Goal: Information Seeking & Learning: Learn about a topic

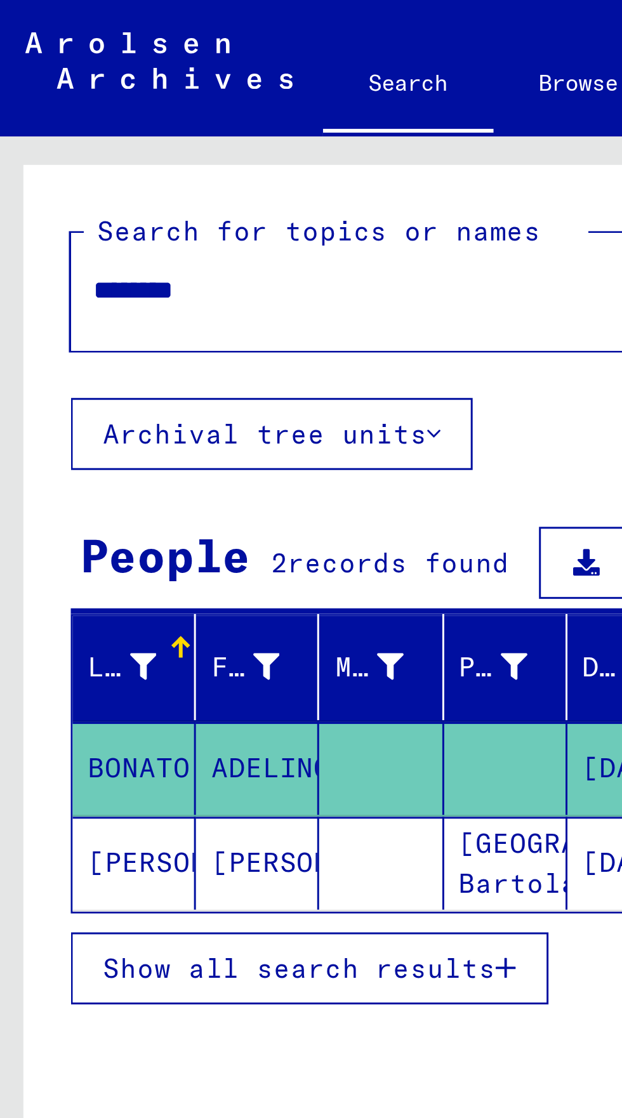
click at [49, 219] on icon at bounding box center [49, 223] width 9 height 9
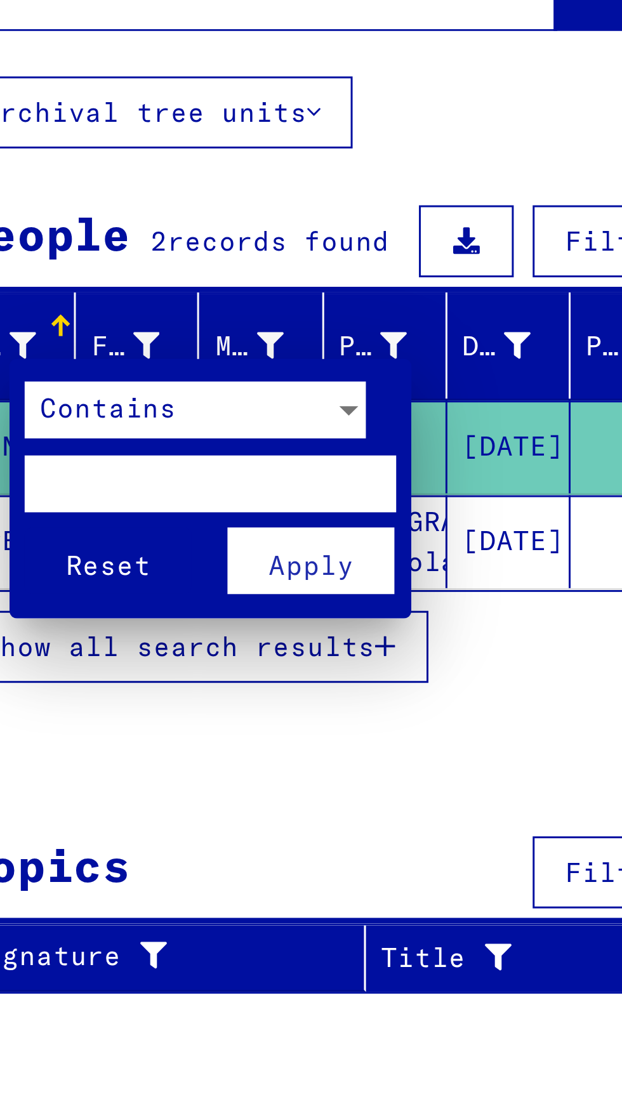
click at [163, 364] on div at bounding box center [311, 559] width 622 height 1118
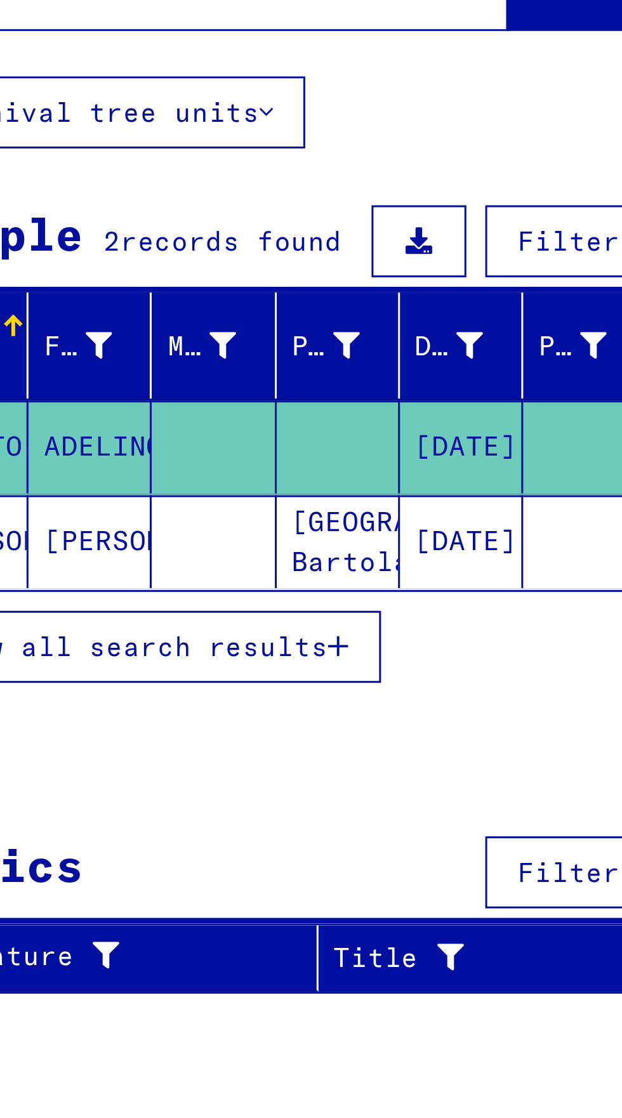
click at [126, 255] on mat-cell at bounding box center [129, 257] width 41 height 31
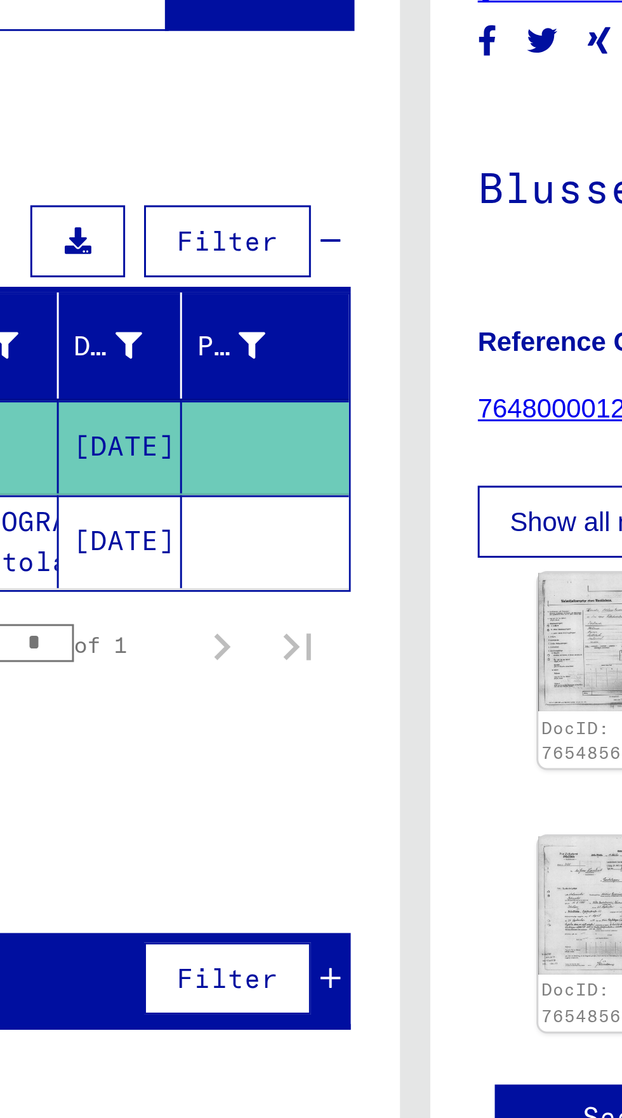
click at [195, 290] on mat-cell "[DATE]" at bounding box center [212, 289] width 41 height 31
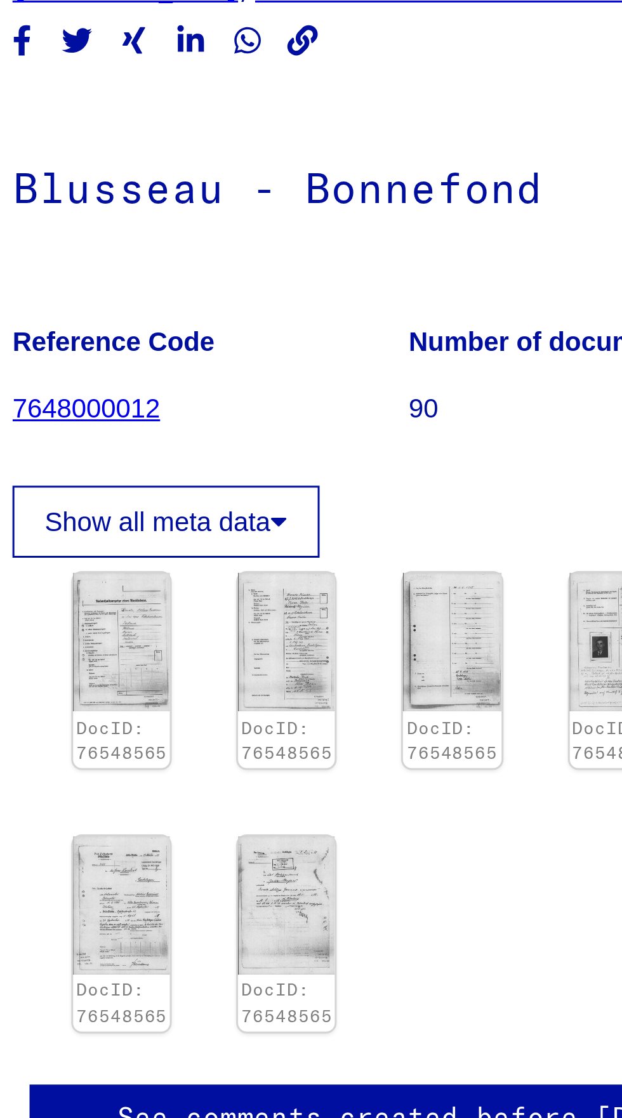
scroll to position [70, 0]
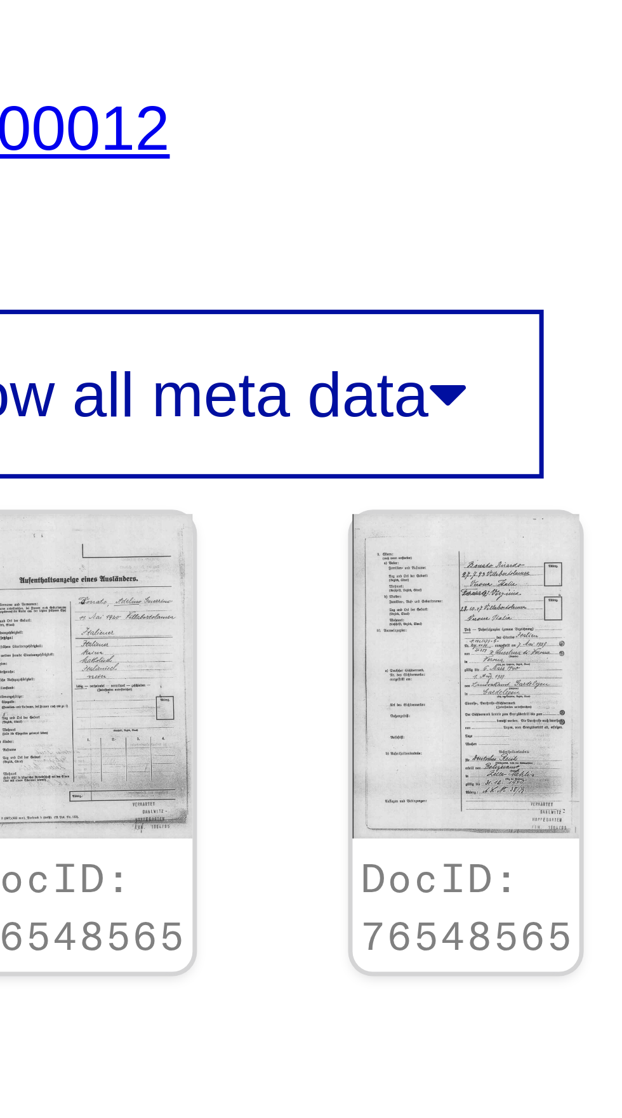
click at [416, 388] on img at bounding box center [423, 411] width 32 height 46
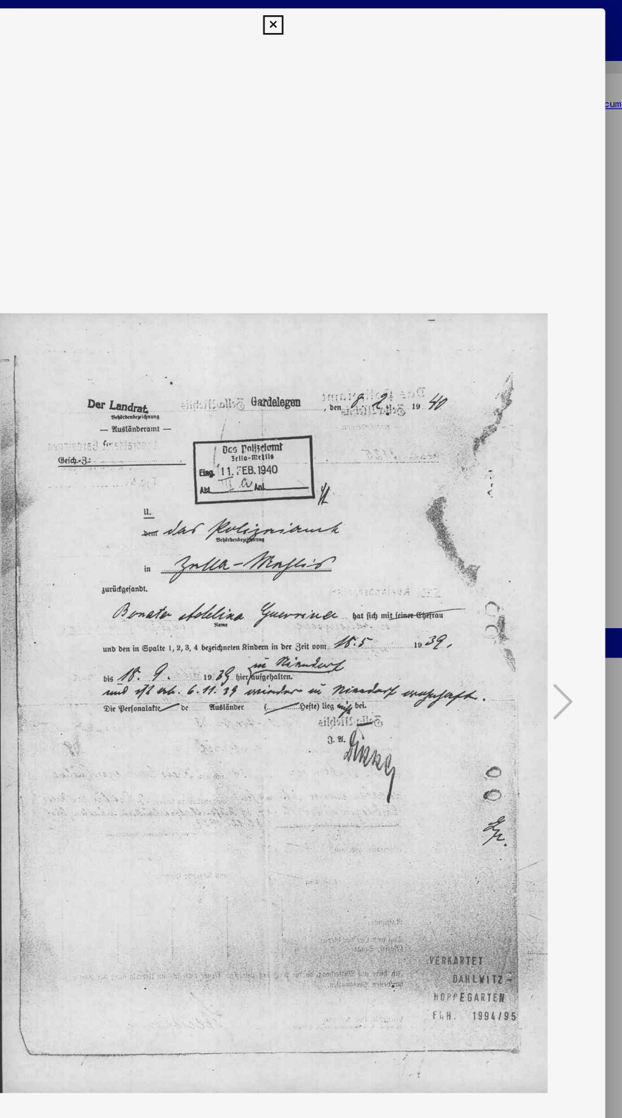
click at [311, 20] on icon at bounding box center [310, 18] width 15 height 15
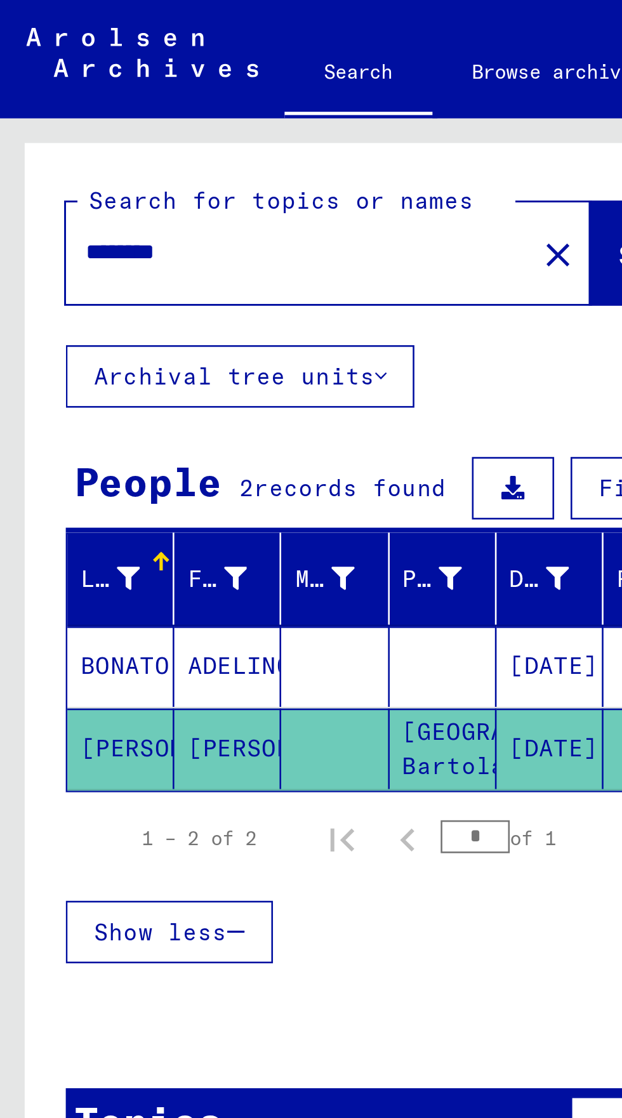
click at [48, 242] on mat-cell "BONATO" at bounding box center [46, 257] width 41 height 31
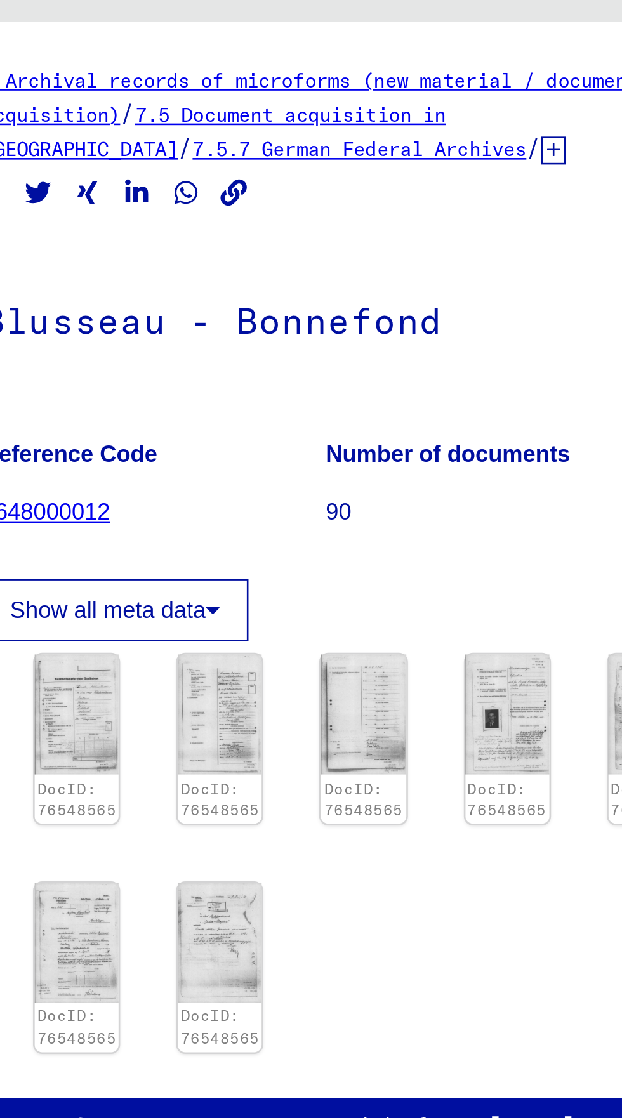
click at [411, 300] on img at bounding box center [423, 323] width 32 height 46
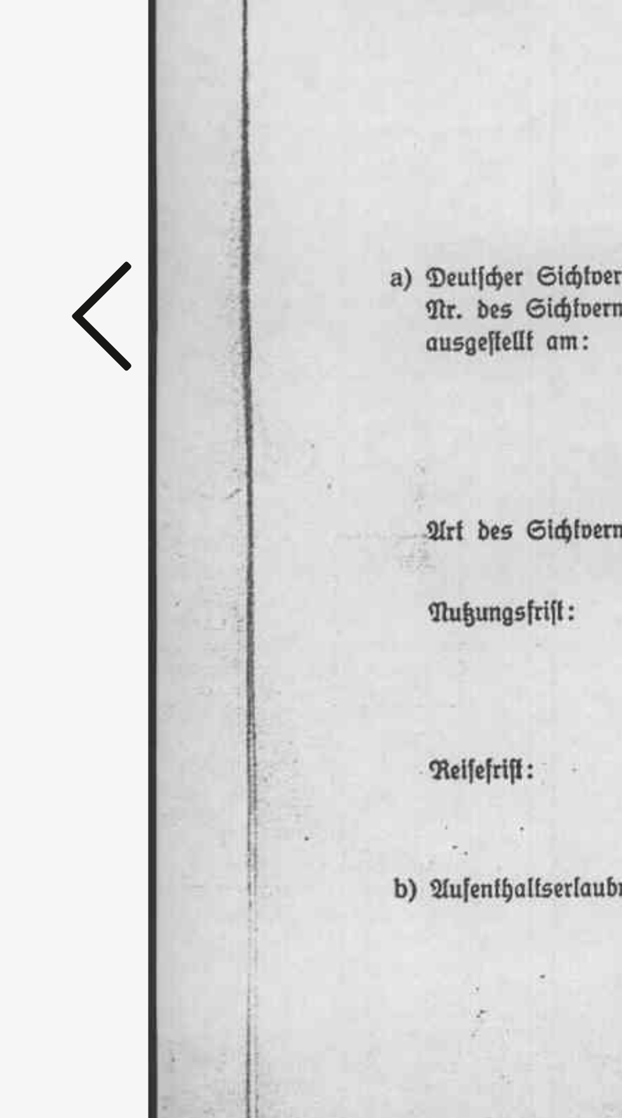
click at [88, 541] on icon at bounding box center [93, 526] width 15 height 30
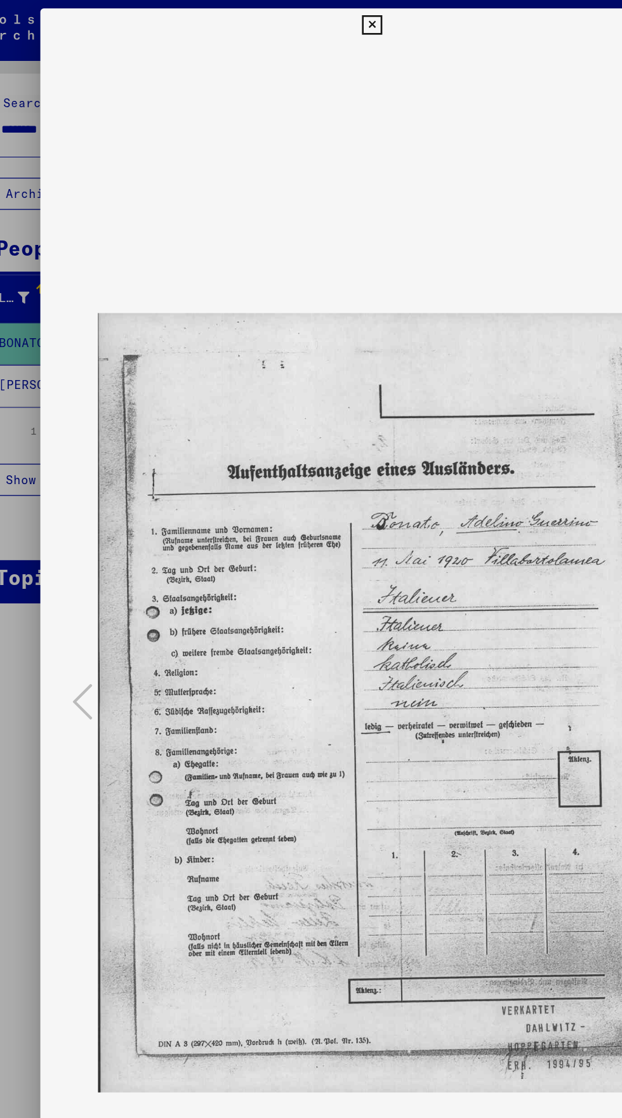
click at [310, 23] on icon at bounding box center [310, 18] width 15 height 15
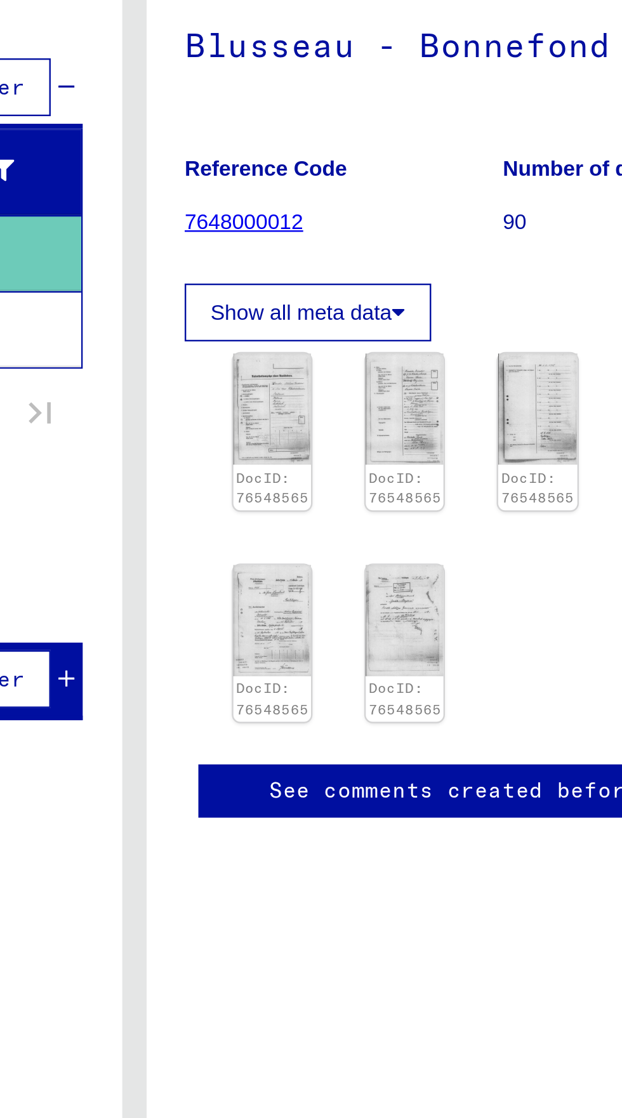
scroll to position [0, 36]
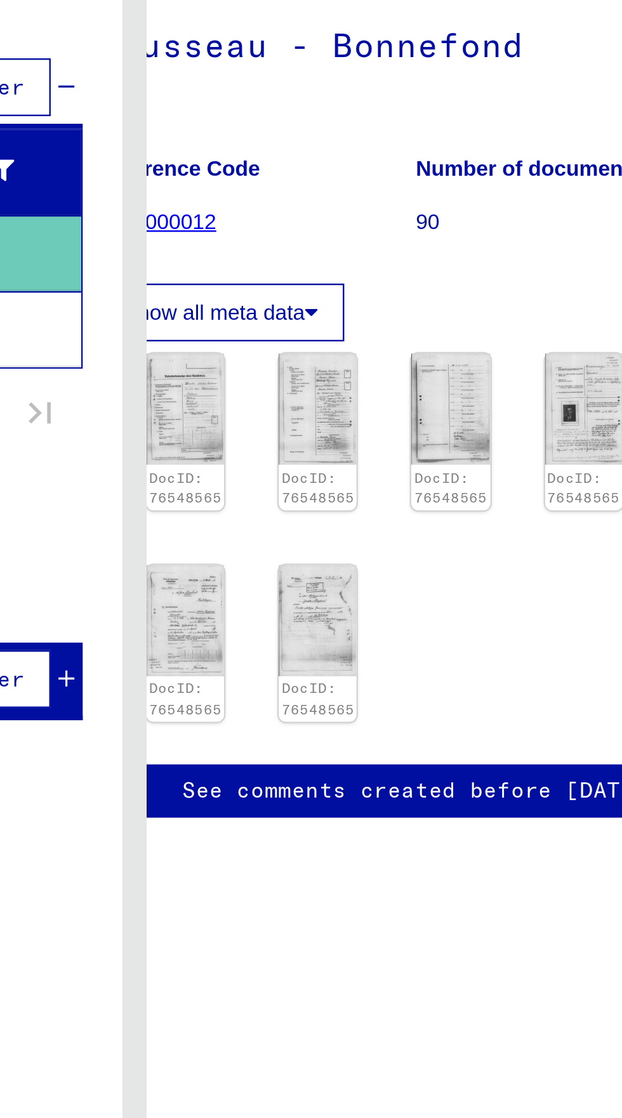
click at [482, 300] on img at bounding box center [498, 323] width 32 height 46
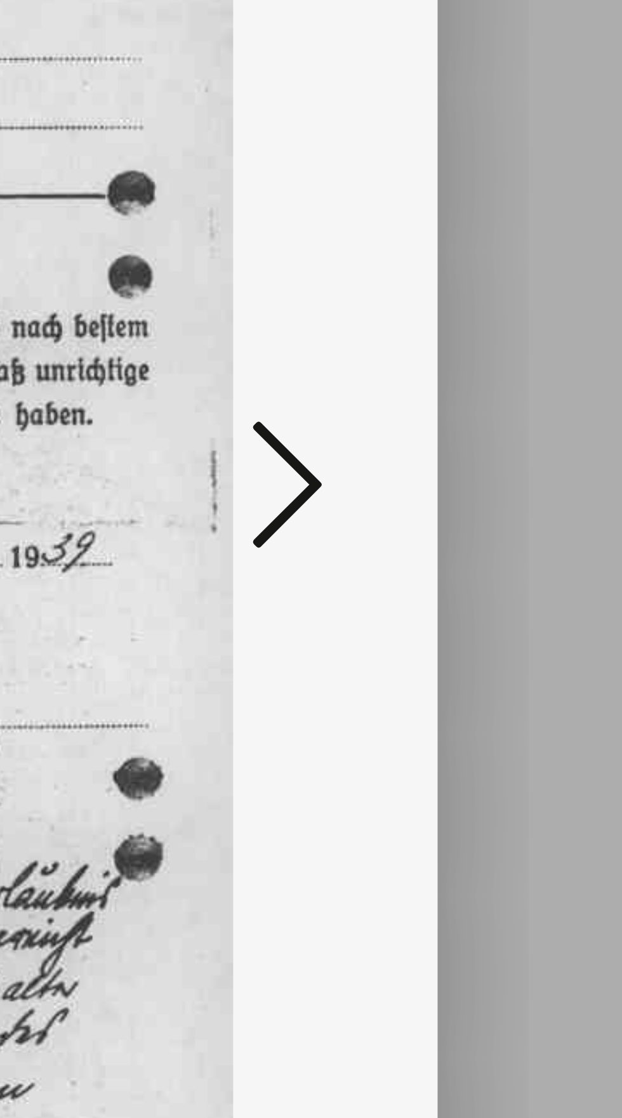
click at [526, 541] on icon at bounding box center [527, 526] width 15 height 30
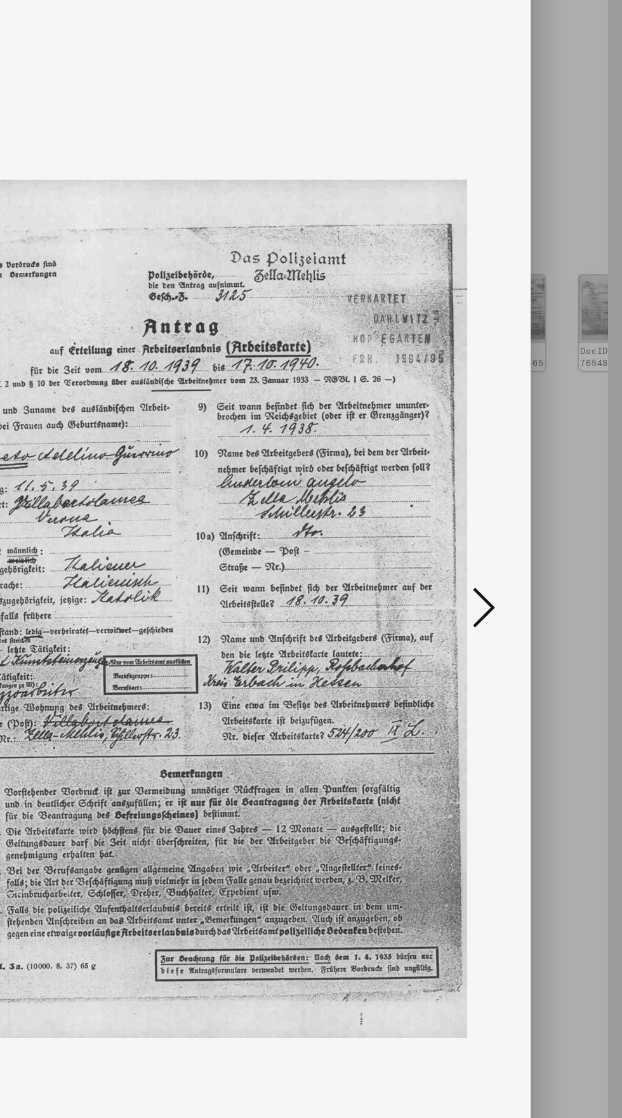
scroll to position [0, 0]
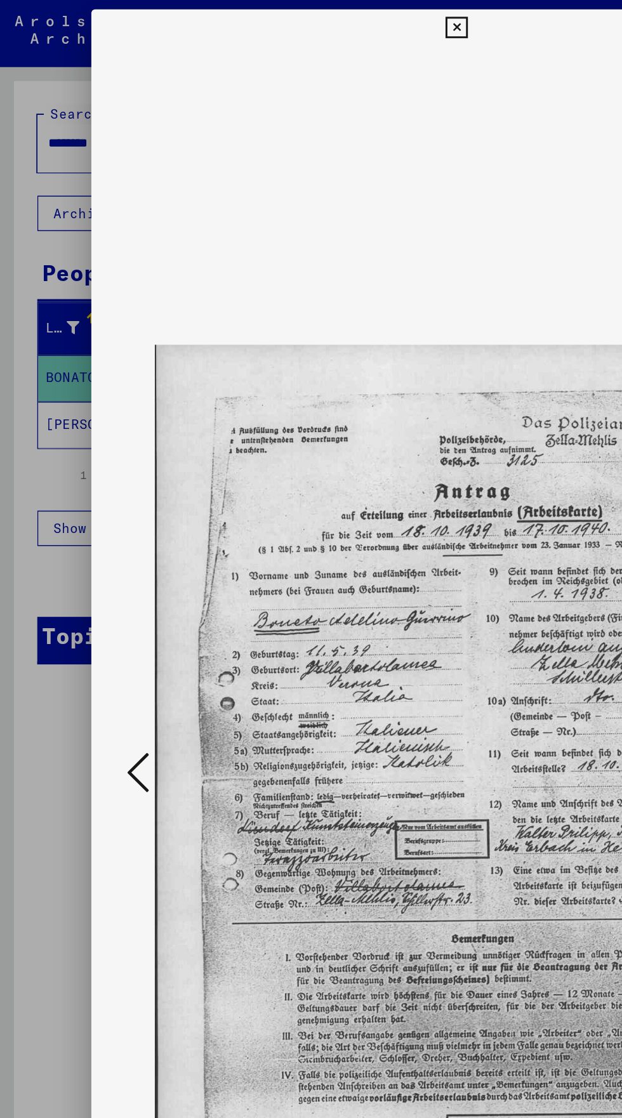
click at [311, 18] on icon at bounding box center [310, 18] width 15 height 15
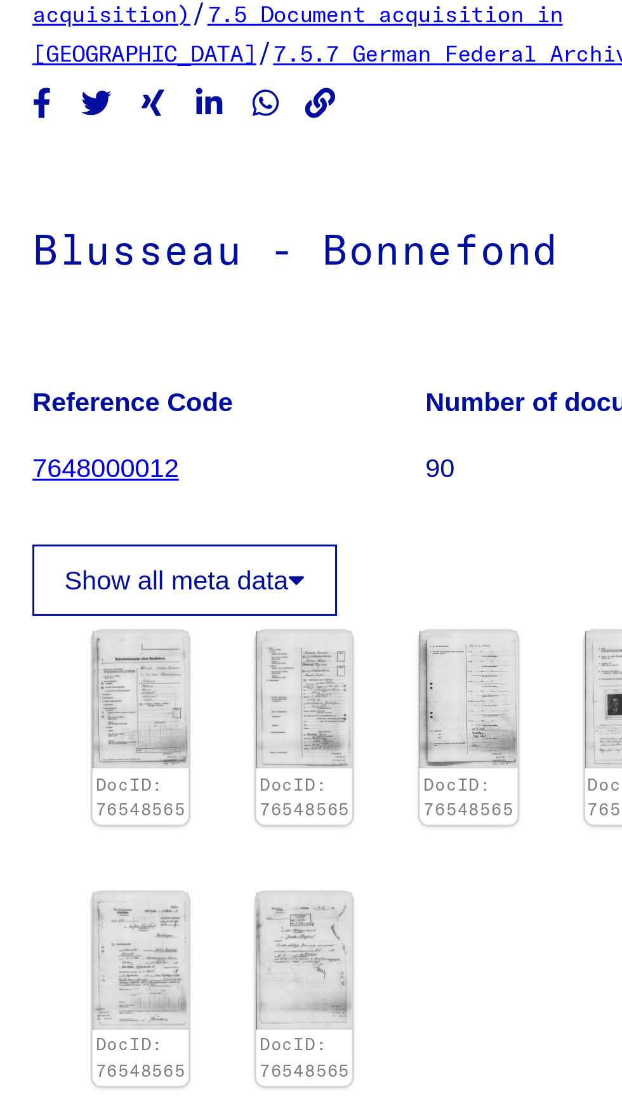
click at [348, 239] on link "7648000012" at bounding box center [357, 244] width 50 height 10
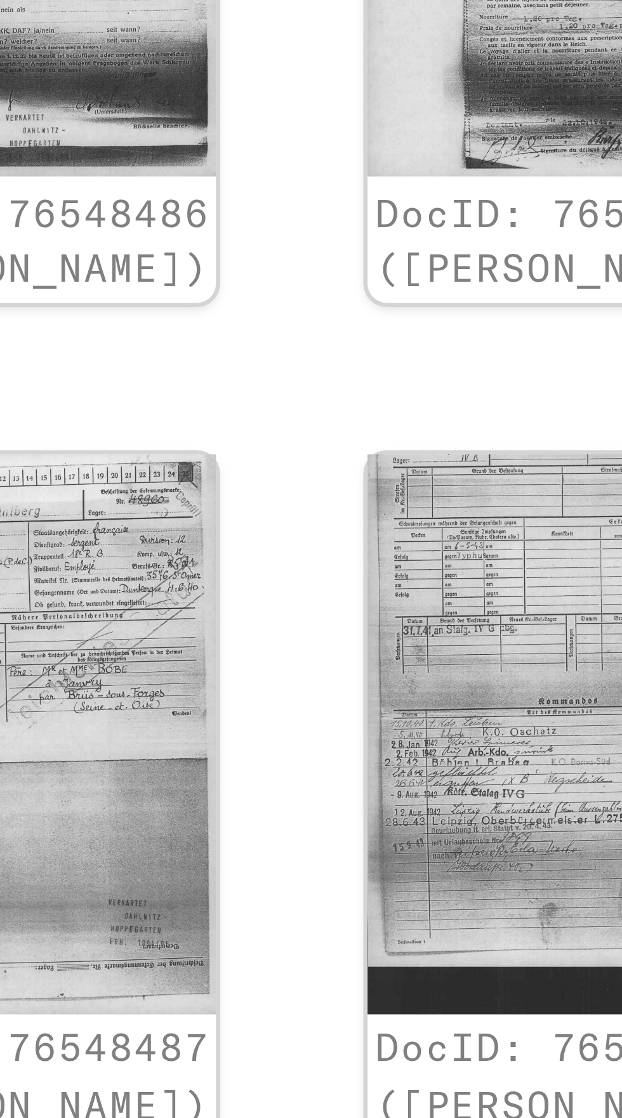
scroll to position [200, 50]
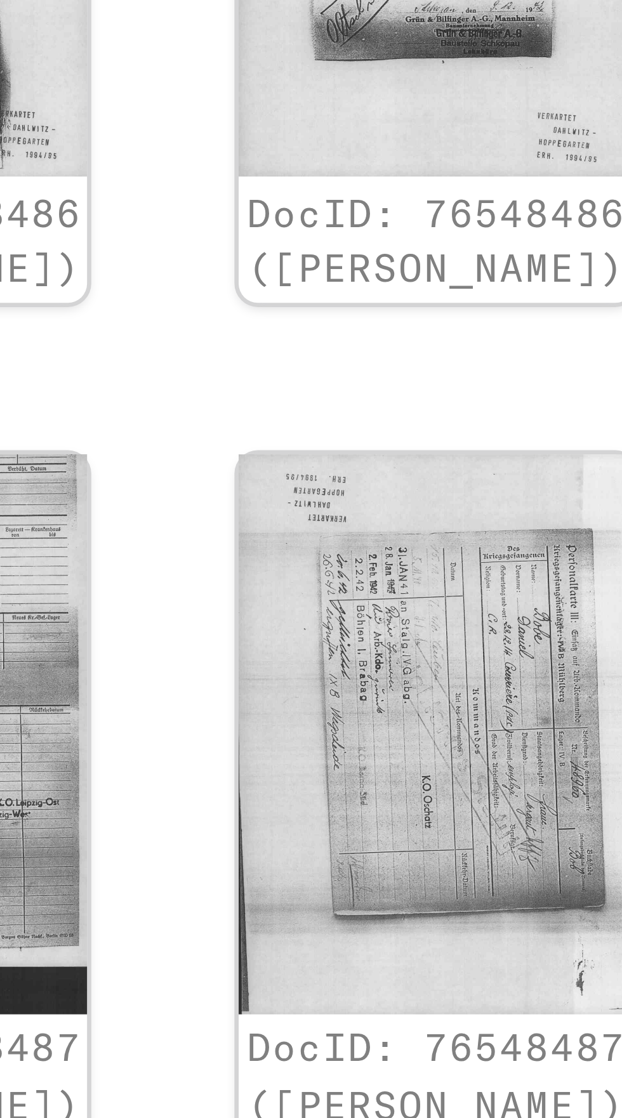
click at [505, 946] on icon "Next page" at bounding box center [503, 955] width 18 height 18
type input "*"
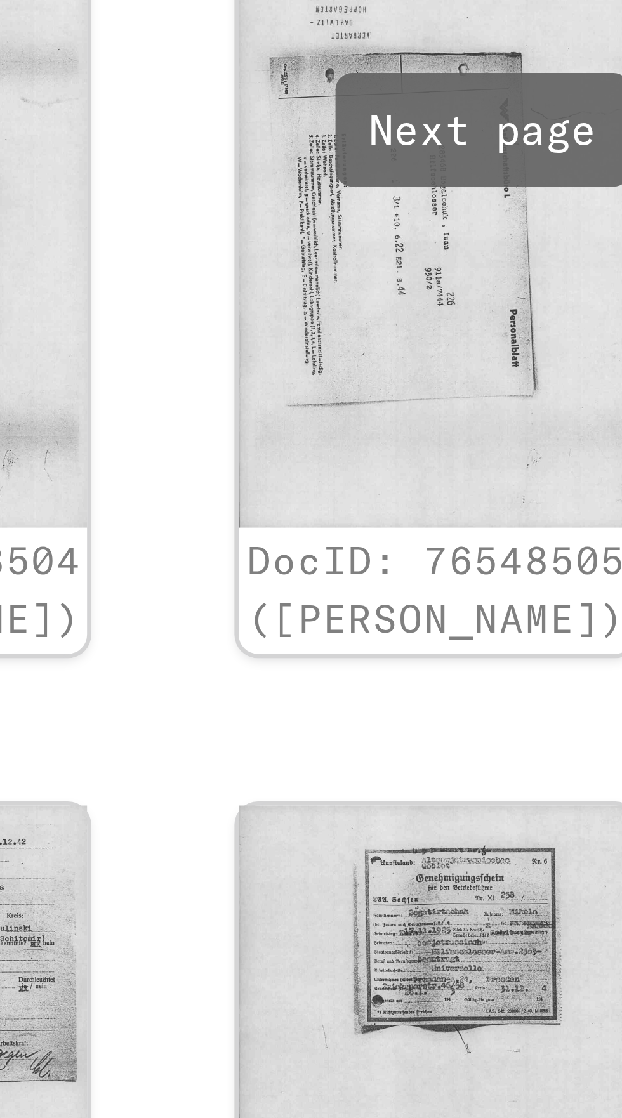
click at [501, 946] on icon "Next page" at bounding box center [503, 955] width 18 height 18
type input "*"
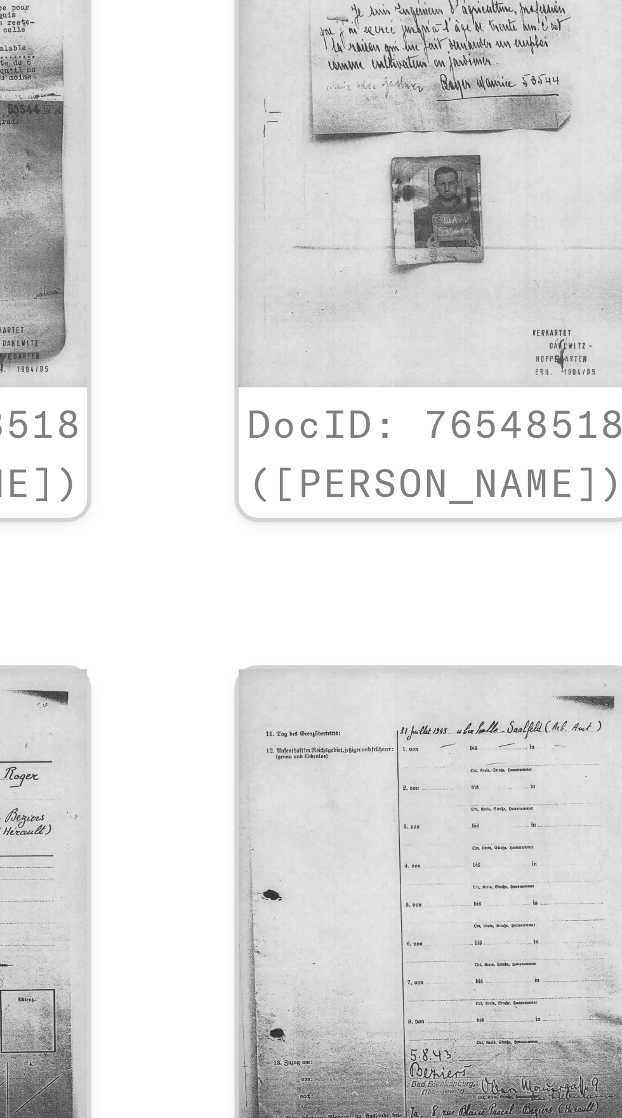
scroll to position [27, 57]
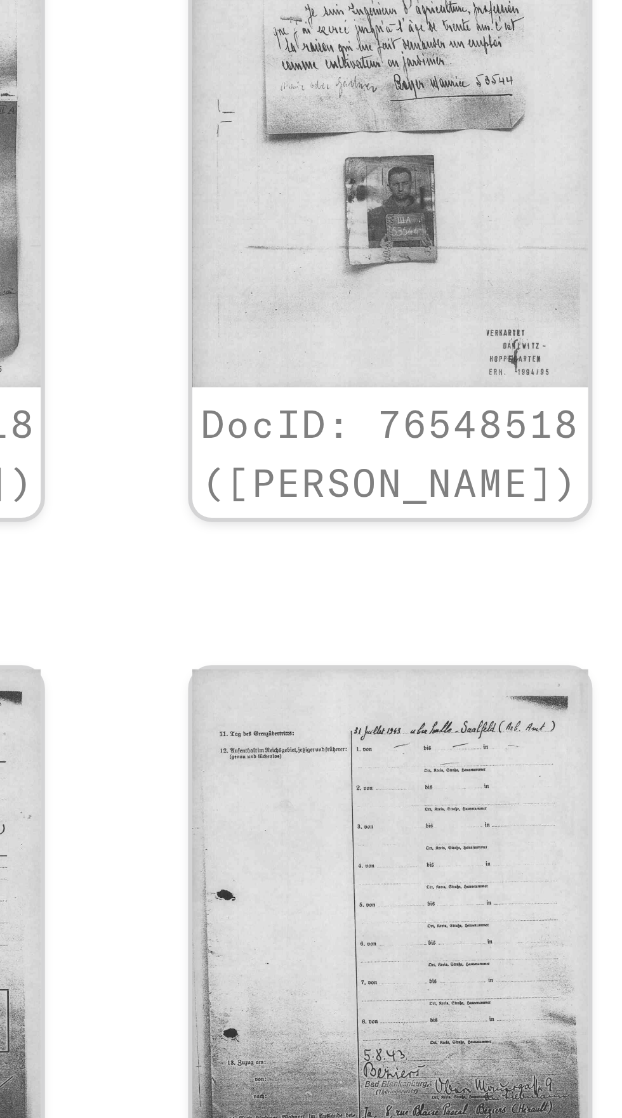
click at [493, 946] on icon "Next page" at bounding box center [496, 955] width 18 height 18
type input "*"
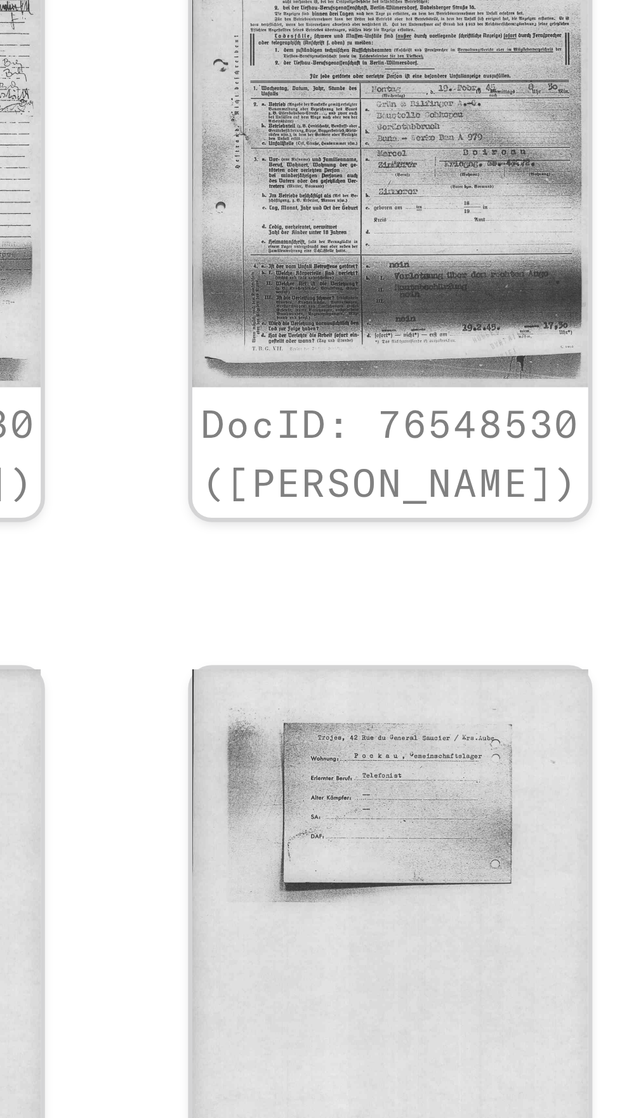
scroll to position [27, 43]
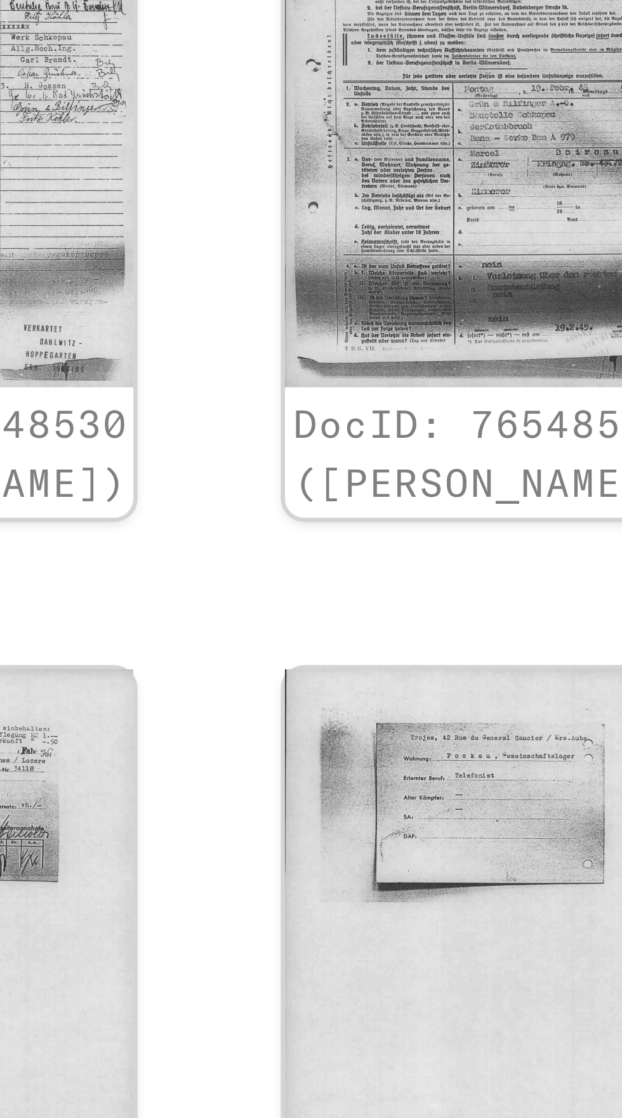
click at [507, 946] on icon "Next page" at bounding box center [510, 955] width 18 height 18
type input "*"
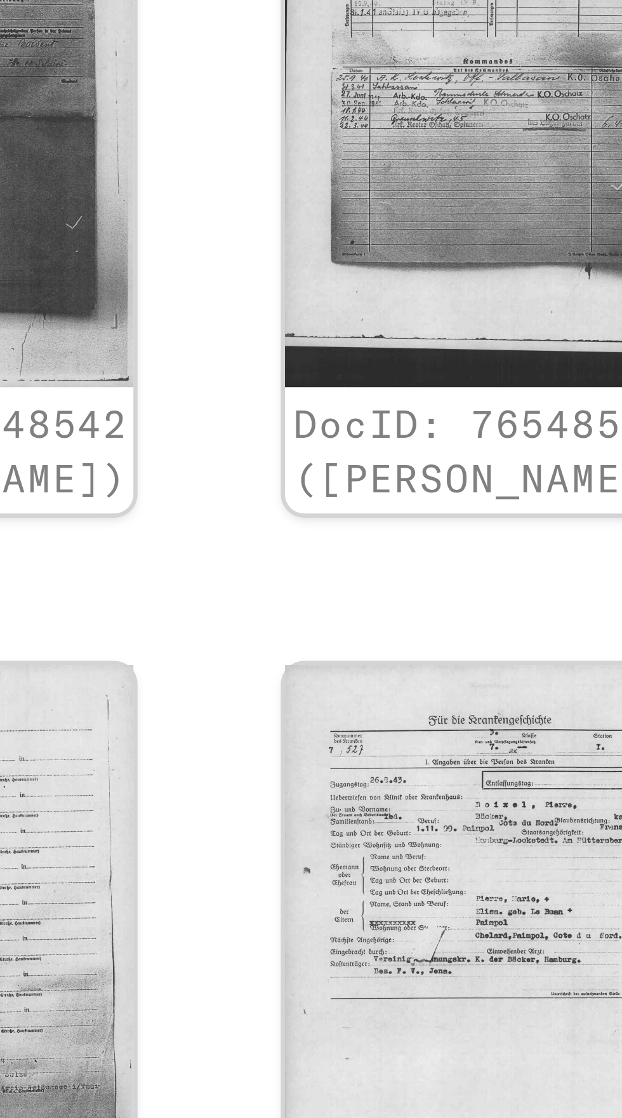
click at [508, 946] on icon "Next page" at bounding box center [510, 955] width 18 height 18
type input "*"
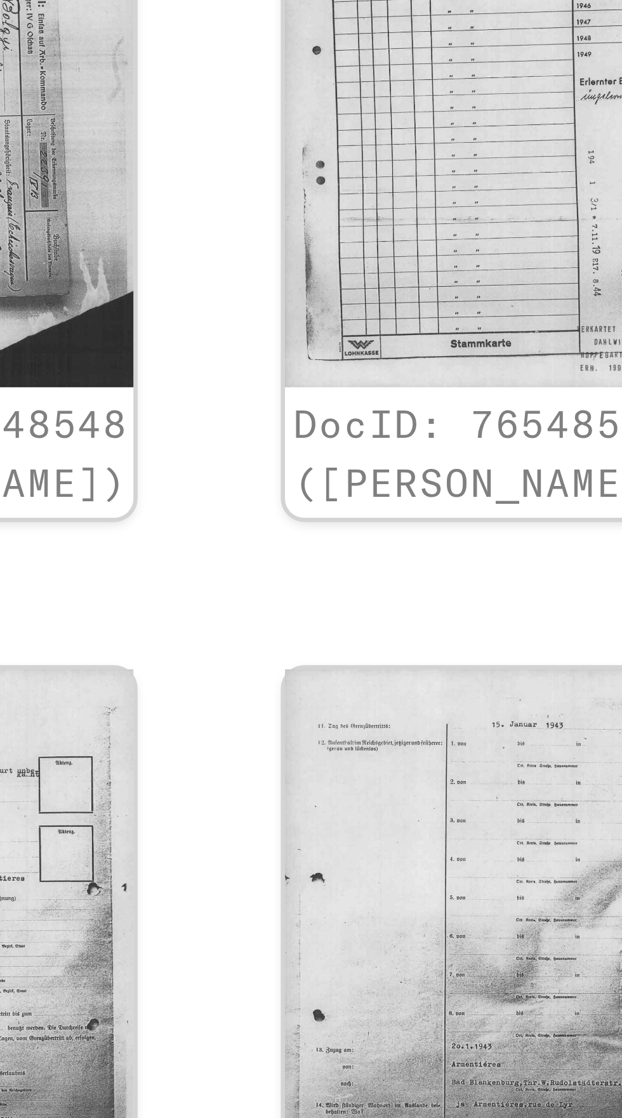
click at [510, 951] on icon "Next page" at bounding box center [511, 955] width 6 height 9
type input "*"
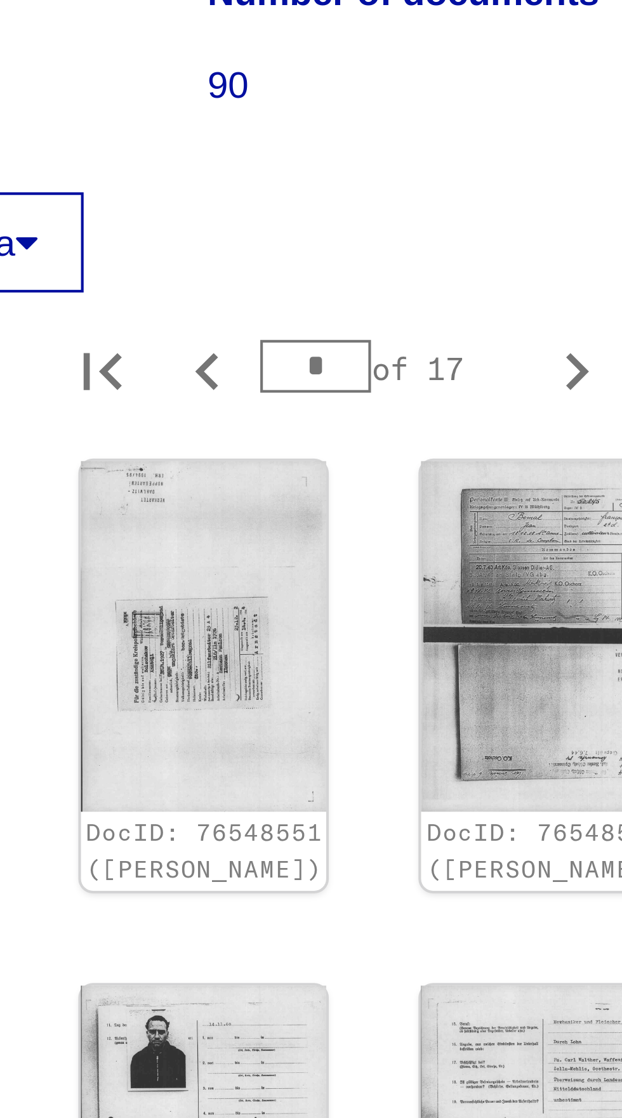
scroll to position [70, 0]
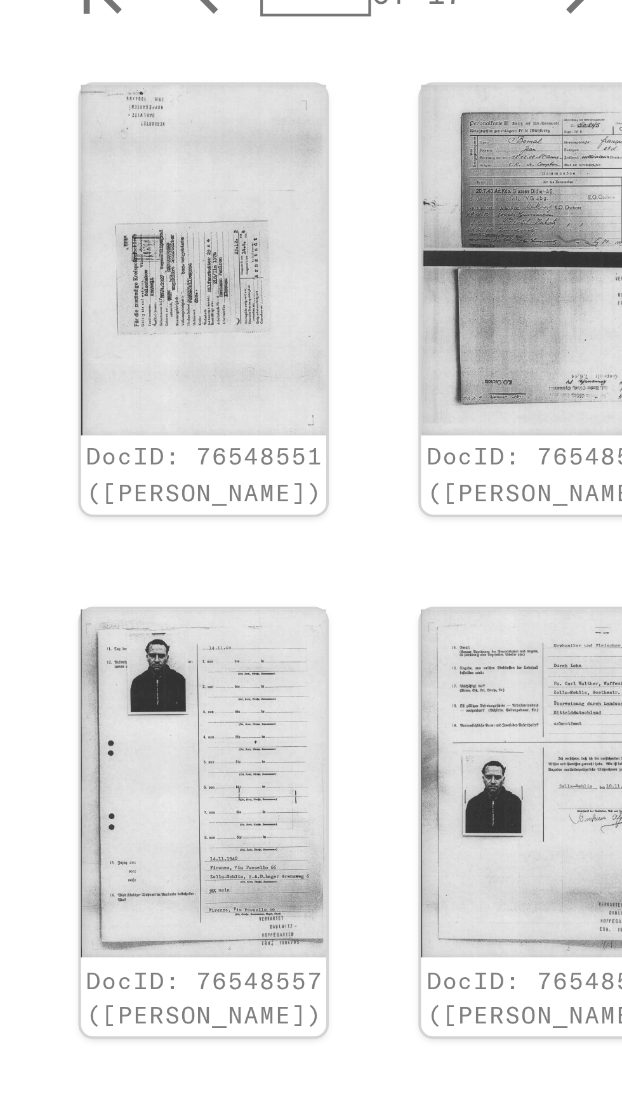
click at [465, 946] on icon "Next page" at bounding box center [468, 955] width 18 height 18
type input "*"
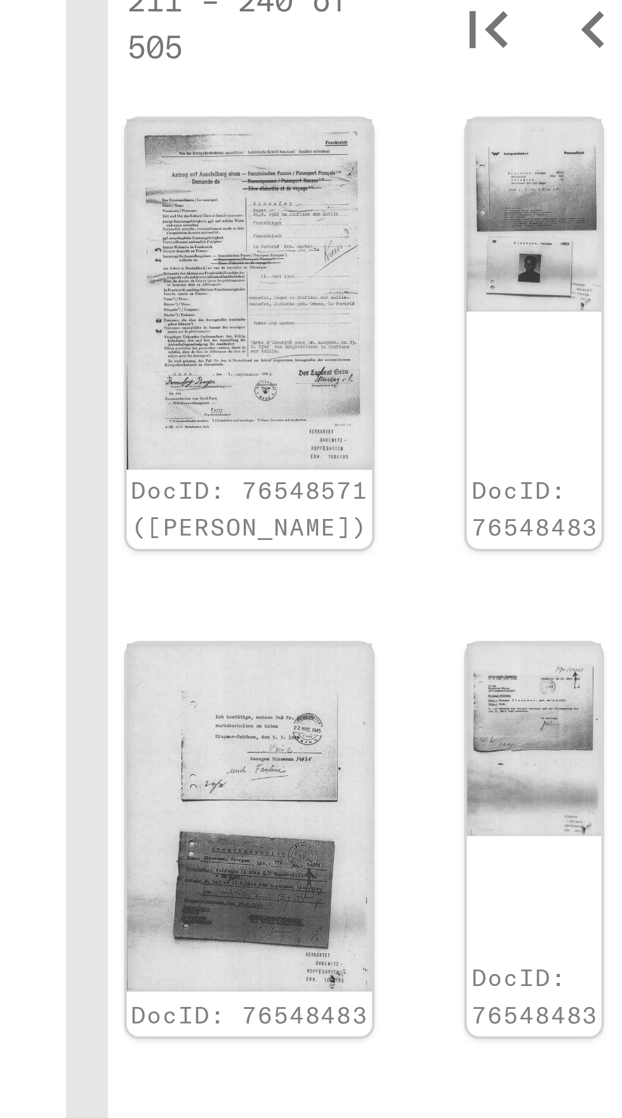
scroll to position [0, 39]
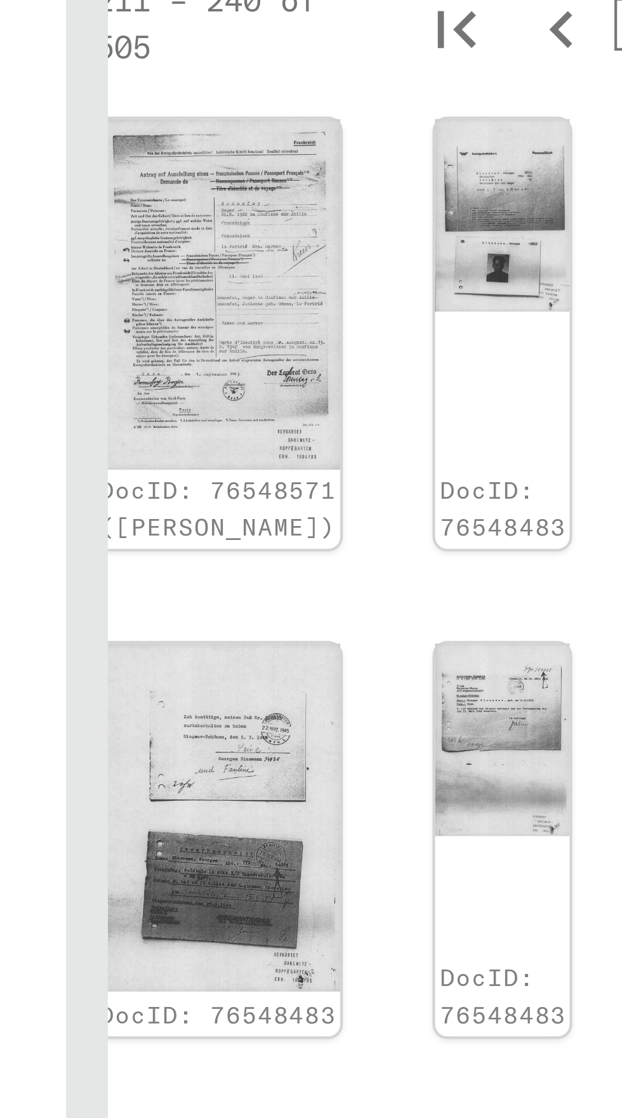
click at [395, 359] on img at bounding box center [411, 358] width 32 height 46
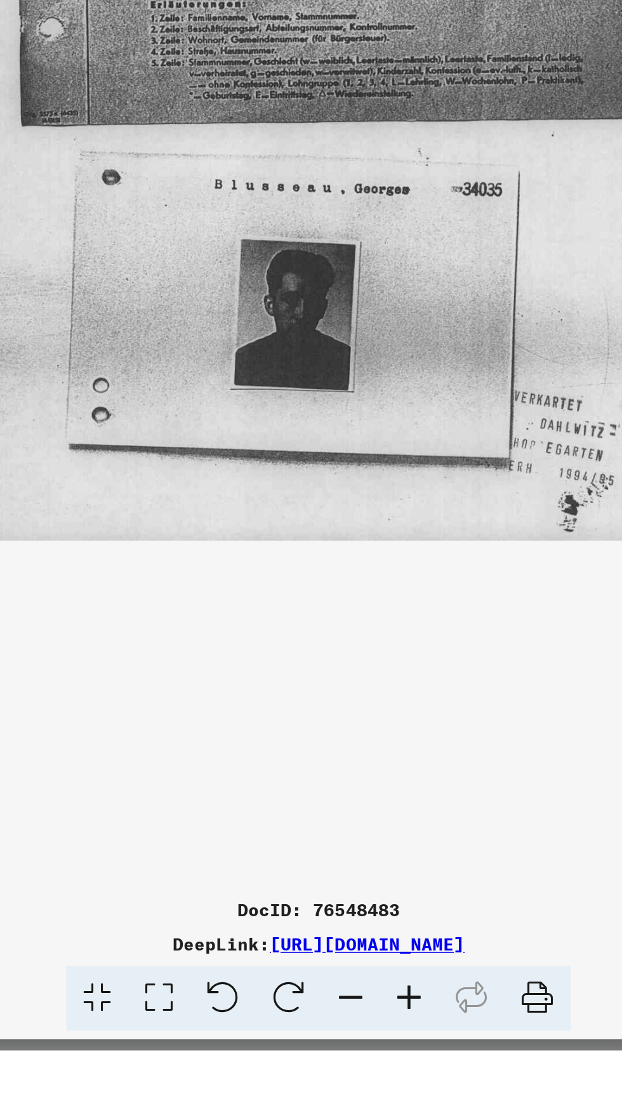
scroll to position [0, 0]
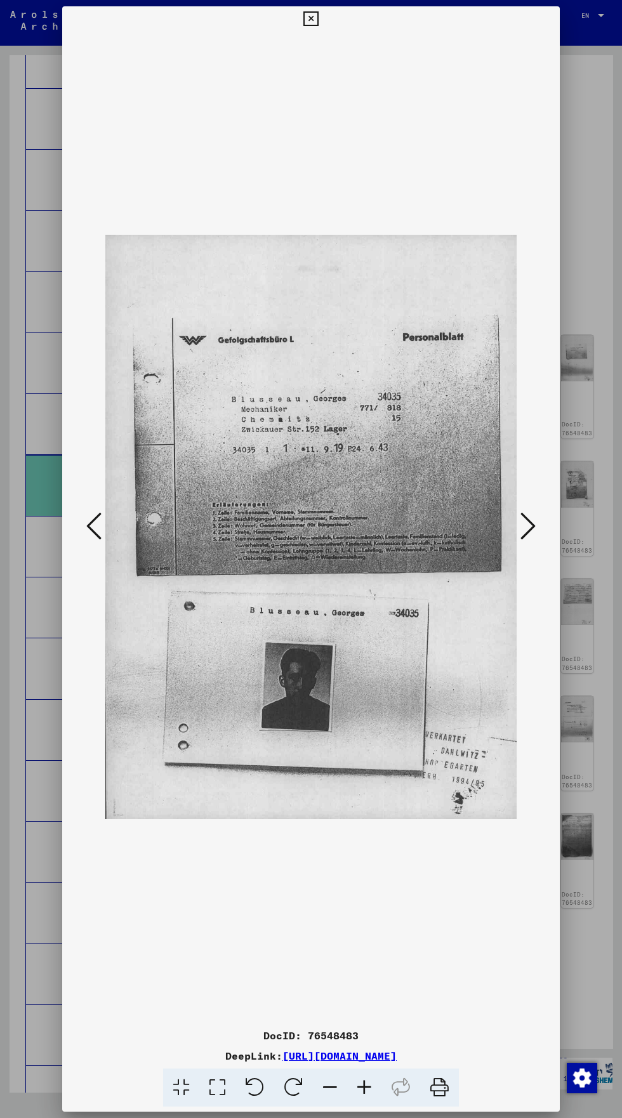
click at [296, 83] on img at bounding box center [310, 527] width 411 height 991
click at [288, 69] on div "DocID: 76548483 DeepLink: [URL][DOMAIN_NAME]" at bounding box center [311, 556] width 498 height 1101
click at [288, 57] on div "DocID: 76548483 DeepLink: [URL][DOMAIN_NAME]" at bounding box center [311, 556] width 498 height 1101
click at [317, 27] on icon at bounding box center [310, 18] width 15 height 15
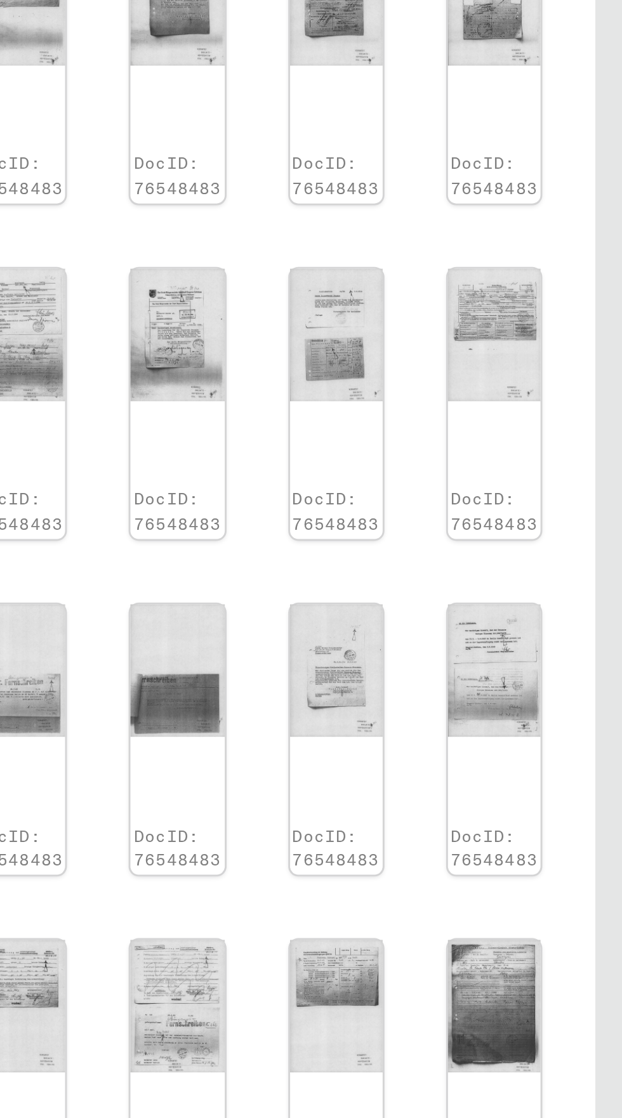
click at [541, 923] on icon "Last page" at bounding box center [540, 932] width 18 height 18
type input "**"
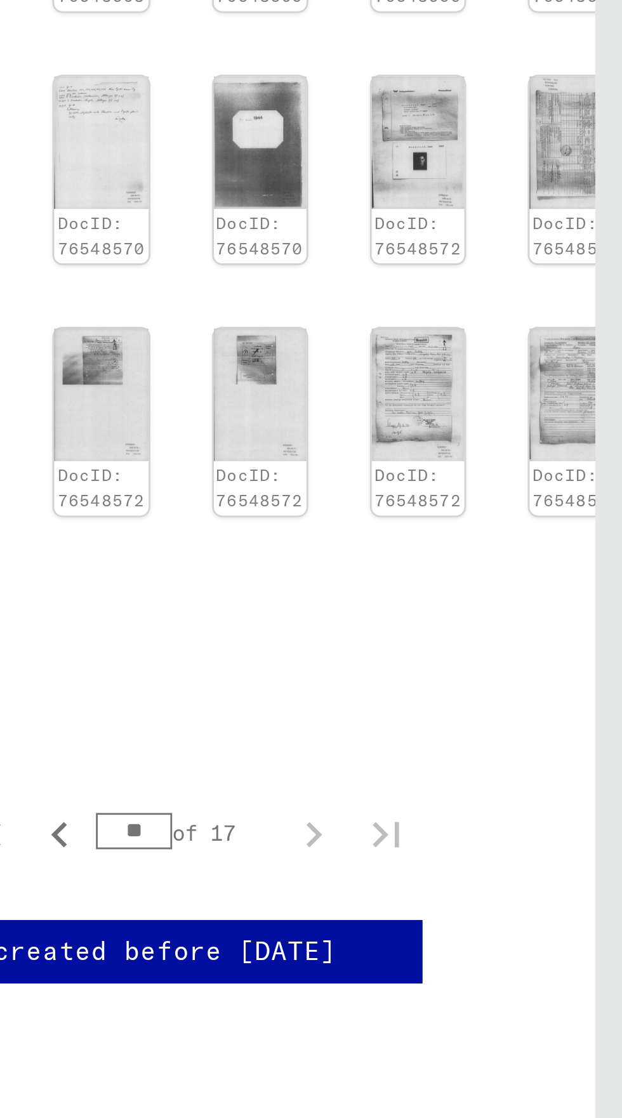
scroll to position [0, 36]
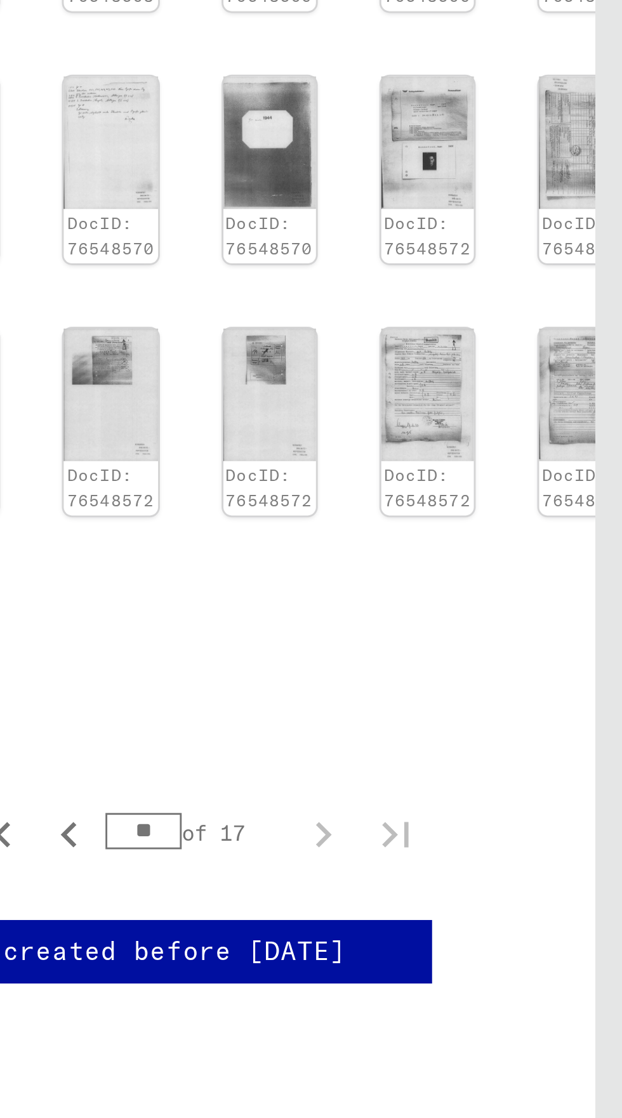
click at [593, 613] on img at bounding box center [609, 623] width 32 height 46
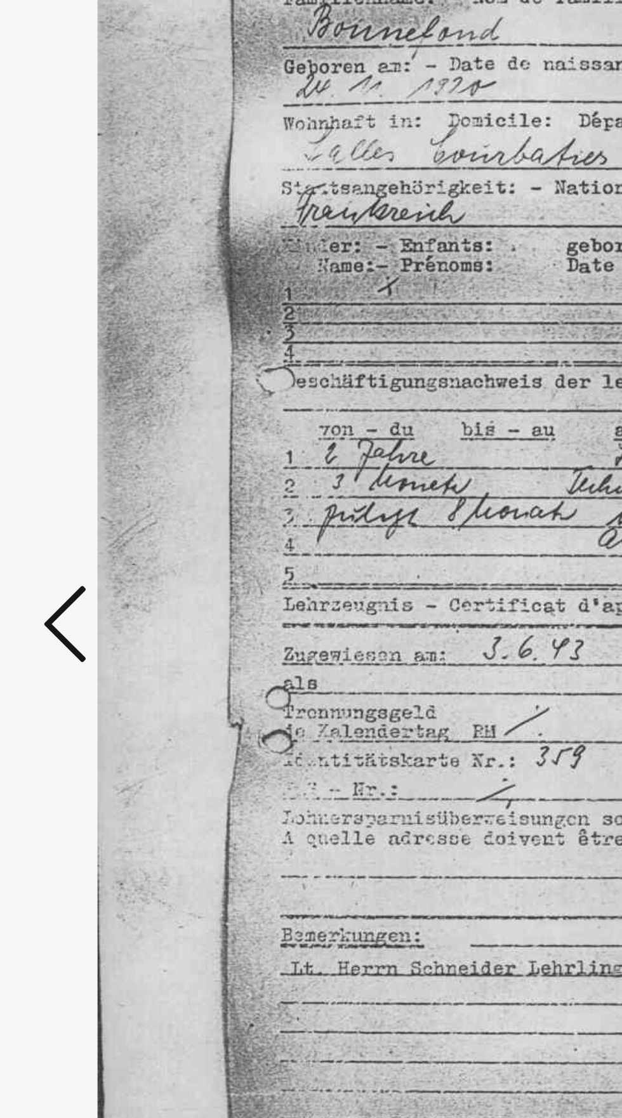
click at [88, 541] on icon at bounding box center [93, 526] width 15 height 30
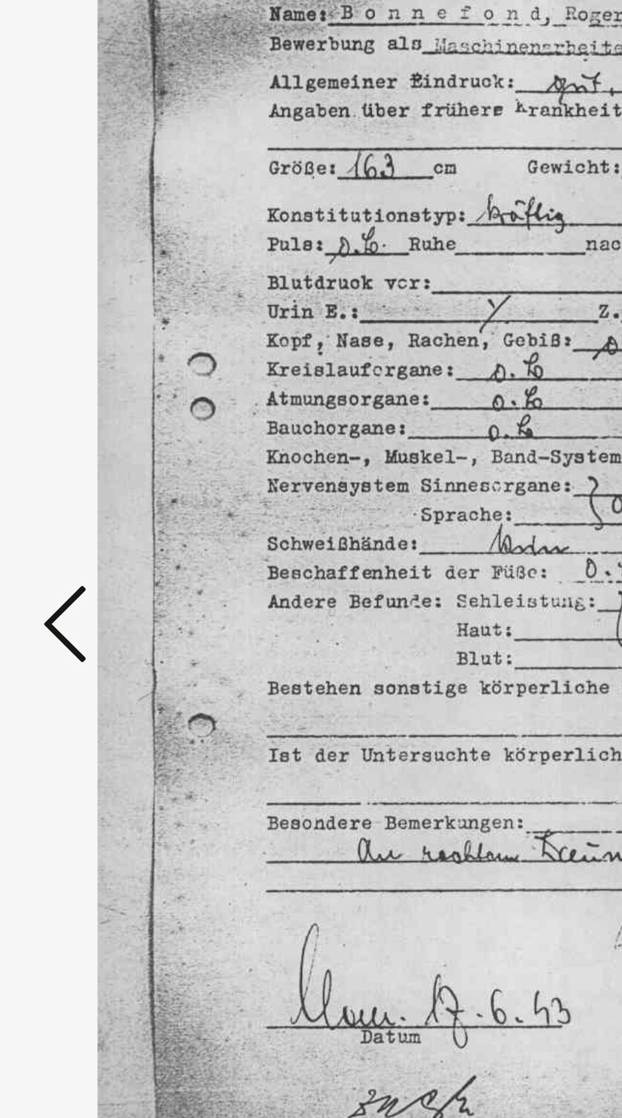
click at [88, 545] on button at bounding box center [94, 527] width 23 height 36
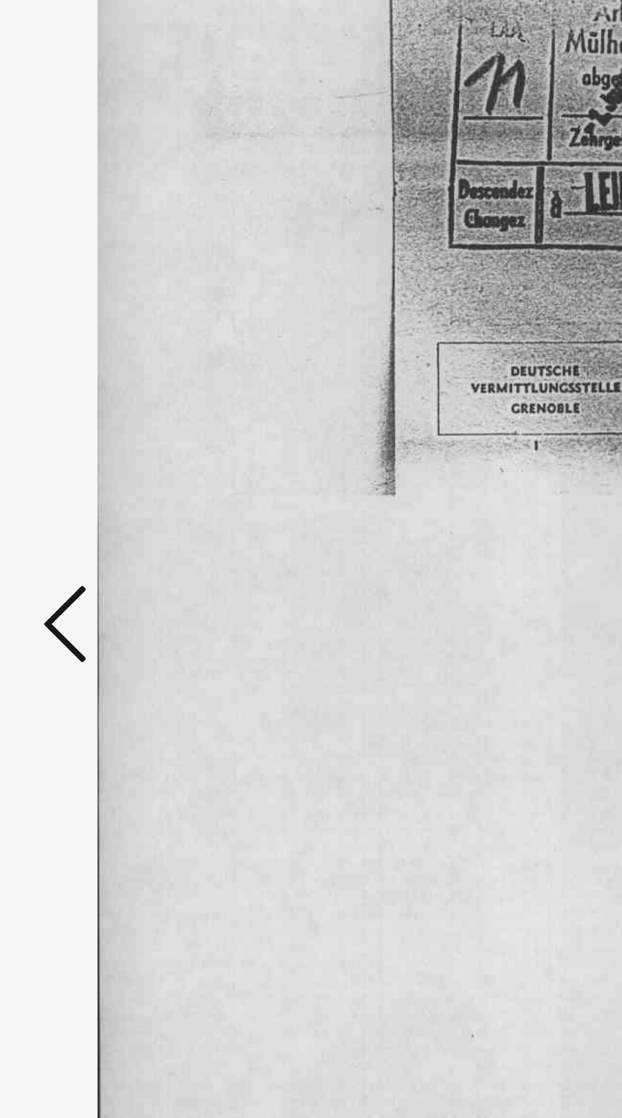
click at [88, 541] on icon at bounding box center [93, 526] width 15 height 30
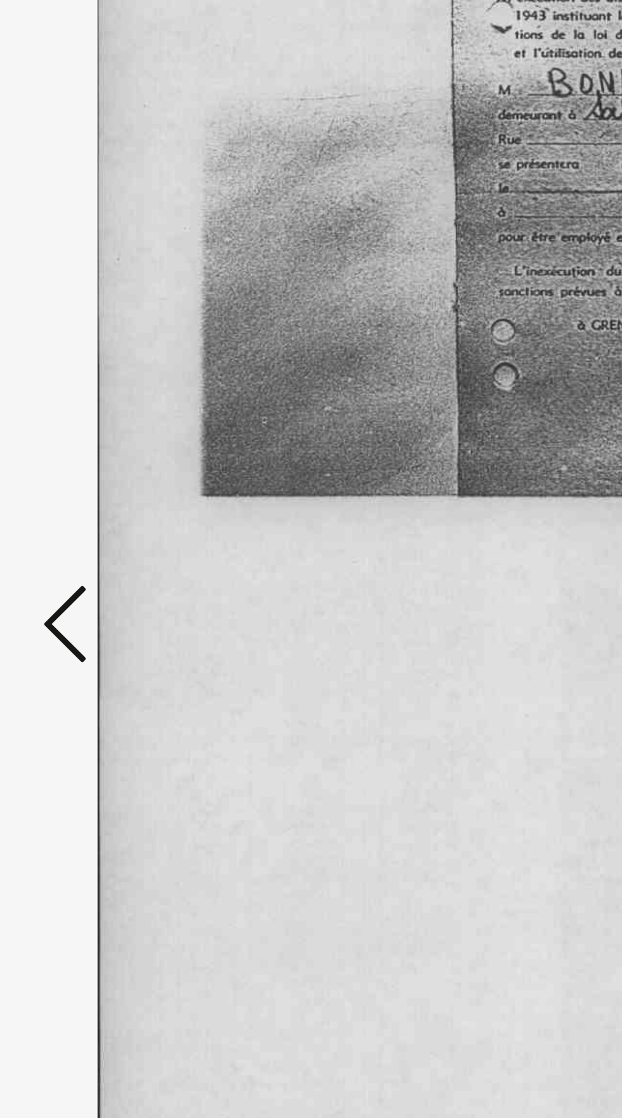
click at [85, 545] on button at bounding box center [94, 527] width 23 height 36
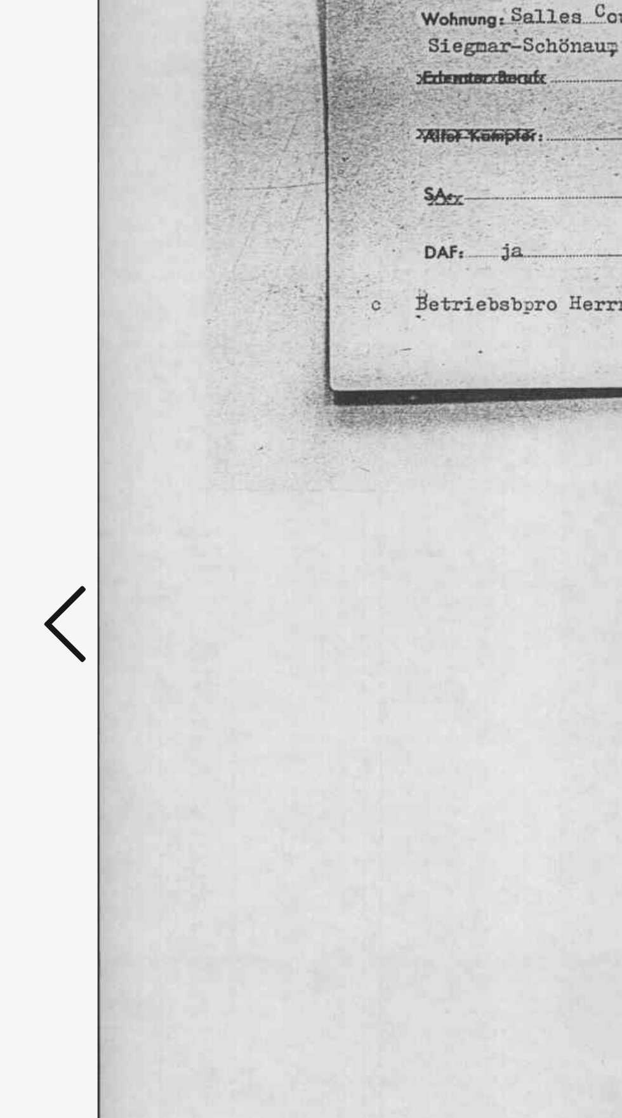
click at [86, 541] on icon at bounding box center [93, 526] width 15 height 30
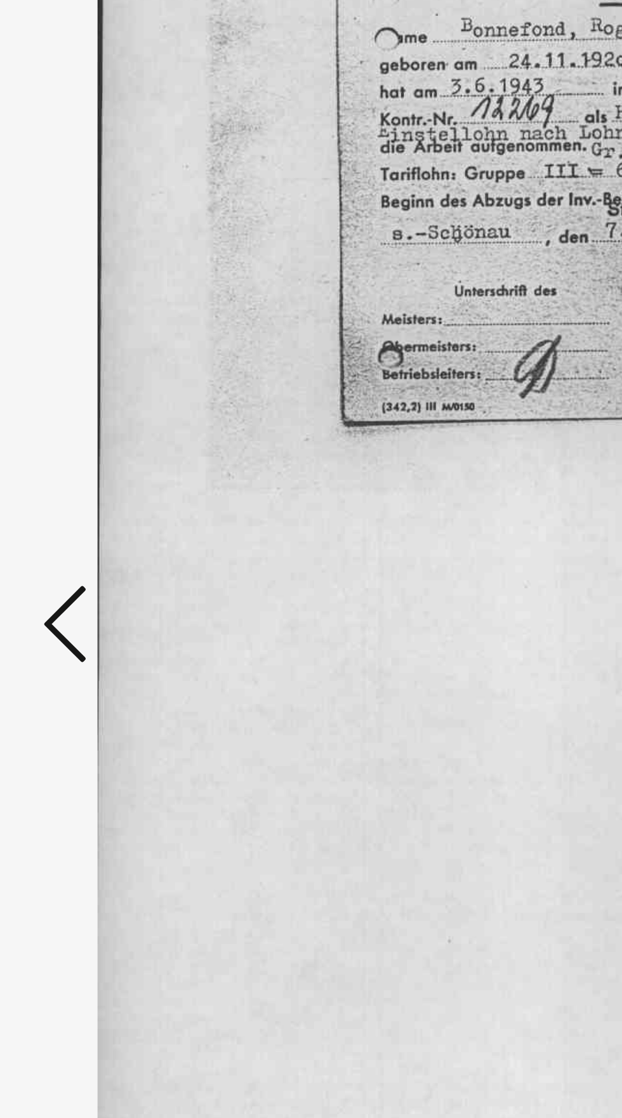
click at [89, 541] on icon at bounding box center [93, 526] width 15 height 30
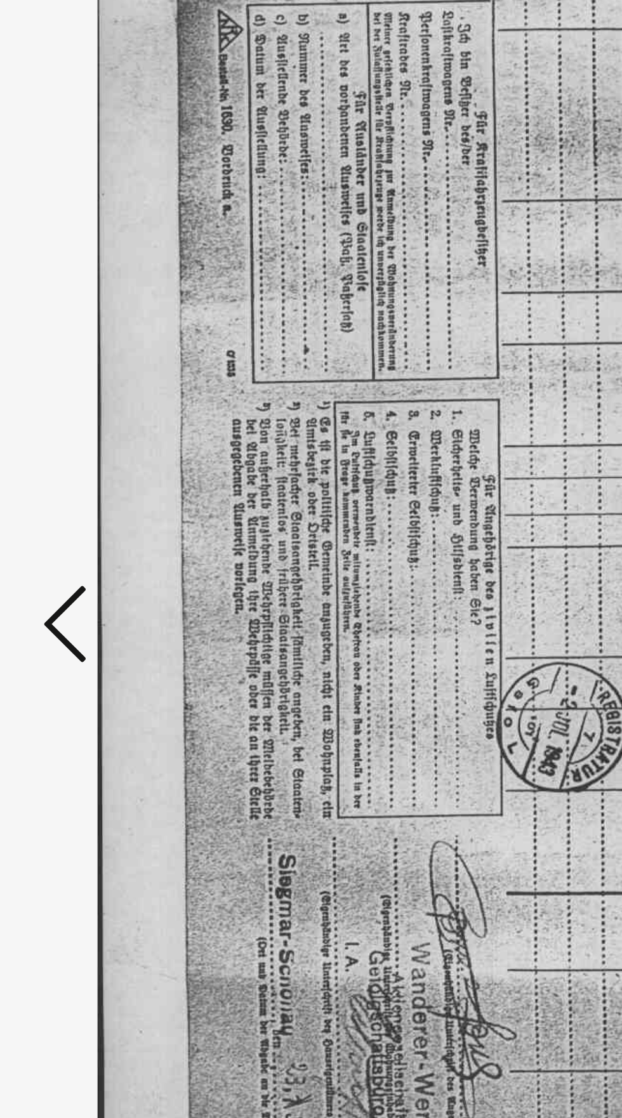
click at [90, 541] on icon at bounding box center [93, 526] width 15 height 30
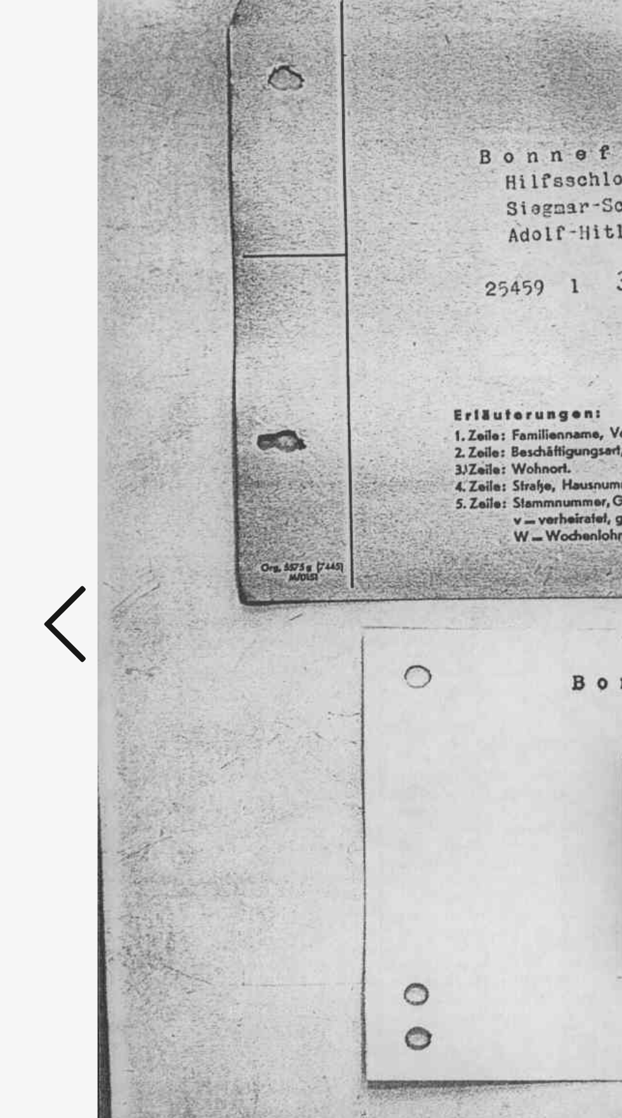
click at [88, 541] on icon at bounding box center [93, 526] width 15 height 30
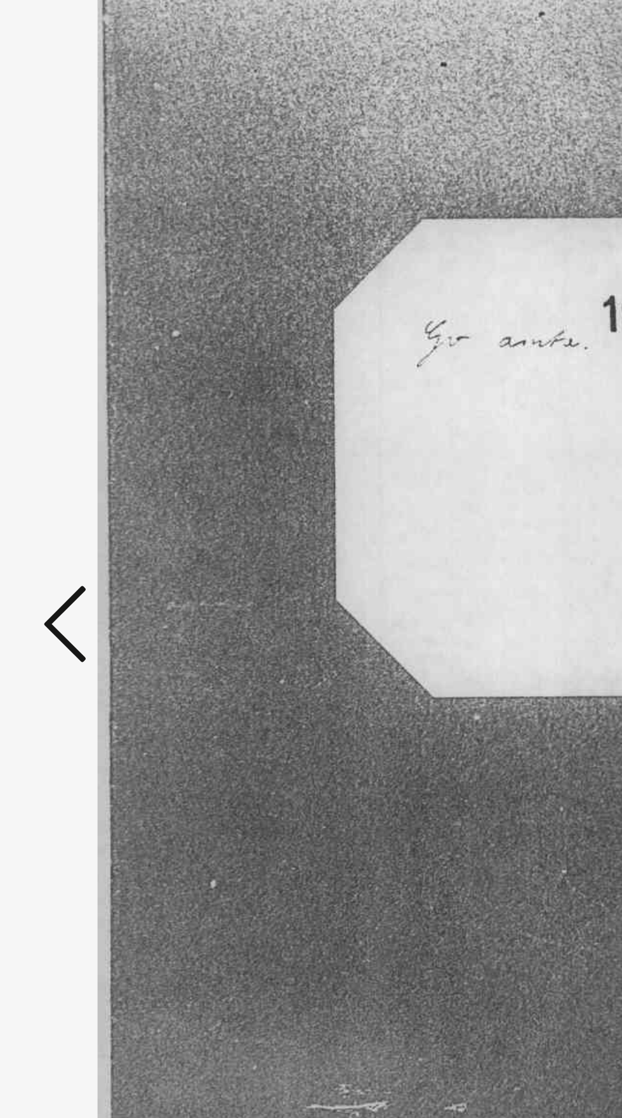
click at [91, 541] on icon at bounding box center [93, 526] width 15 height 30
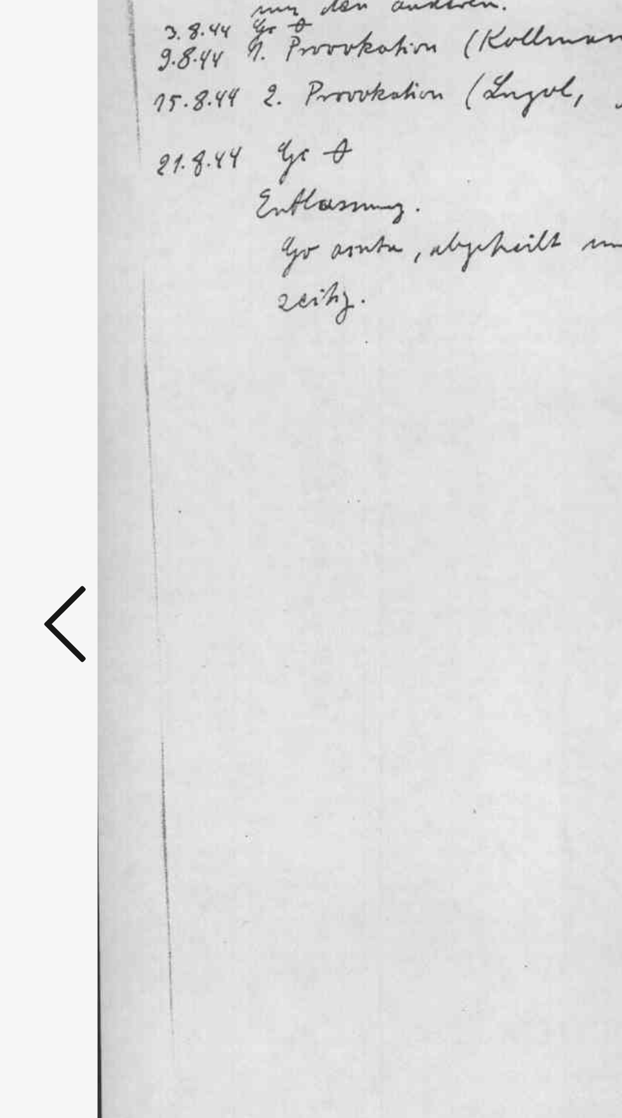
click at [87, 541] on icon at bounding box center [93, 526] width 15 height 30
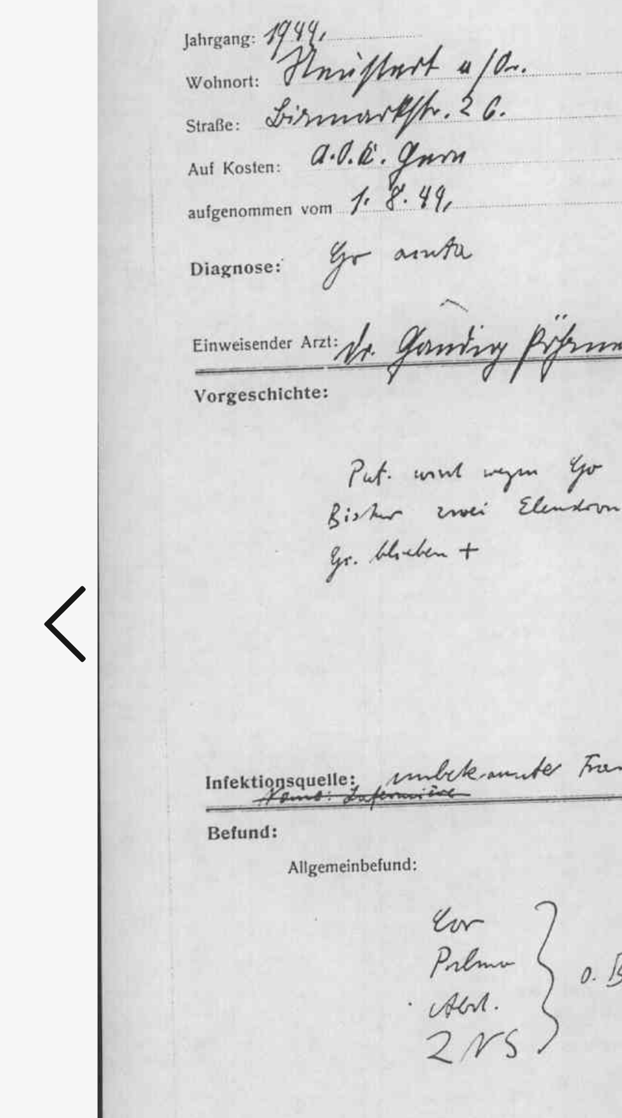
click at [88, 541] on icon at bounding box center [93, 526] width 15 height 30
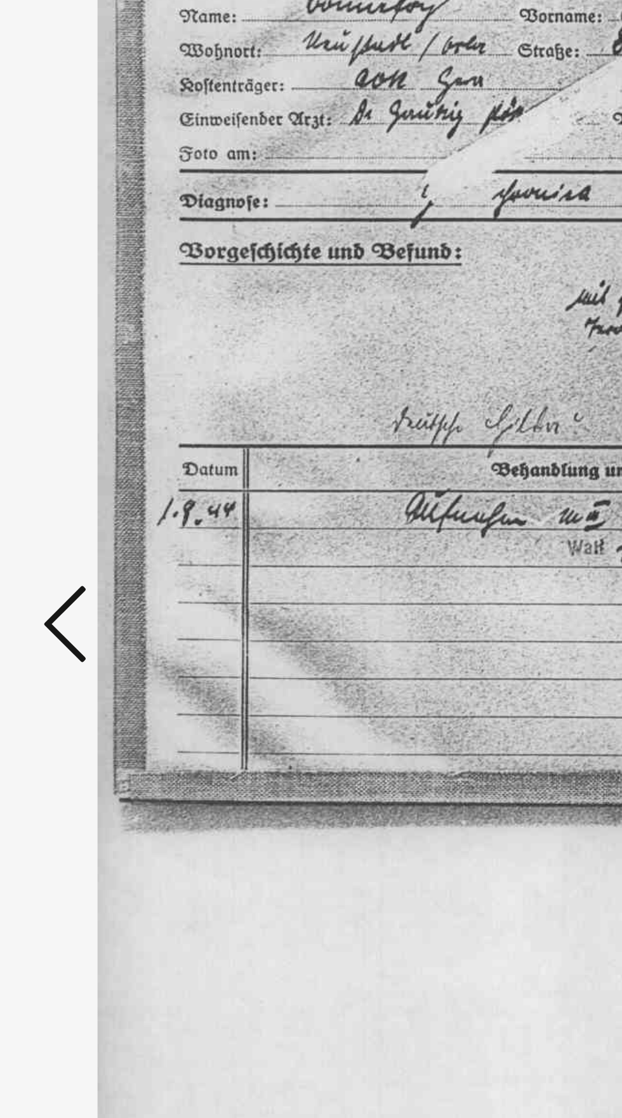
click at [89, 541] on icon at bounding box center [93, 526] width 15 height 30
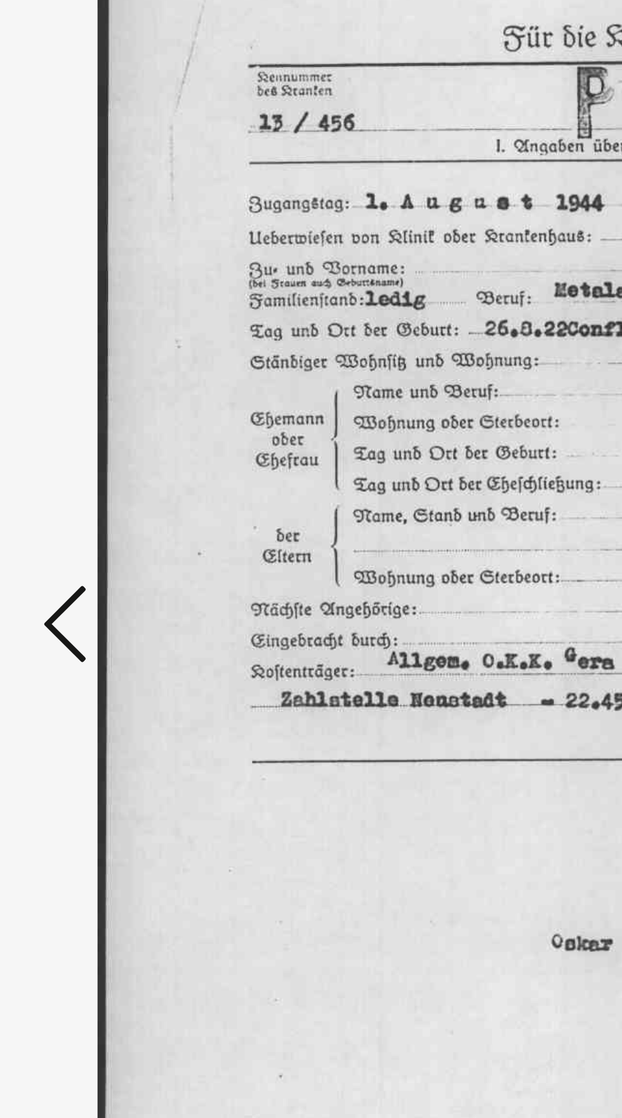
click at [90, 541] on icon at bounding box center [93, 526] width 15 height 30
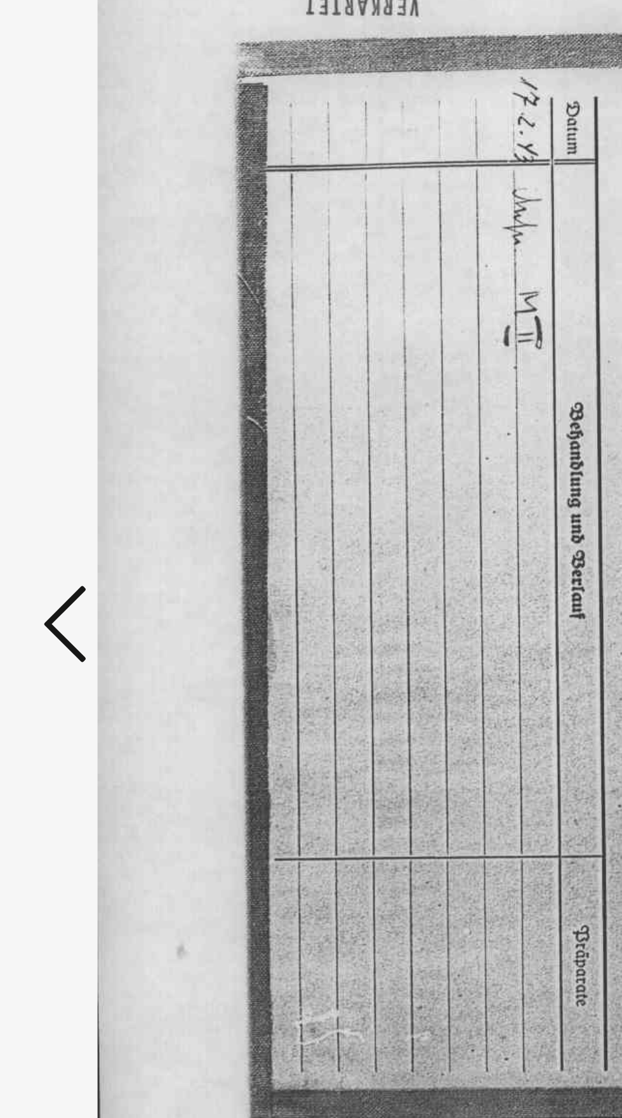
click at [93, 541] on icon at bounding box center [93, 526] width 15 height 30
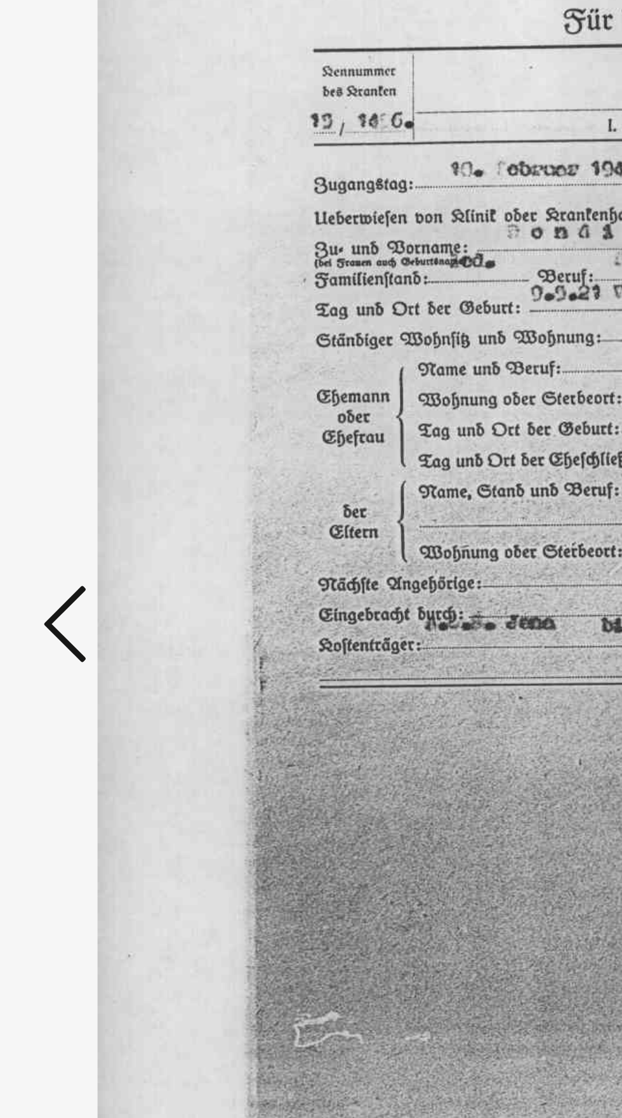
click at [89, 541] on icon at bounding box center [93, 526] width 15 height 30
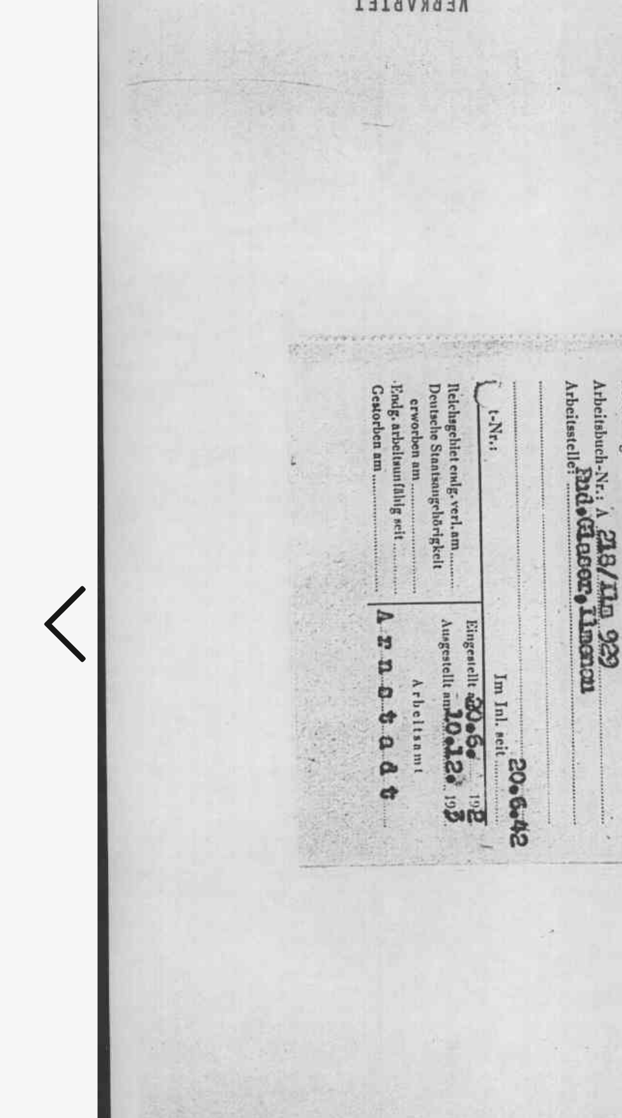
click at [89, 541] on icon at bounding box center [93, 526] width 15 height 30
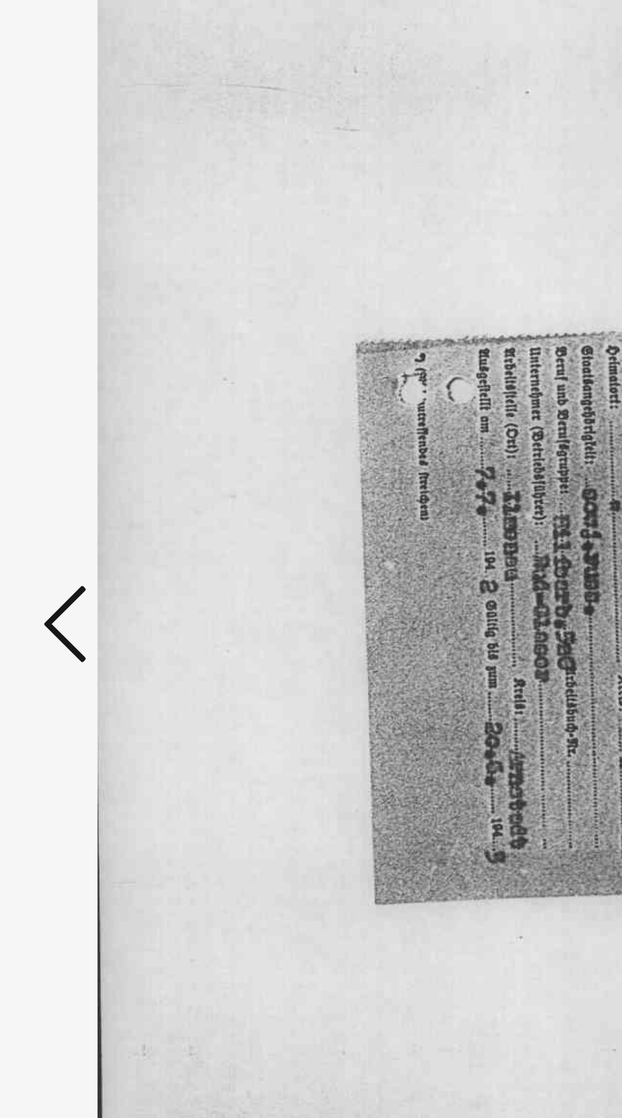
click at [91, 541] on icon at bounding box center [93, 526] width 15 height 30
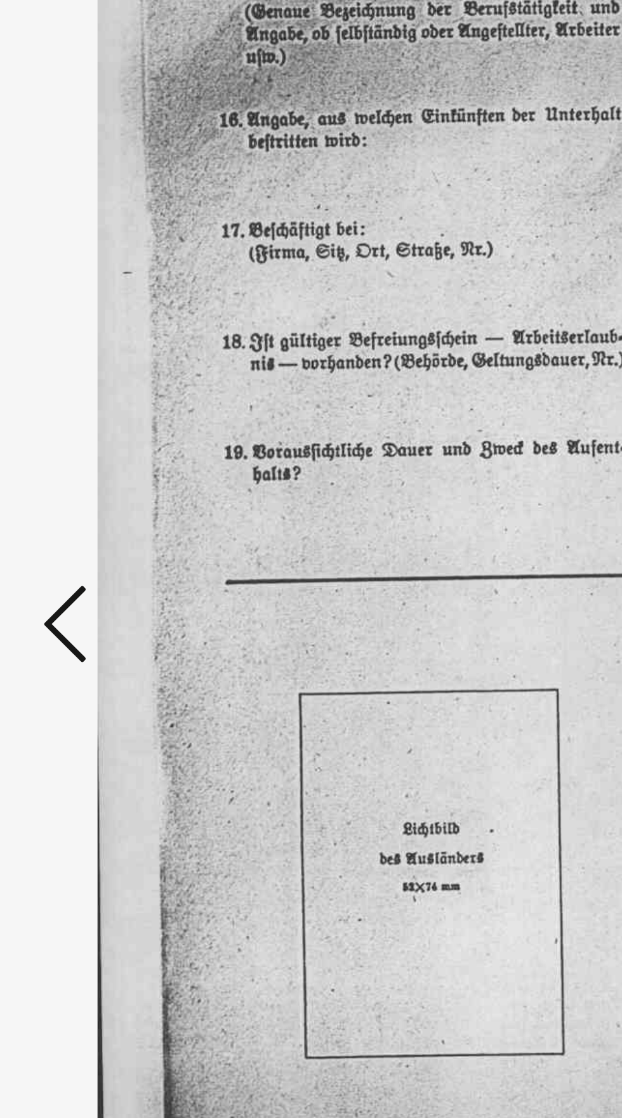
click at [86, 541] on icon at bounding box center [93, 526] width 15 height 30
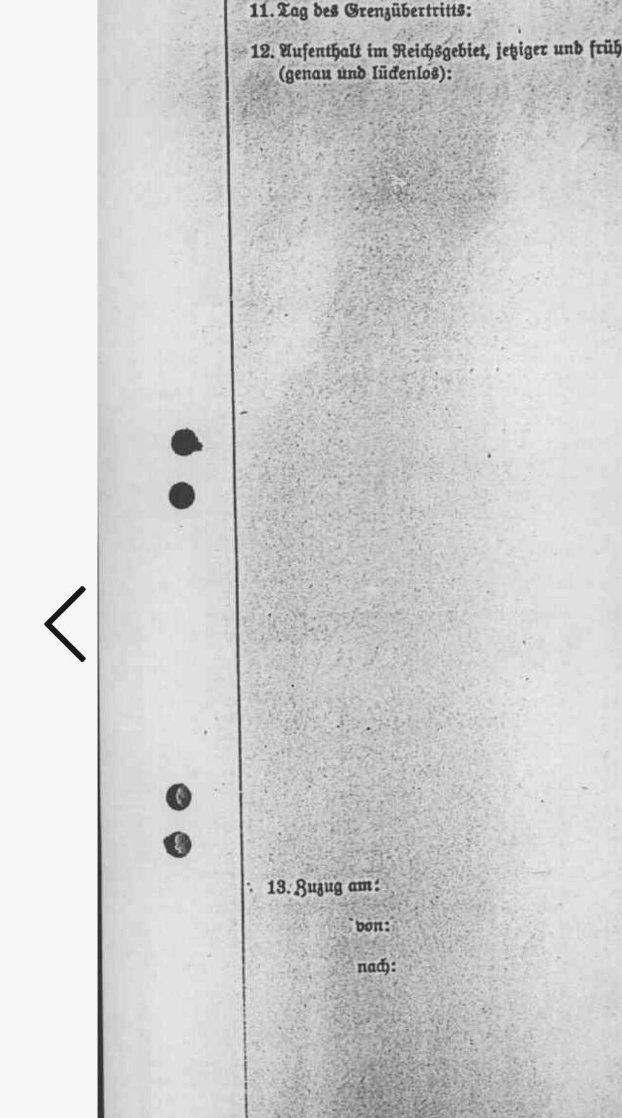
click at [89, 541] on icon at bounding box center [93, 526] width 15 height 30
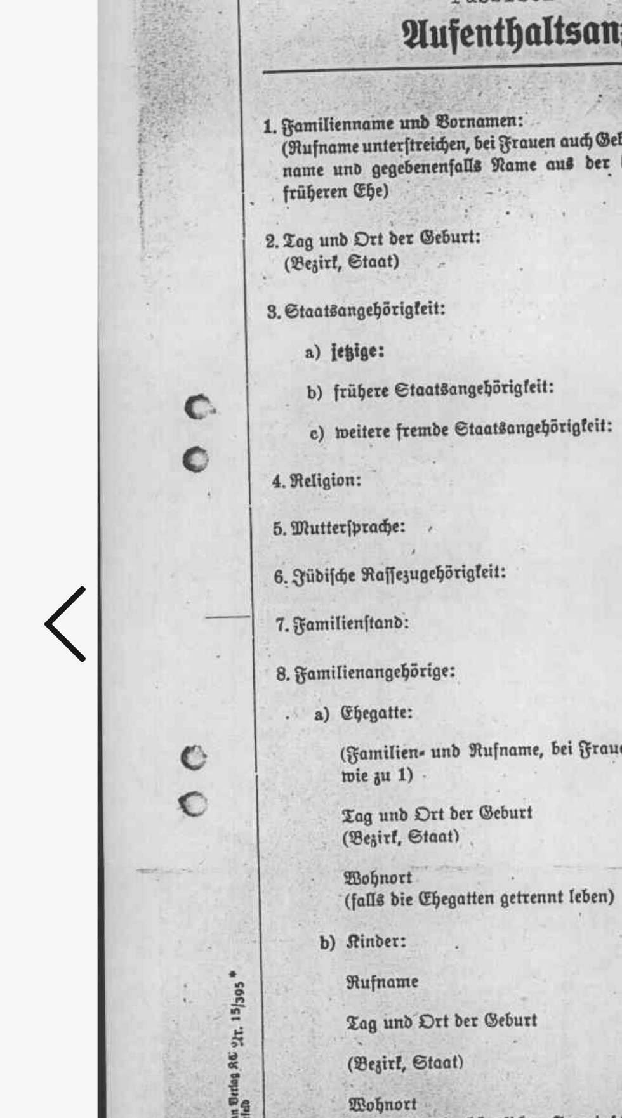
click at [91, 541] on icon at bounding box center [93, 526] width 15 height 30
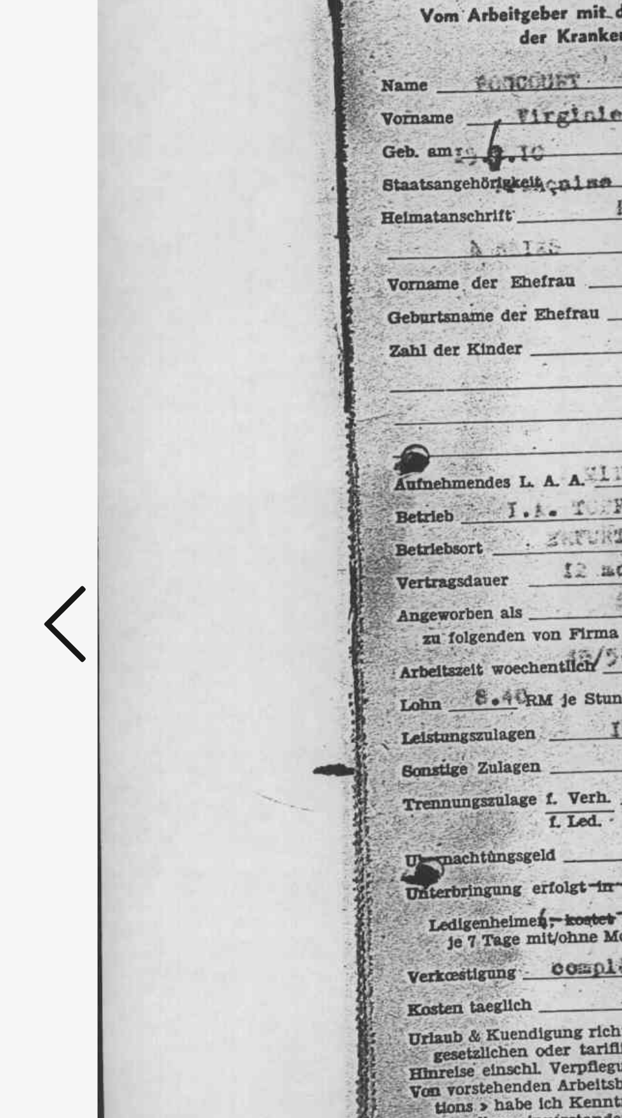
click at [91, 541] on icon at bounding box center [93, 526] width 15 height 30
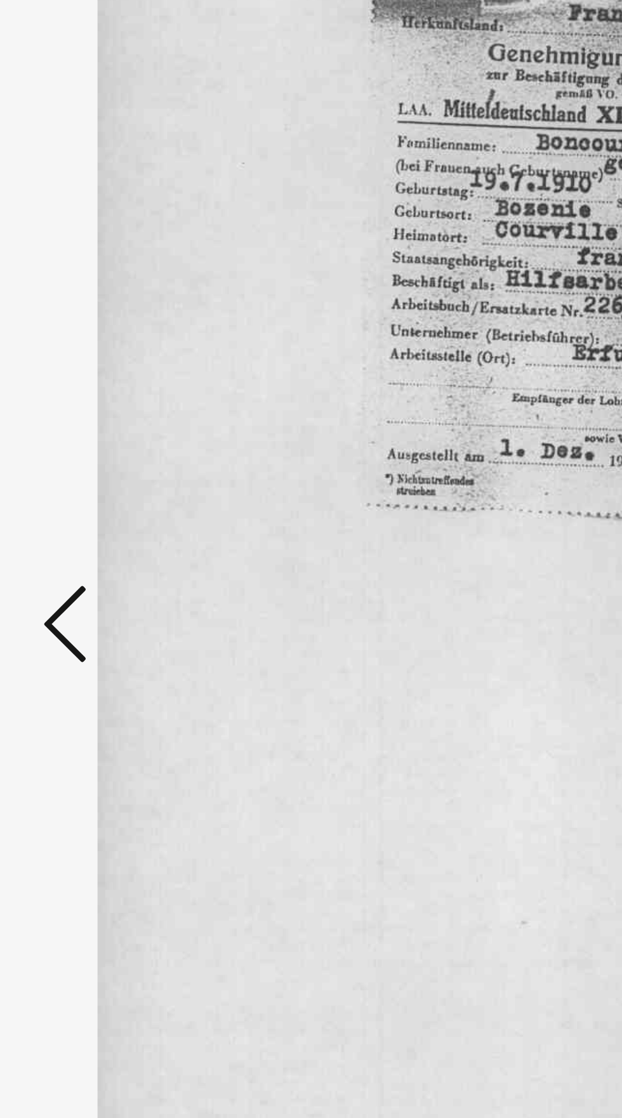
click at [94, 541] on icon at bounding box center [93, 526] width 15 height 30
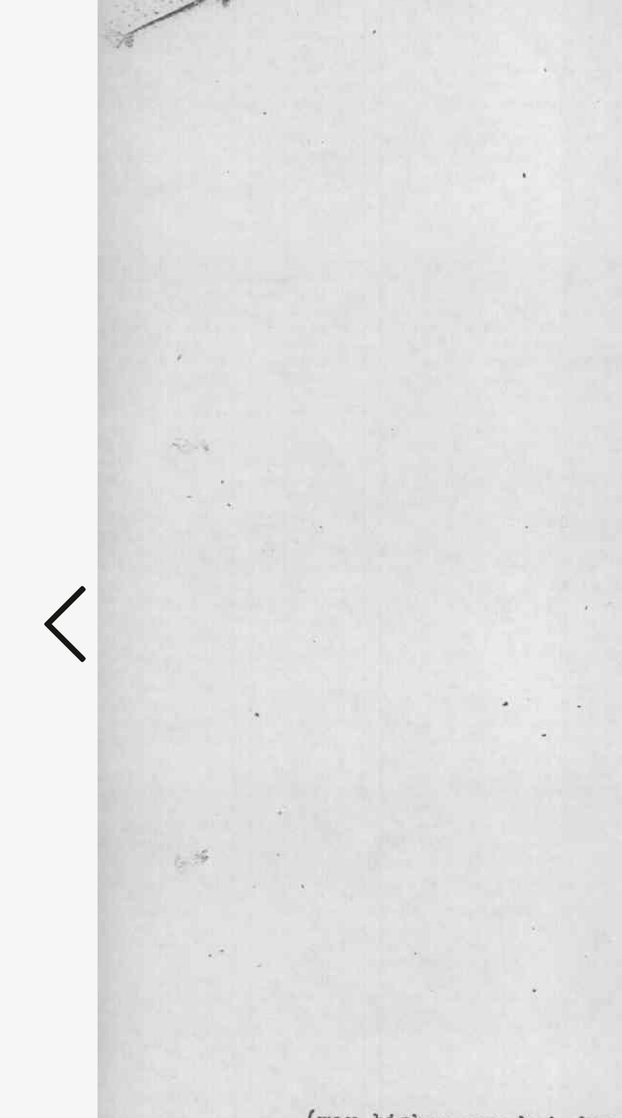
click at [89, 541] on icon at bounding box center [93, 526] width 15 height 30
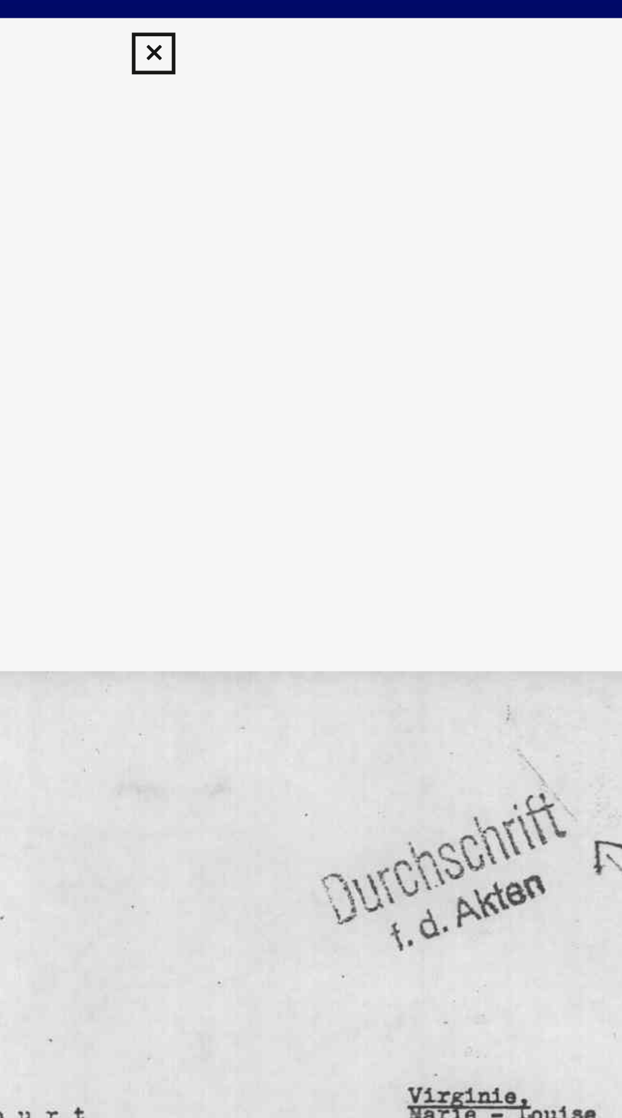
click at [311, 15] on icon at bounding box center [310, 18] width 15 height 15
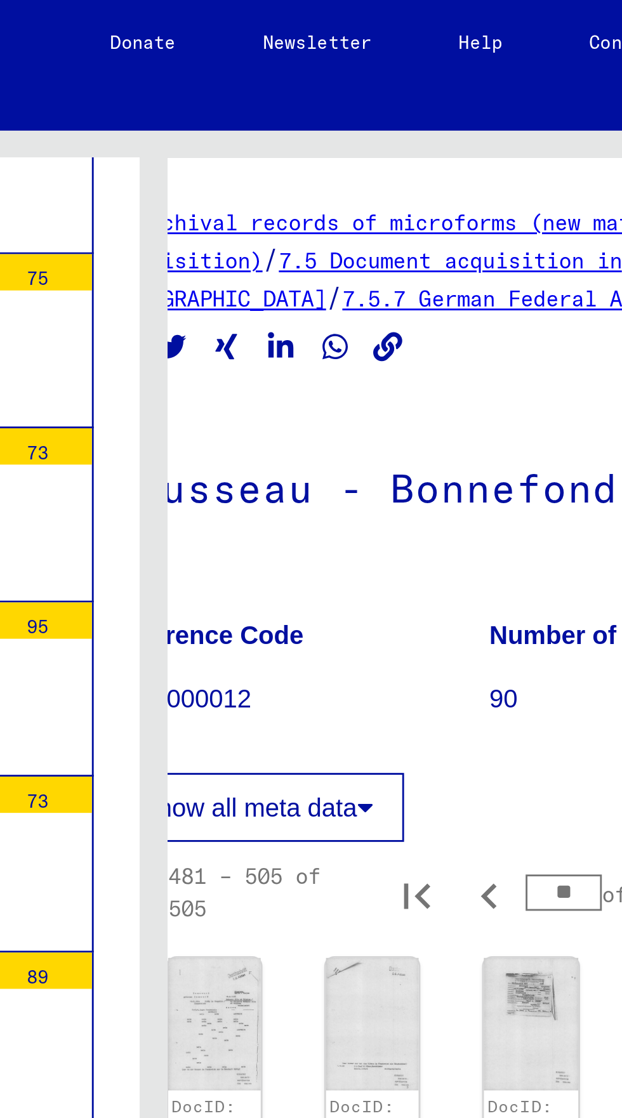
scroll to position [119, 36]
click at [425, 305] on icon "Previous page" at bounding box center [429, 314] width 18 height 18
type input "**"
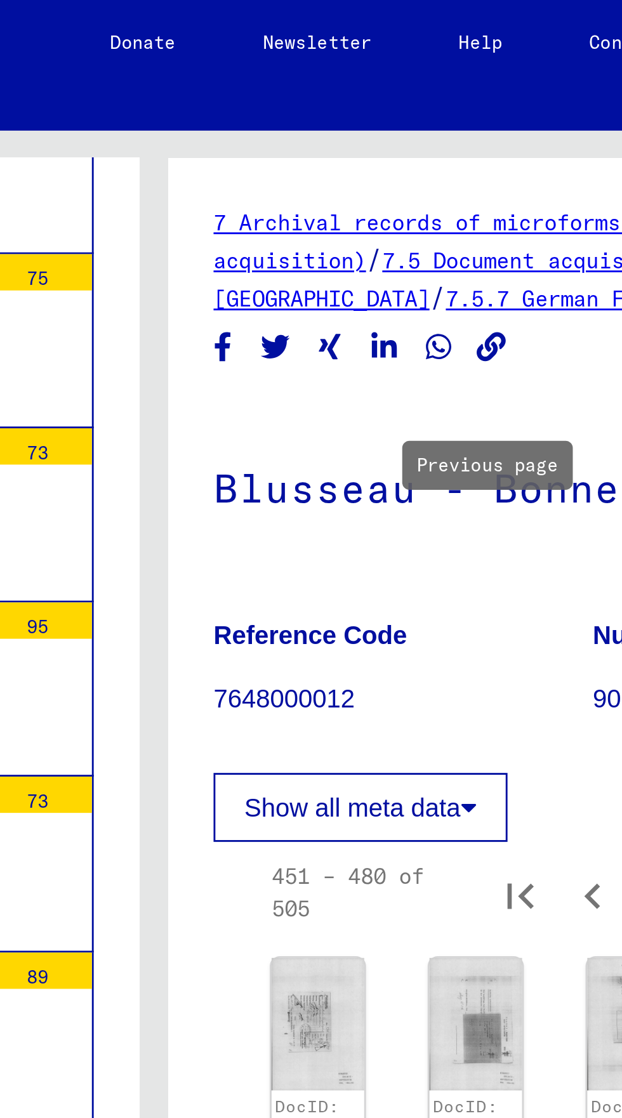
scroll to position [195, 0]
click at [359, 423] on img at bounding box center [368, 446] width 32 height 46
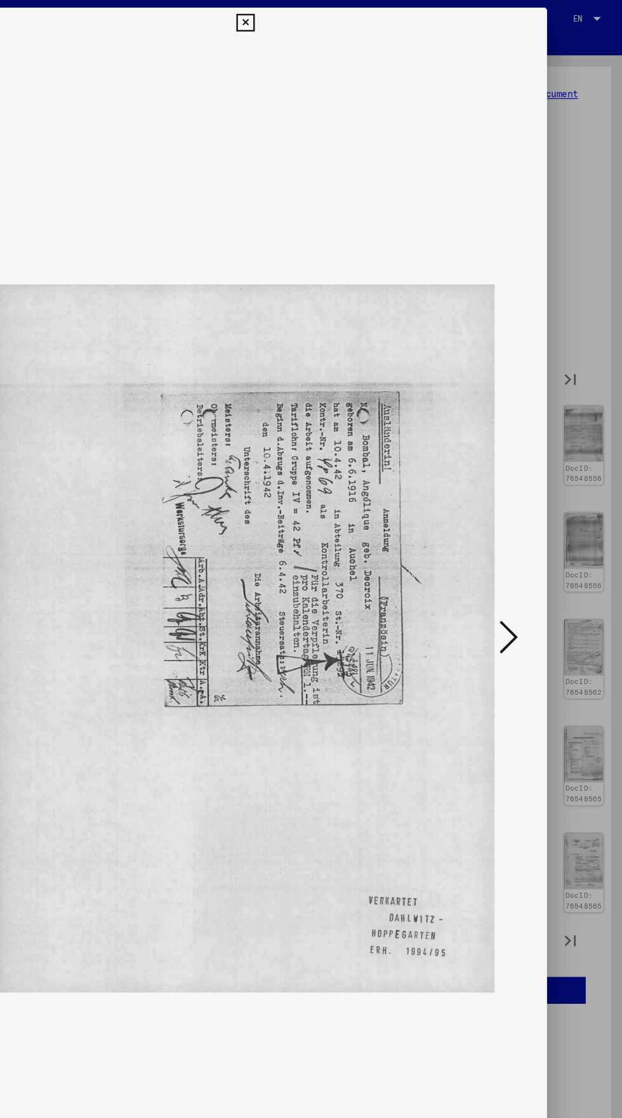
click at [310, 18] on icon at bounding box center [310, 18] width 15 height 15
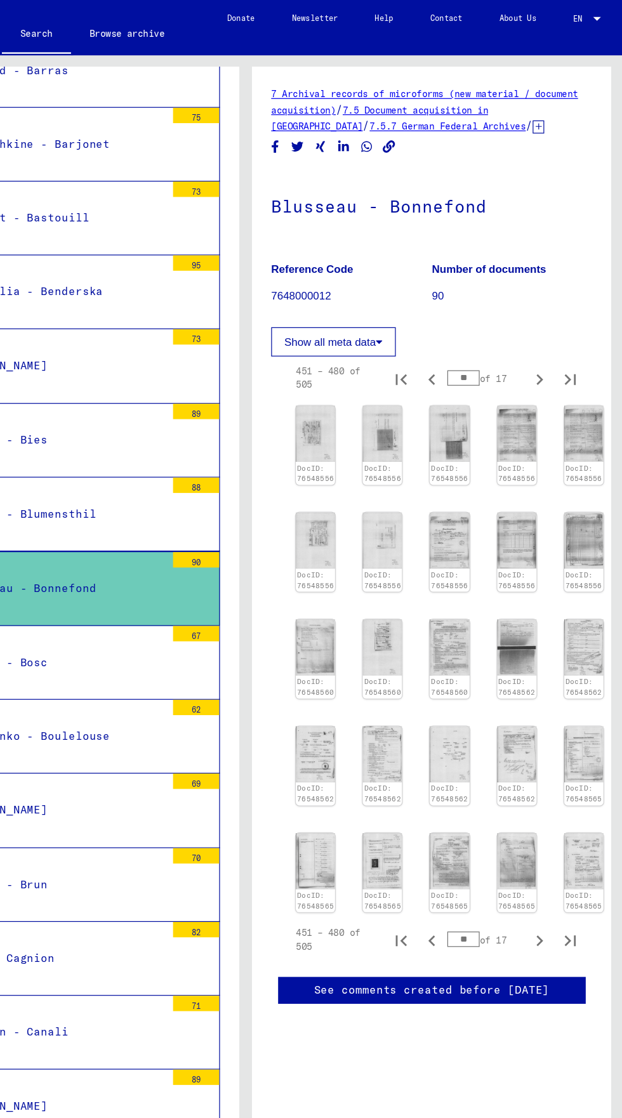
scroll to position [195, 36]
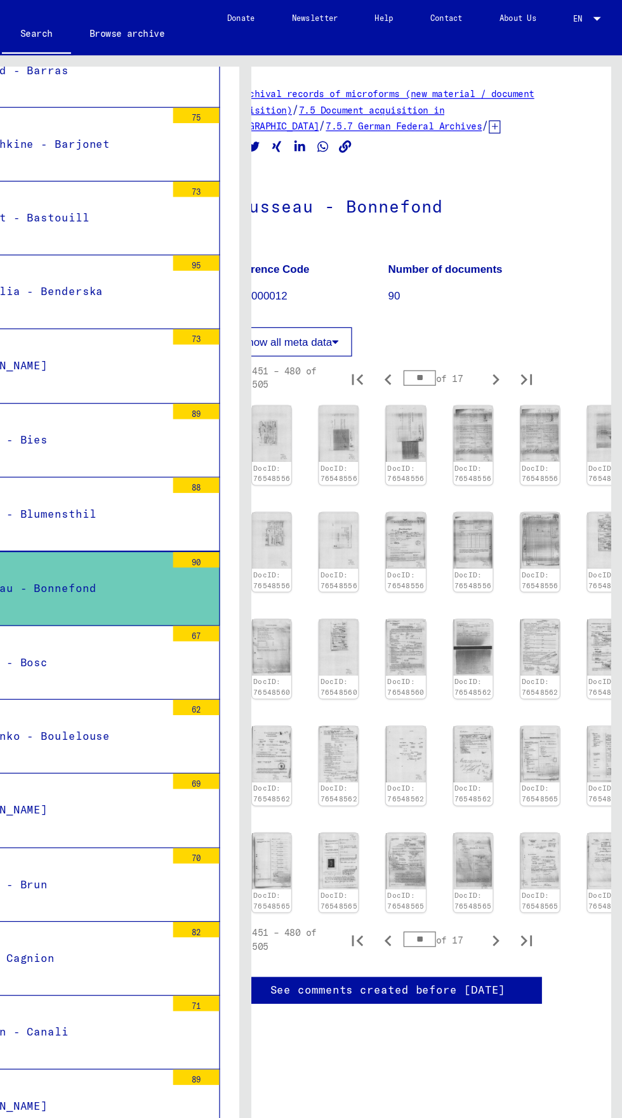
click at [593, 688] on img at bounding box center [609, 711] width 32 height 46
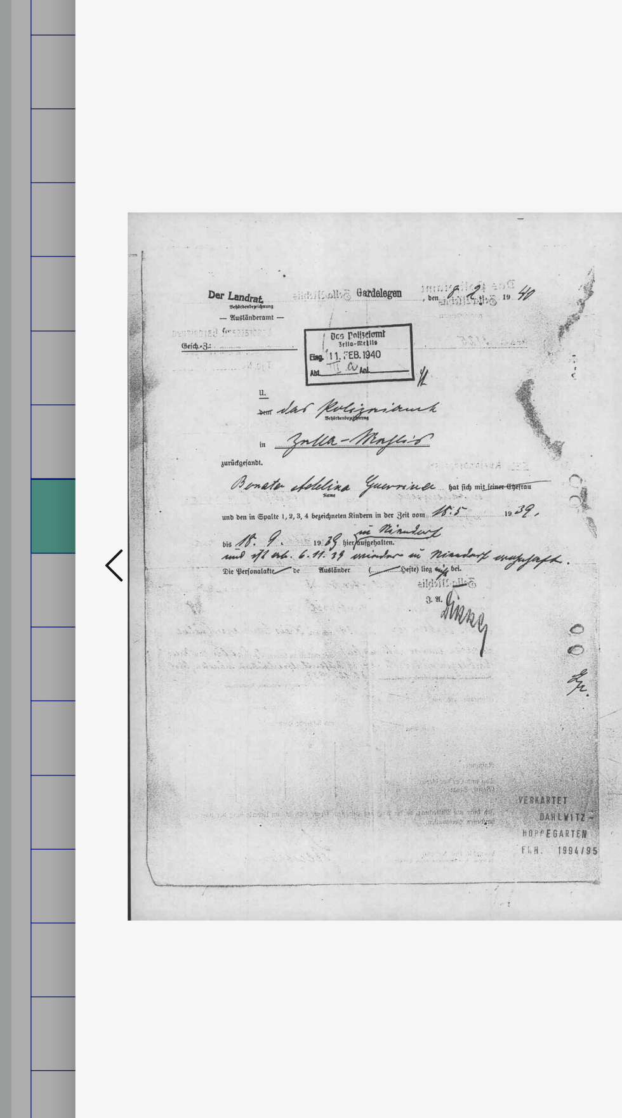
scroll to position [0, 0]
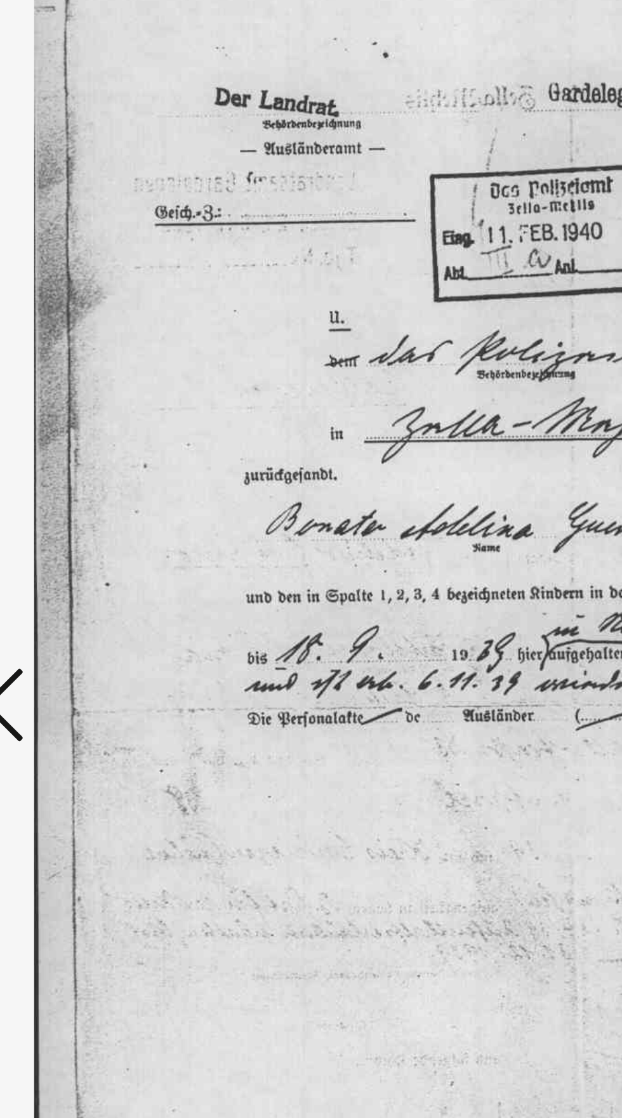
click at [107, 509] on img at bounding box center [310, 527] width 411 height 991
click at [100, 516] on icon at bounding box center [93, 526] width 15 height 30
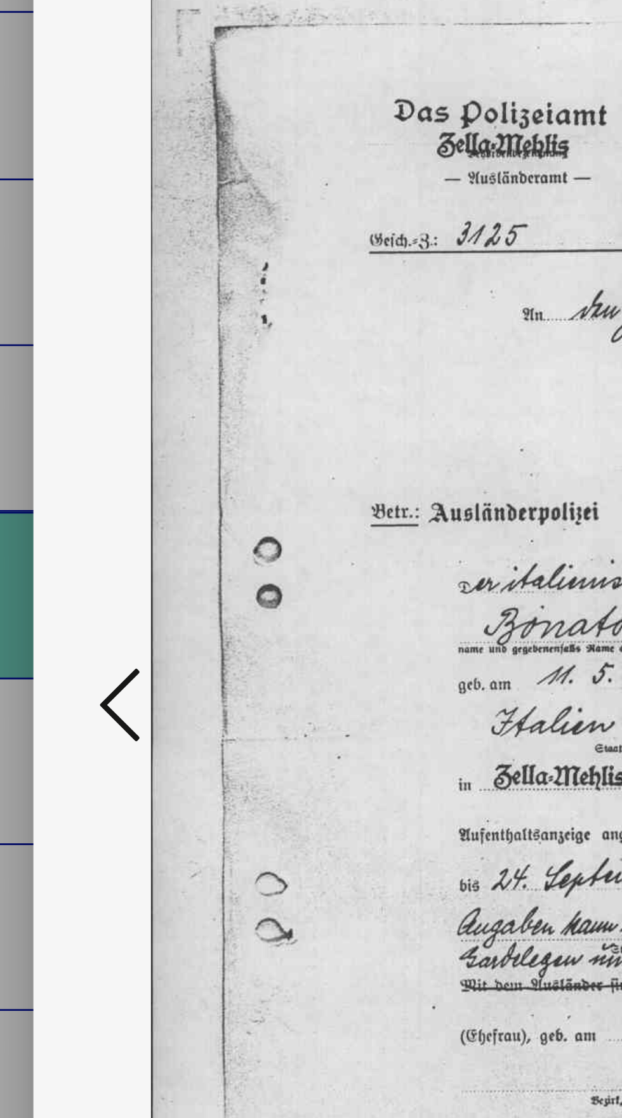
click at [86, 520] on button at bounding box center [94, 527] width 23 height 36
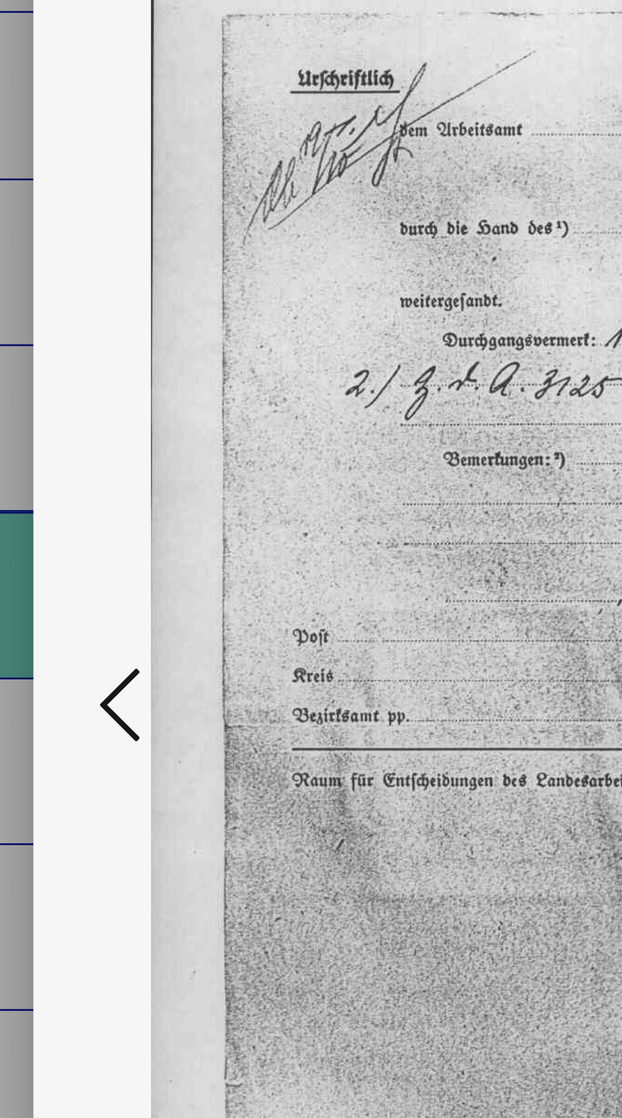
click at [83, 514] on button at bounding box center [94, 527] width 23 height 36
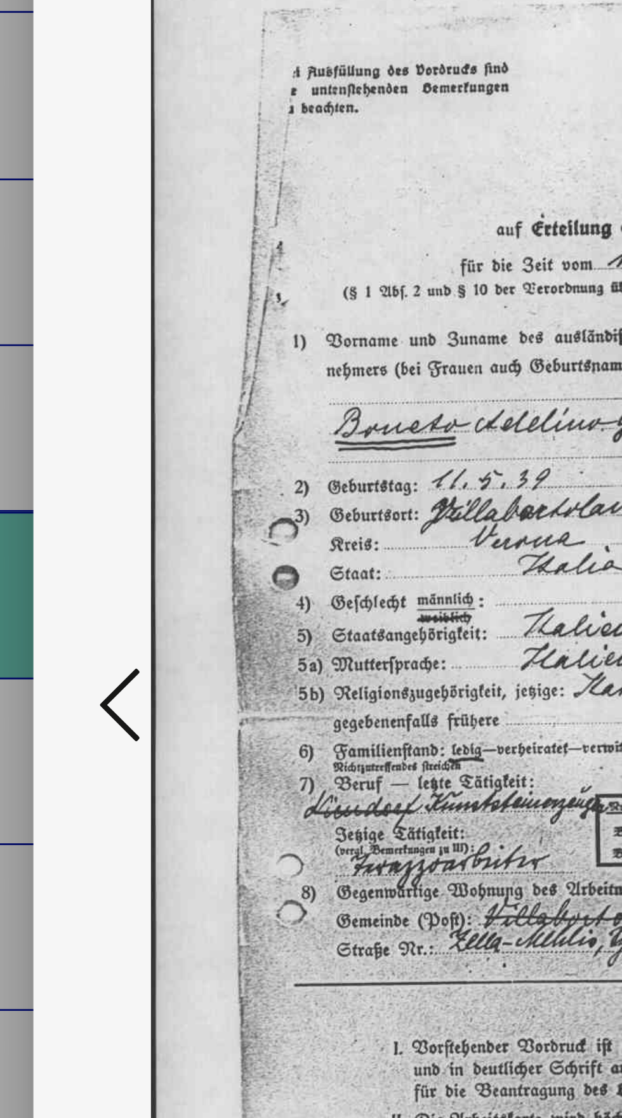
click at [91, 510] on button at bounding box center [94, 527] width 23 height 36
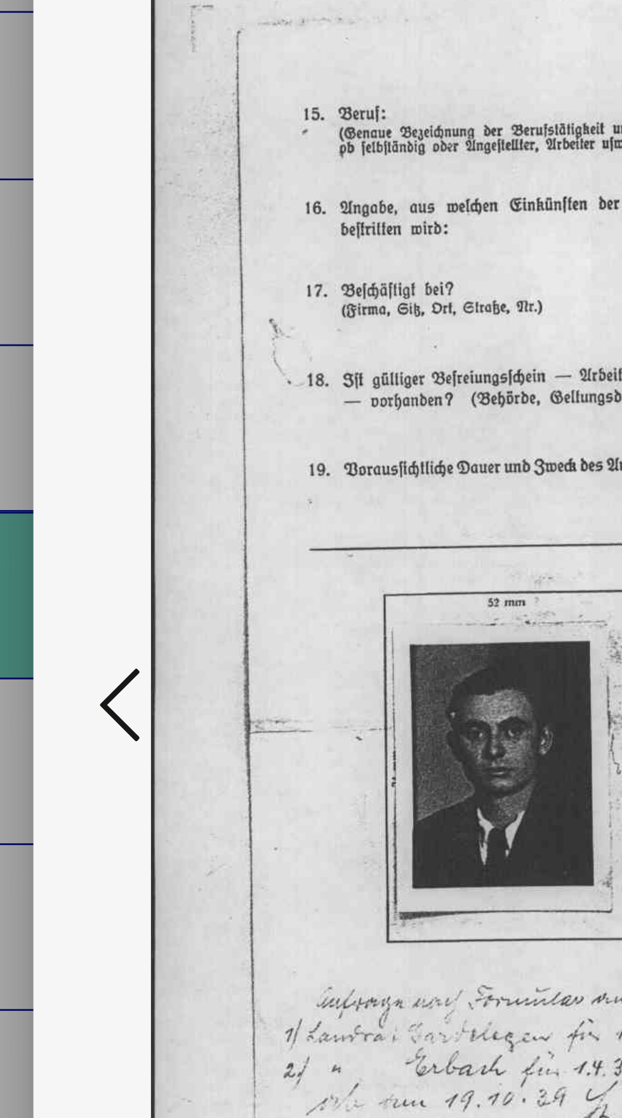
click at [85, 510] on button at bounding box center [94, 527] width 23 height 36
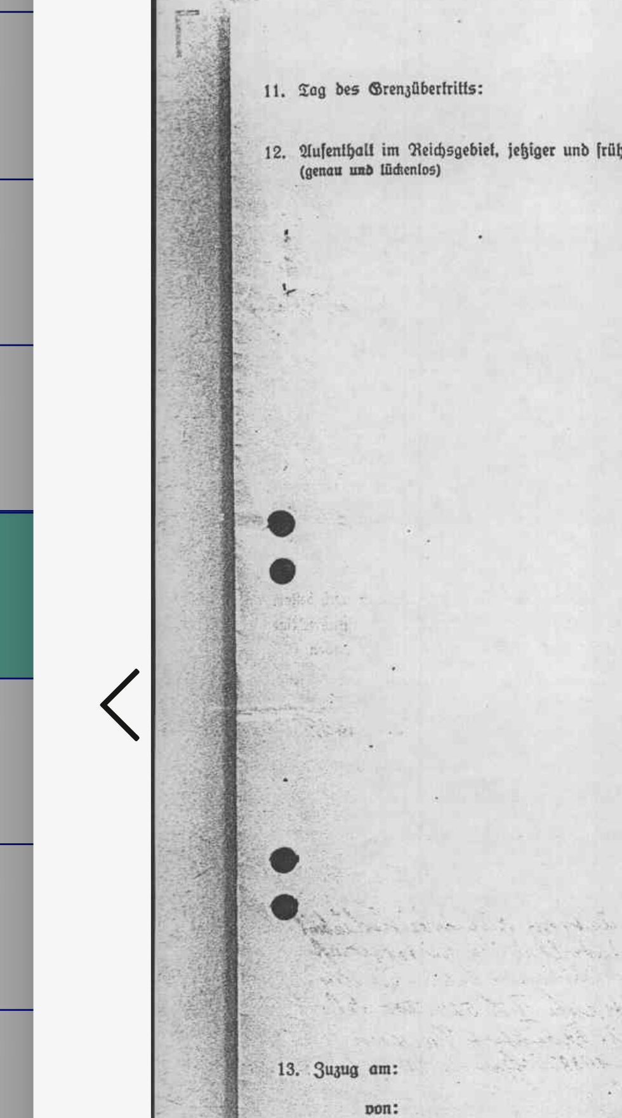
click at [84, 519] on button at bounding box center [94, 527] width 23 height 36
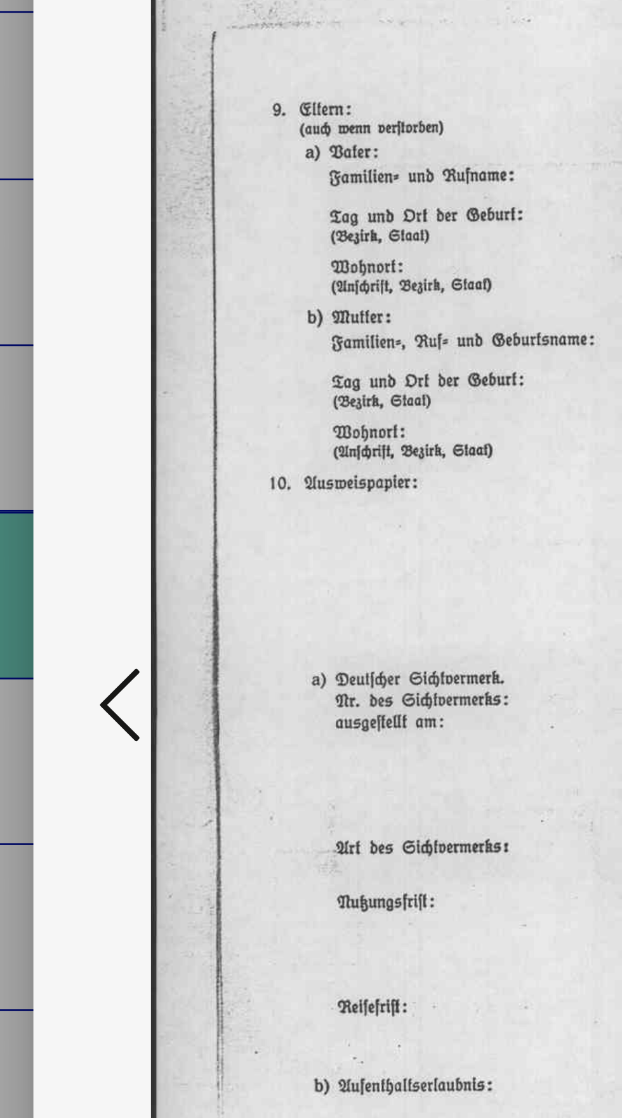
click at [84, 517] on button at bounding box center [94, 527] width 23 height 36
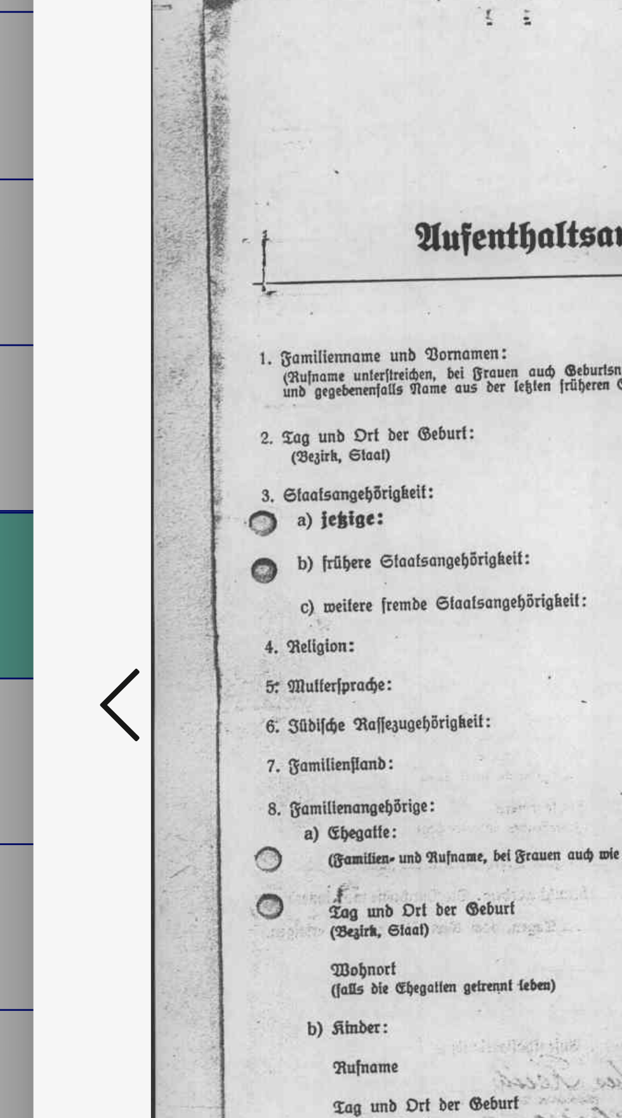
click at [84, 516] on button at bounding box center [94, 527] width 23 height 36
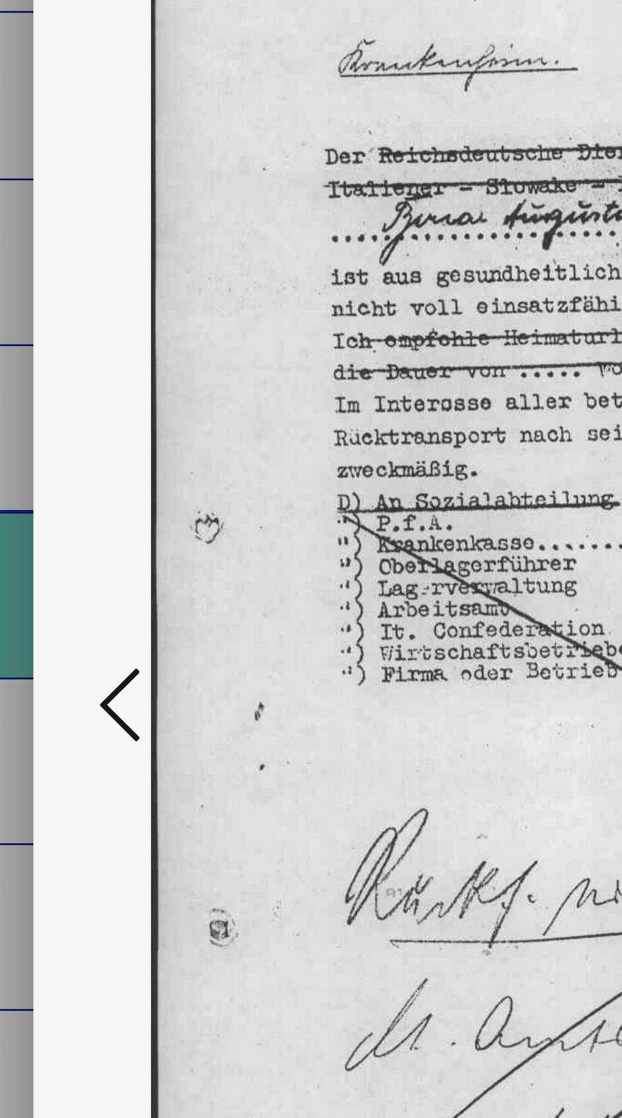
click at [84, 519] on button at bounding box center [94, 527] width 23 height 36
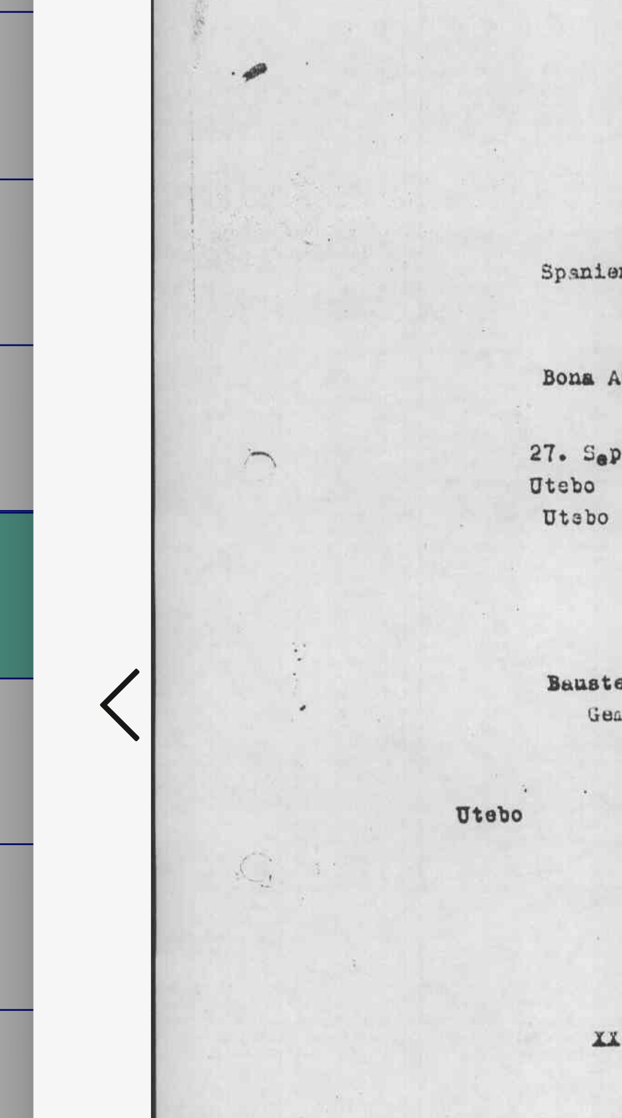
click at [84, 520] on button at bounding box center [94, 527] width 23 height 36
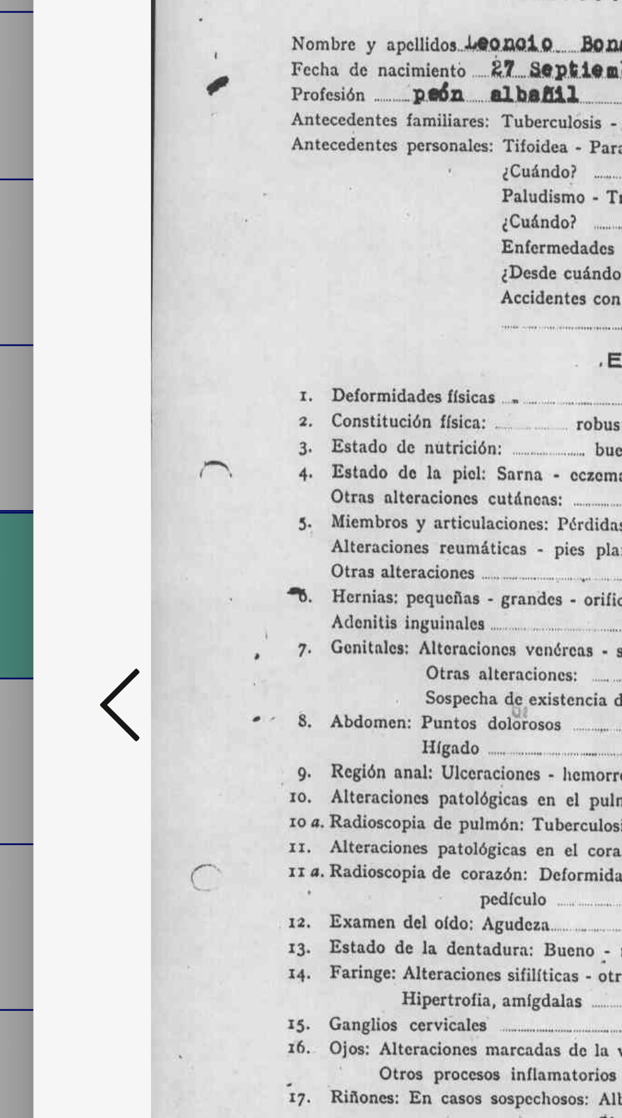
click at [84, 519] on button at bounding box center [94, 527] width 23 height 36
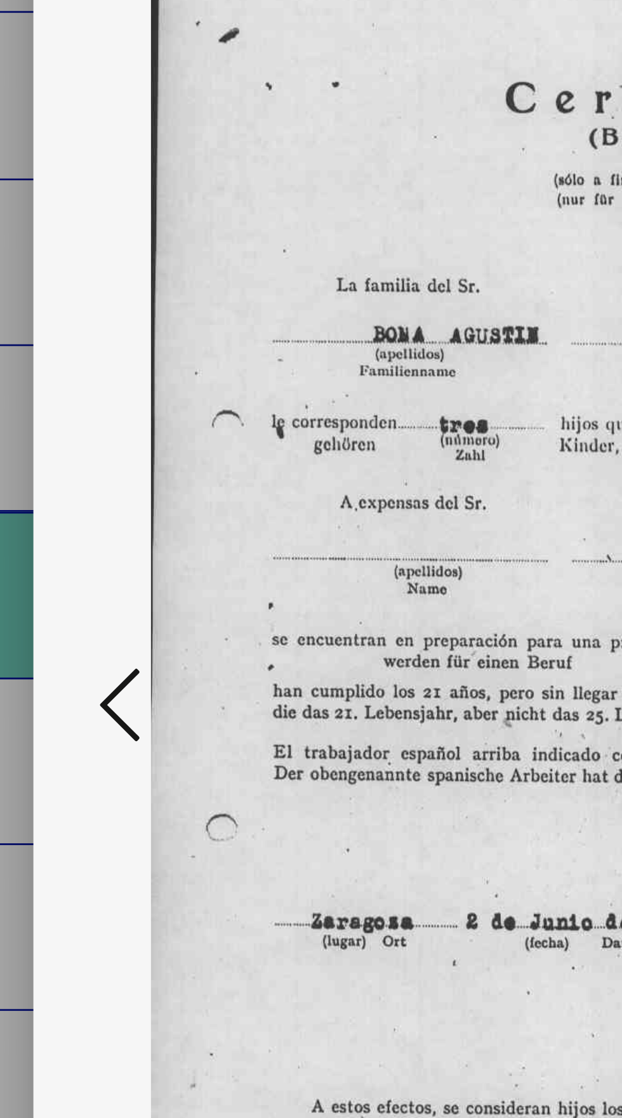
click at [87, 510] on button at bounding box center [94, 527] width 23 height 36
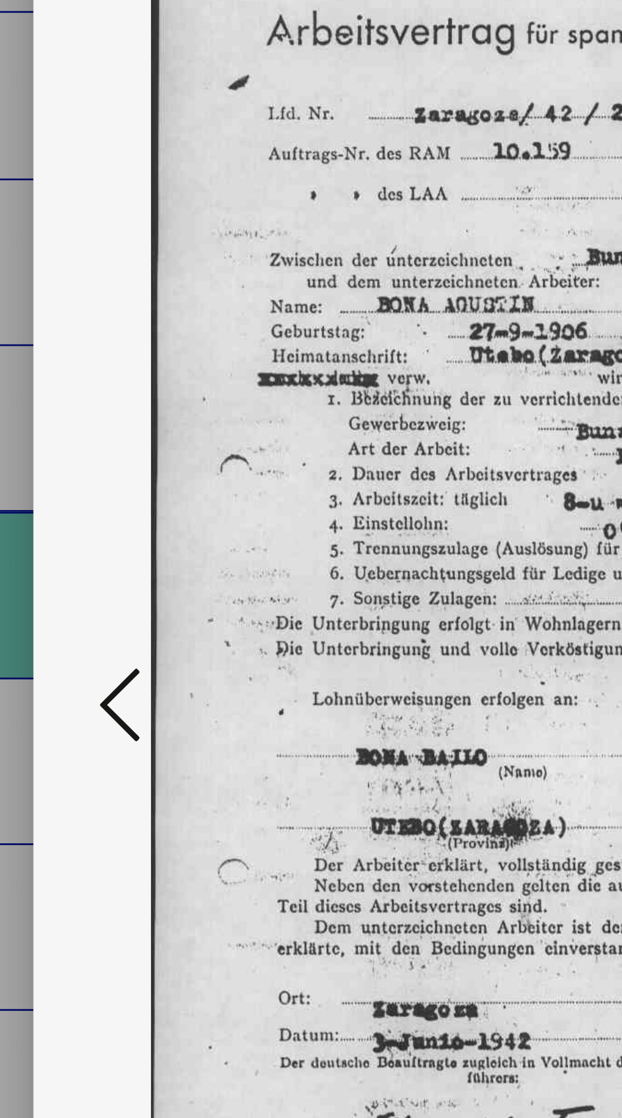
click at [85, 516] on button at bounding box center [94, 527] width 23 height 36
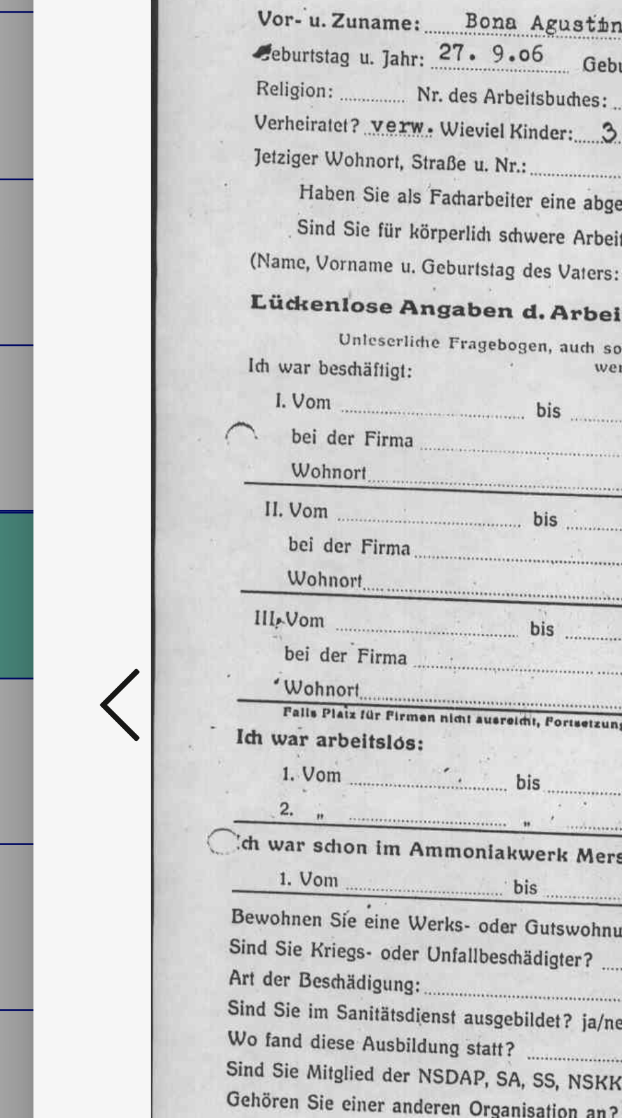
click at [85, 510] on button at bounding box center [94, 527] width 23 height 36
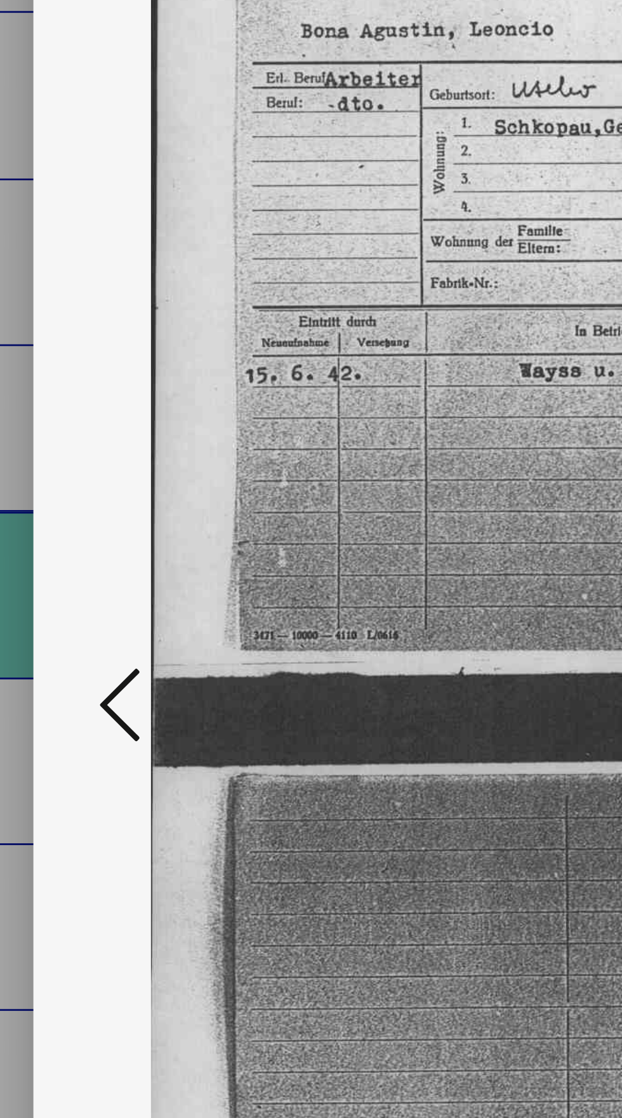
click at [83, 510] on button at bounding box center [94, 527] width 23 height 36
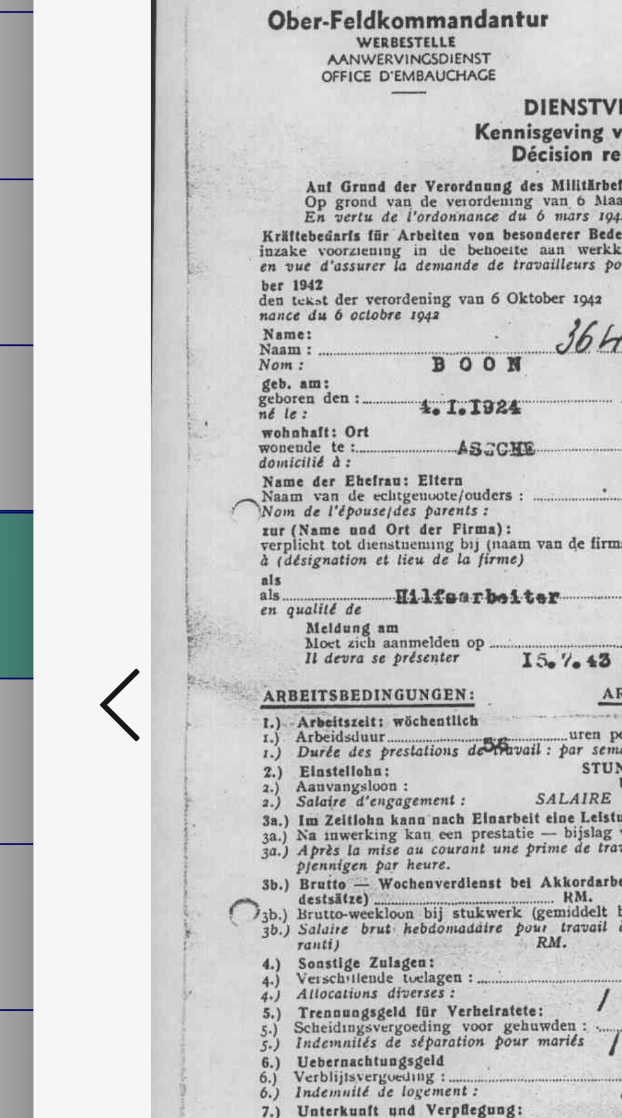
click at [86, 510] on button at bounding box center [94, 527] width 23 height 36
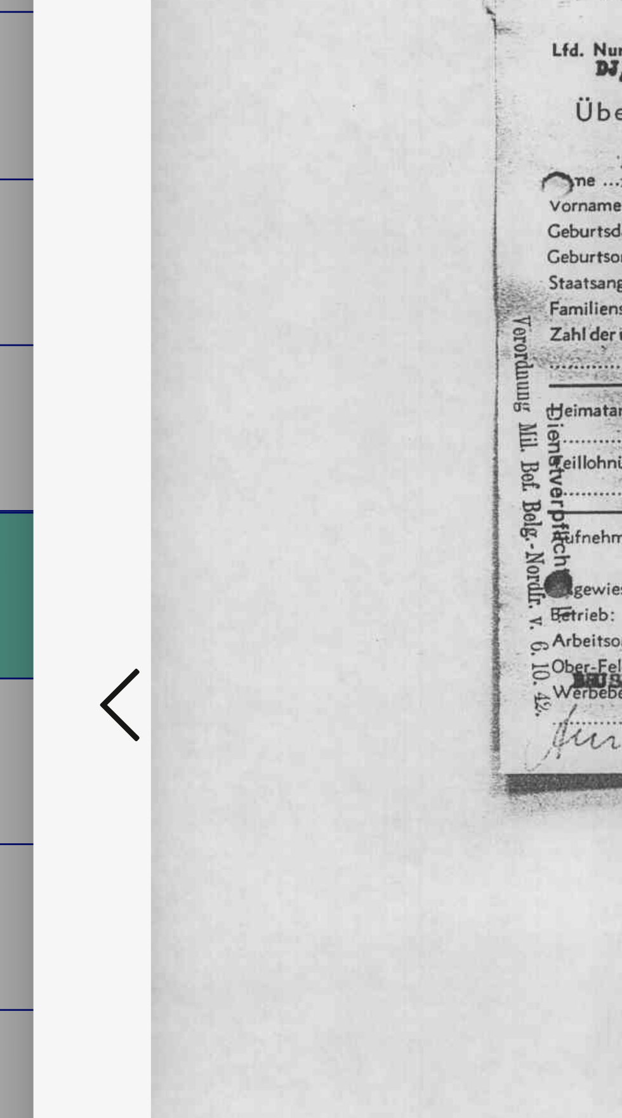
click at [86, 518] on button at bounding box center [94, 527] width 23 height 36
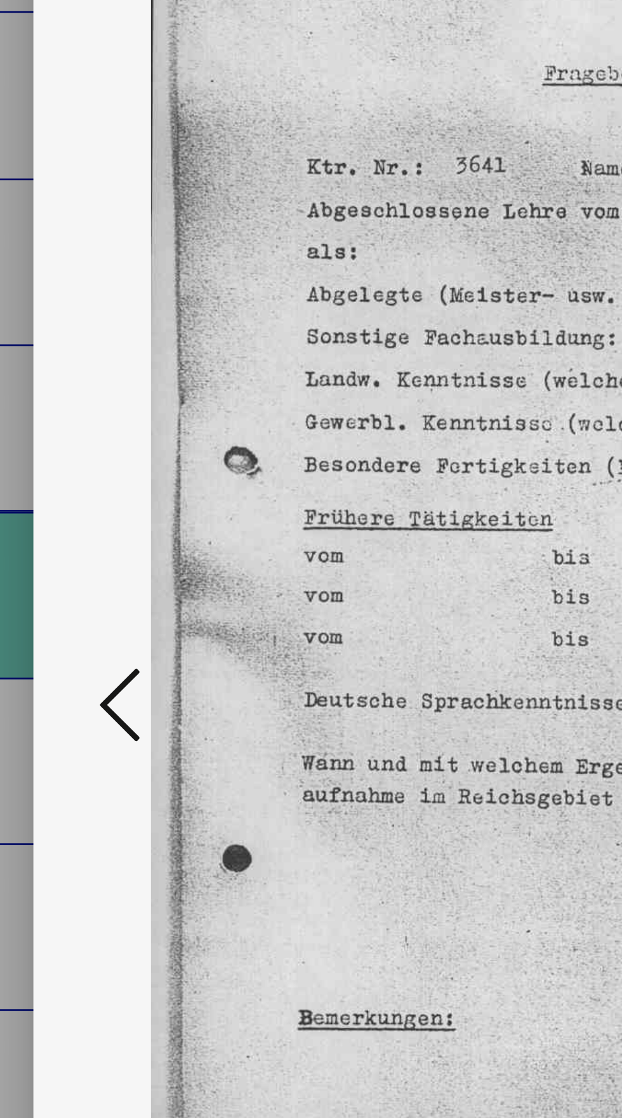
click at [84, 513] on button at bounding box center [94, 527] width 23 height 36
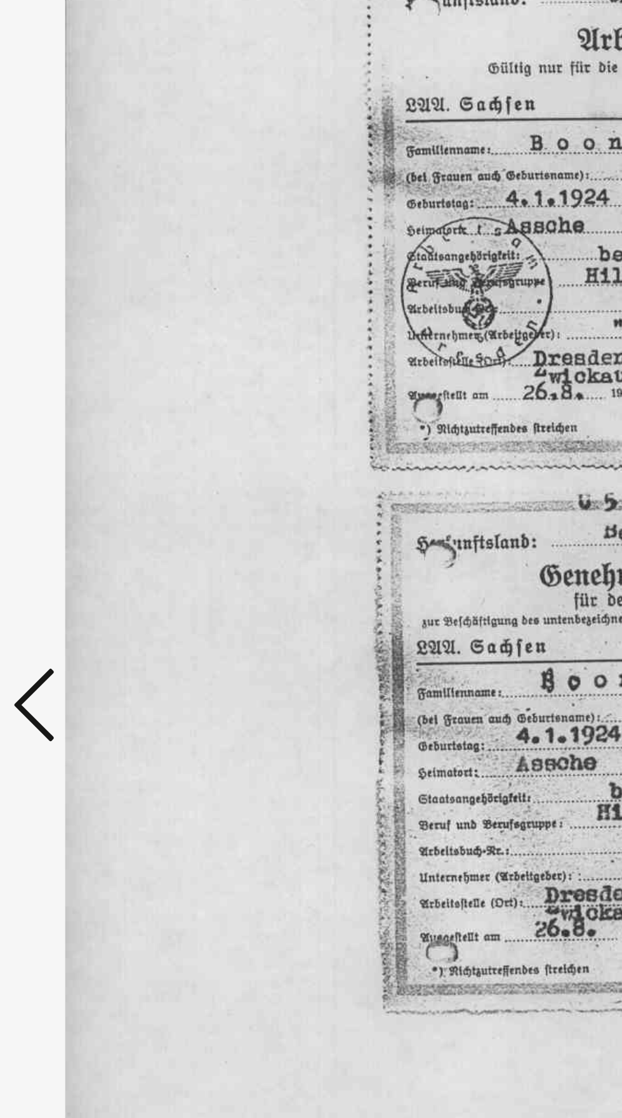
click at [95, 509] on button at bounding box center [94, 527] width 23 height 36
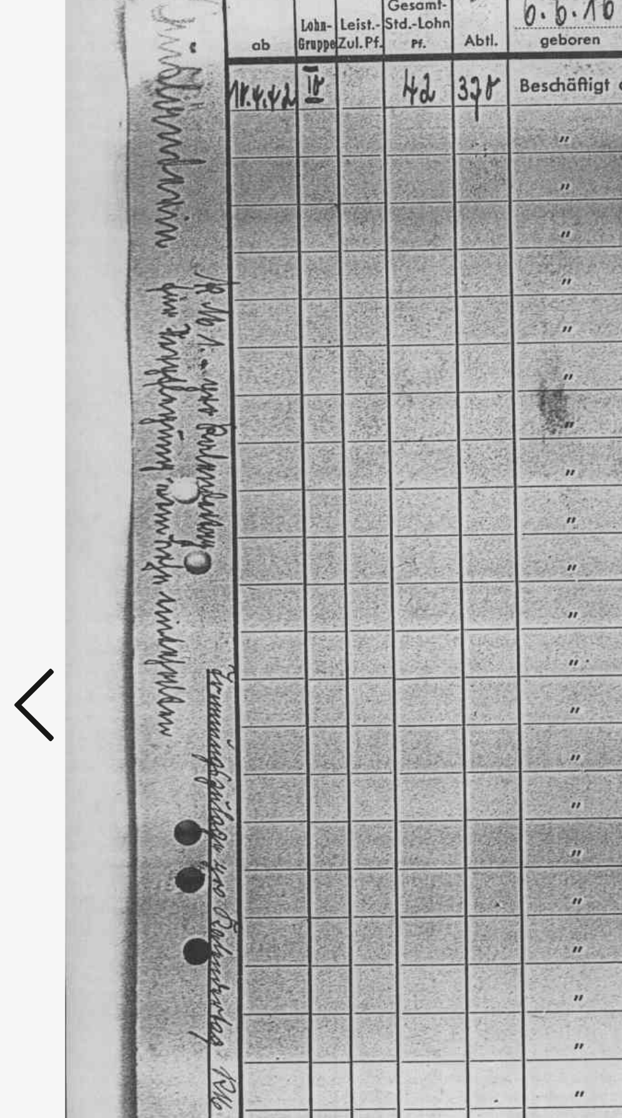
click at [89, 520] on icon at bounding box center [93, 526] width 15 height 30
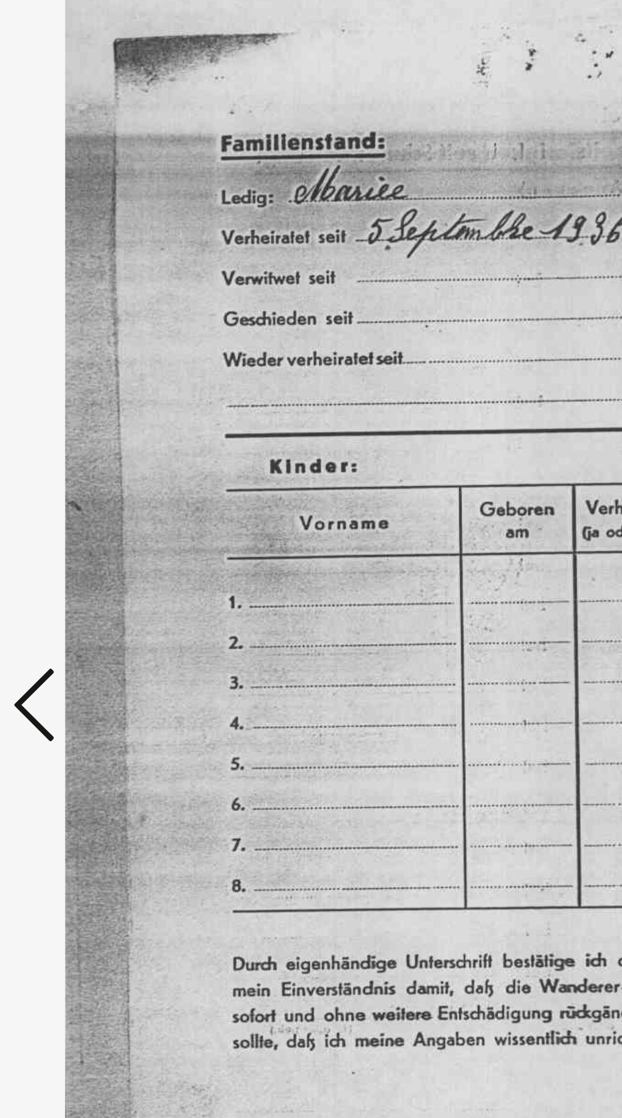
click at [93, 517] on icon at bounding box center [93, 526] width 15 height 30
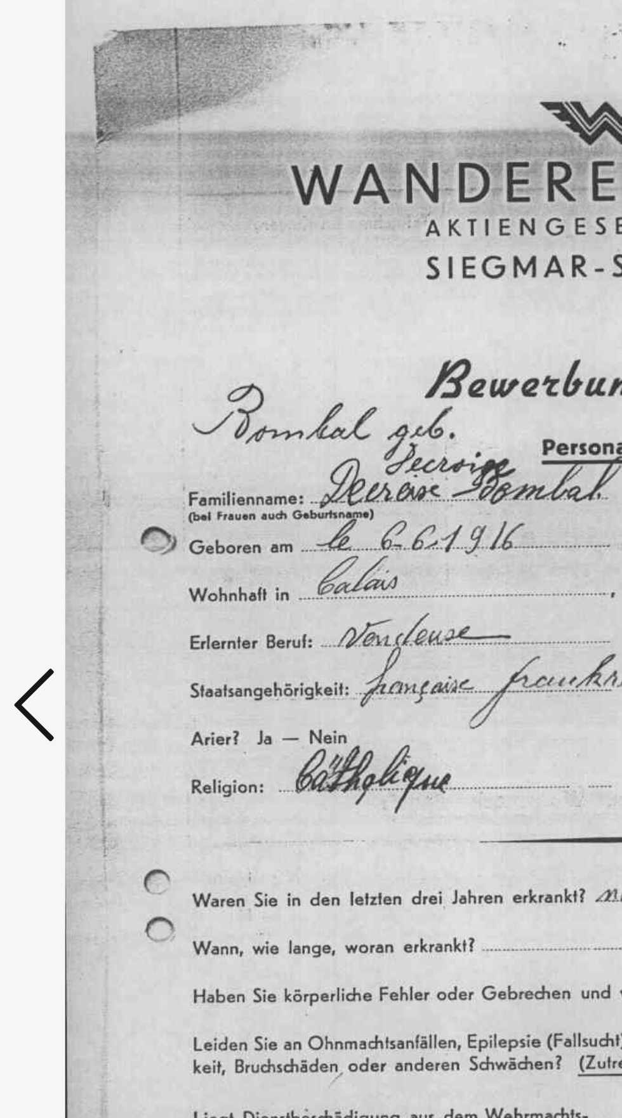
click at [93, 519] on icon at bounding box center [93, 526] width 15 height 30
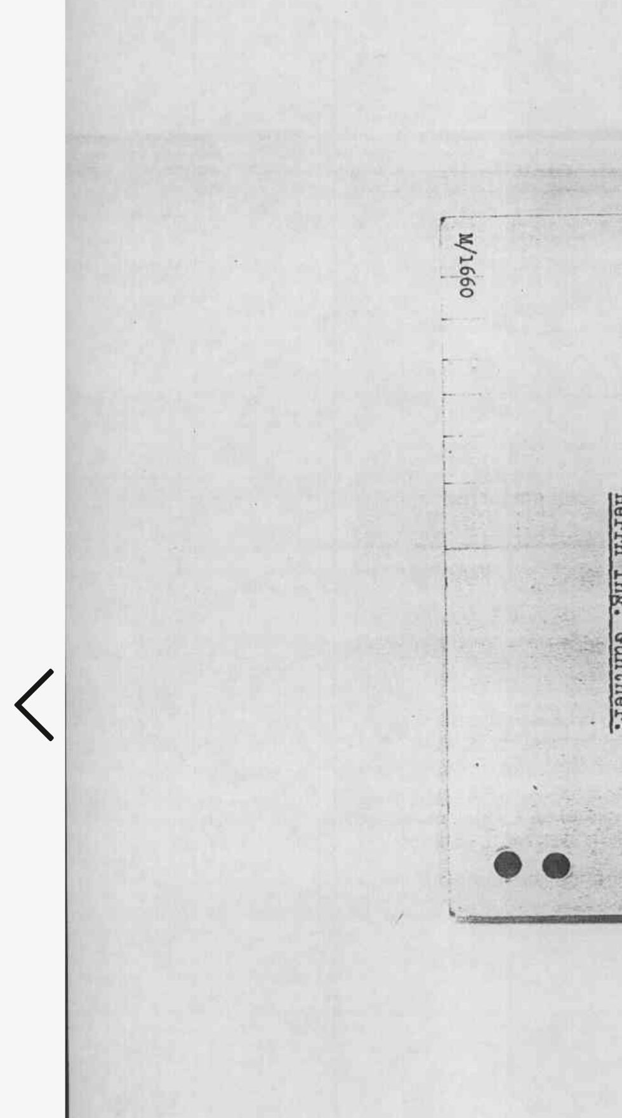
click at [96, 518] on icon at bounding box center [93, 526] width 15 height 30
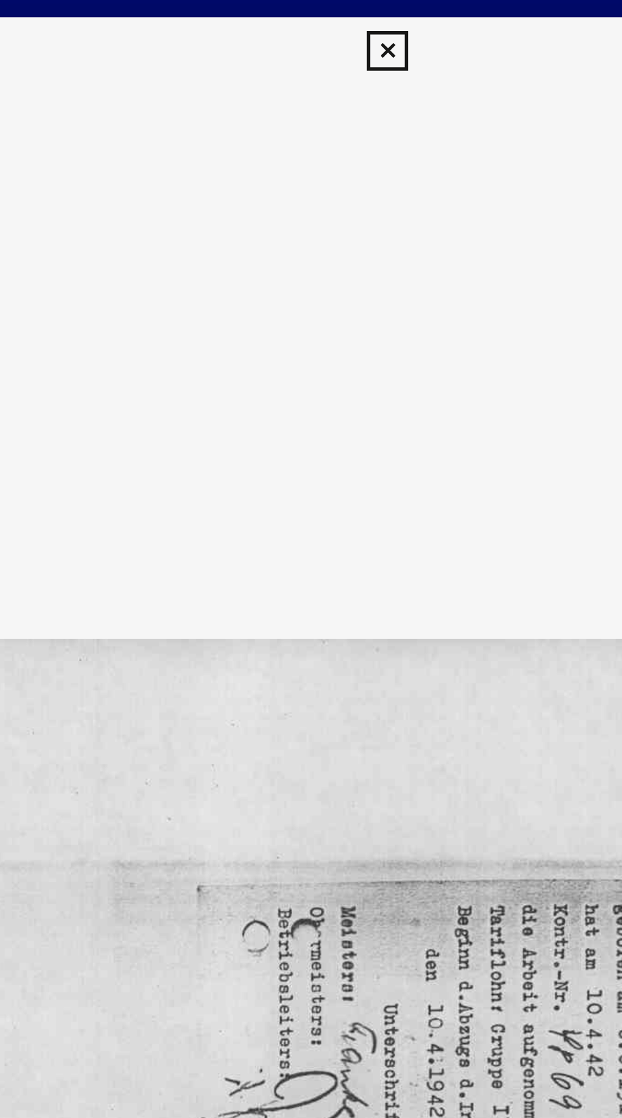
click at [305, 16] on icon at bounding box center [310, 18] width 15 height 15
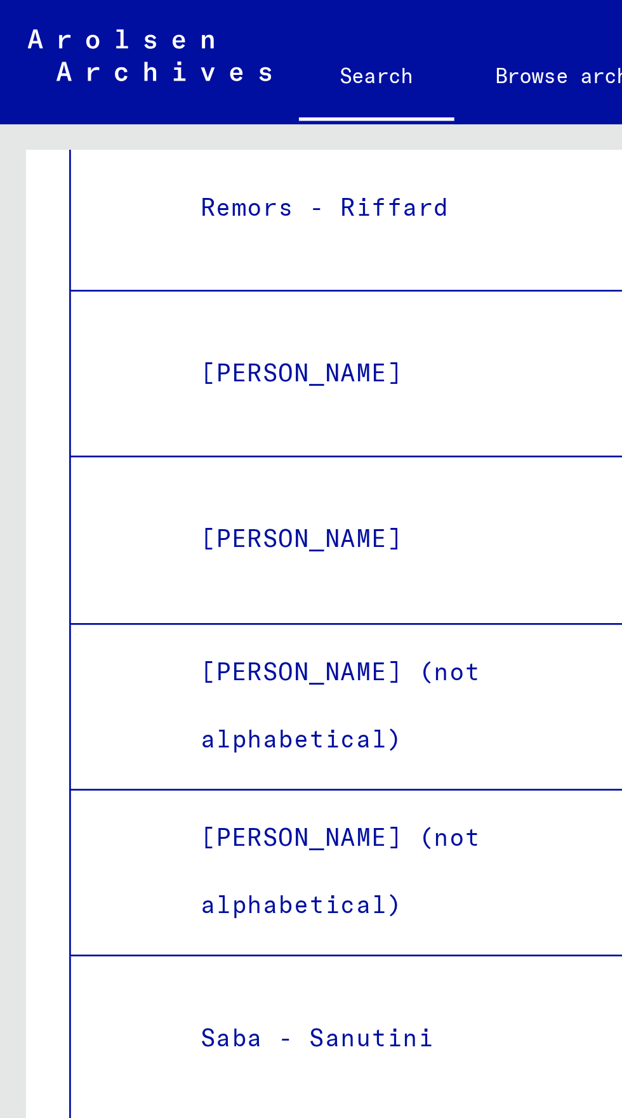
scroll to position [7366, 0]
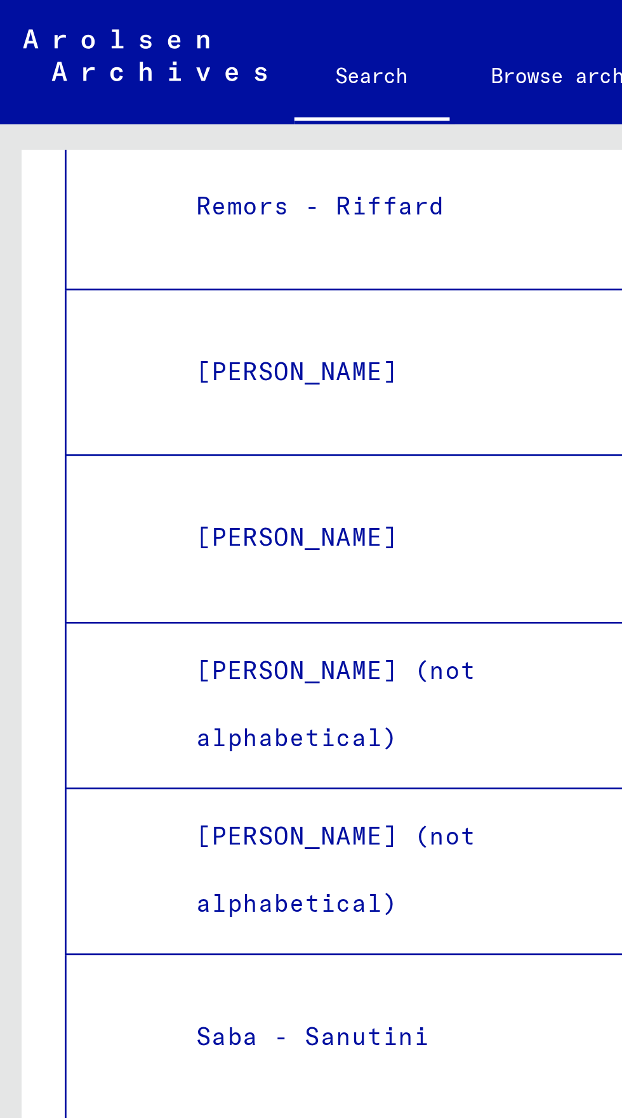
click at [65, 430] on div "[PERSON_NAME]" at bounding box center [154, 442] width 181 height 25
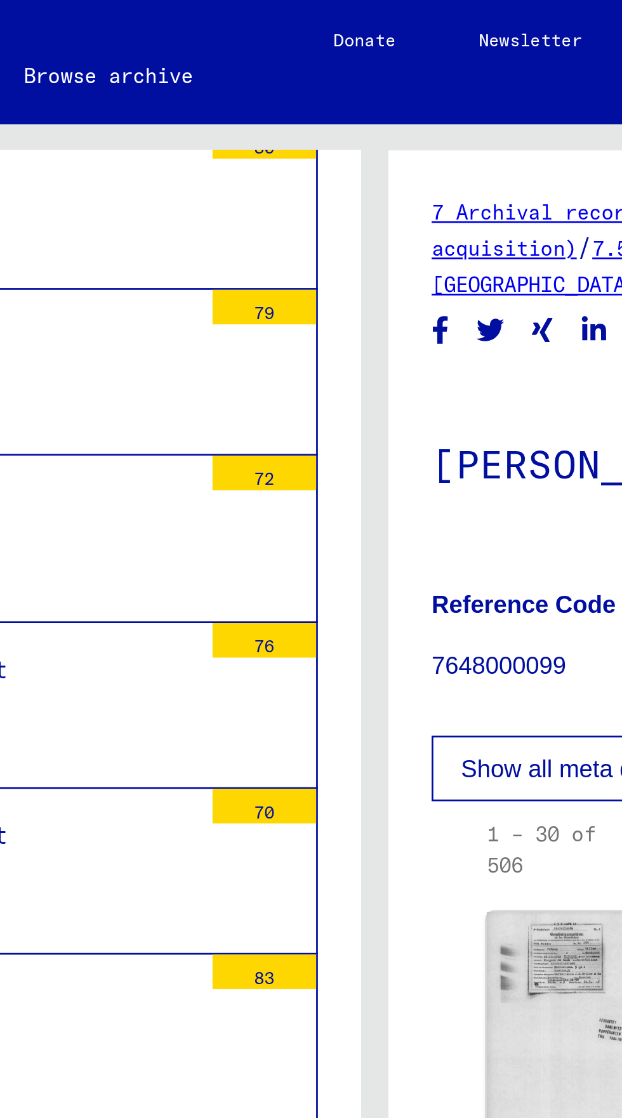
click at [189, 369] on div "Saba - Sanutini" at bounding box center [154, 381] width 181 height 25
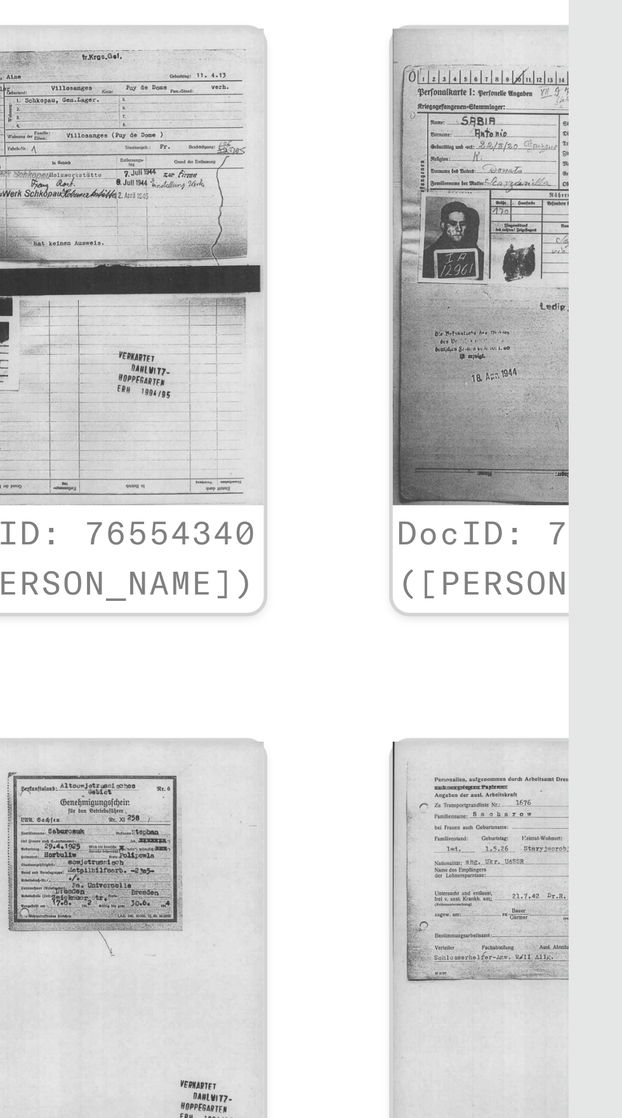
scroll to position [338, 0]
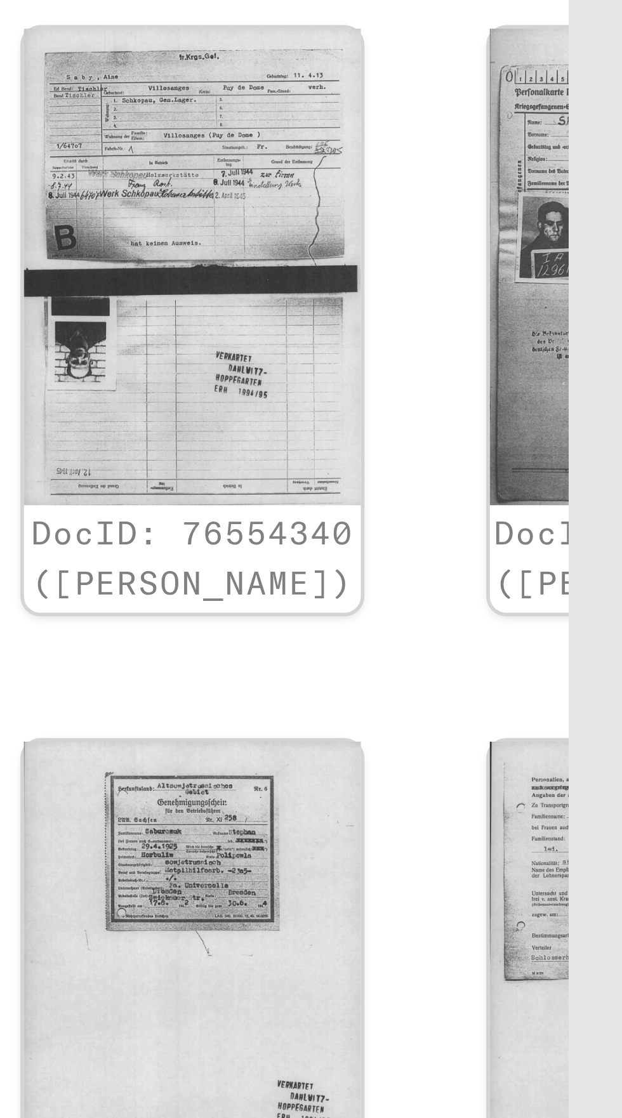
click at [553, 946] on icon "Next page" at bounding box center [554, 955] width 18 height 18
type input "*"
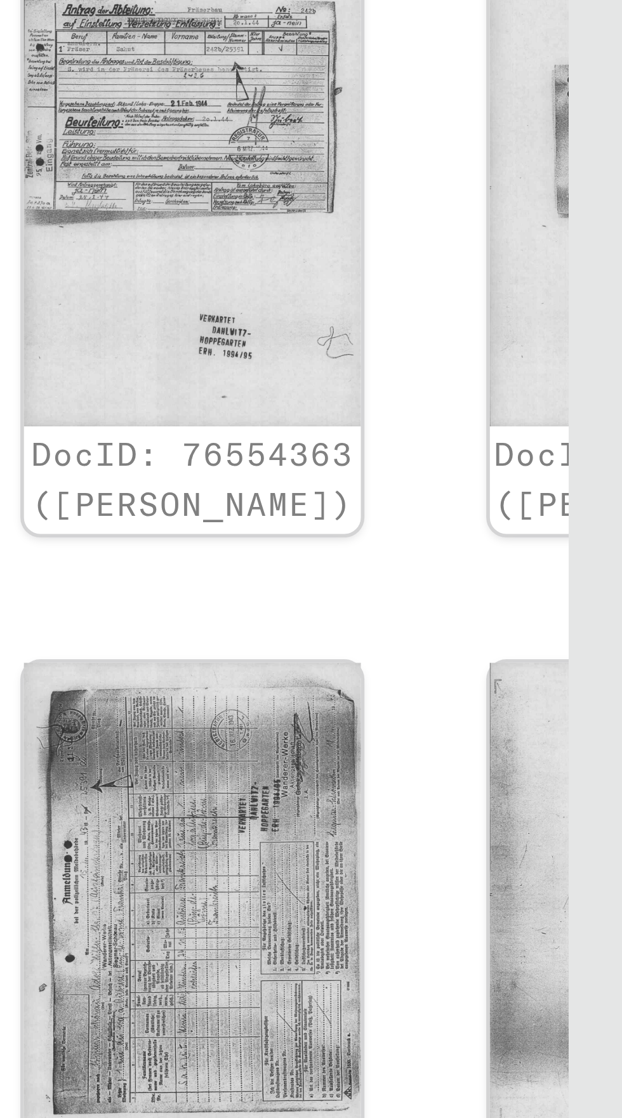
scroll to position [72, 0]
click at [0, 0] on iframe at bounding box center [0, 0] width 0 height 0
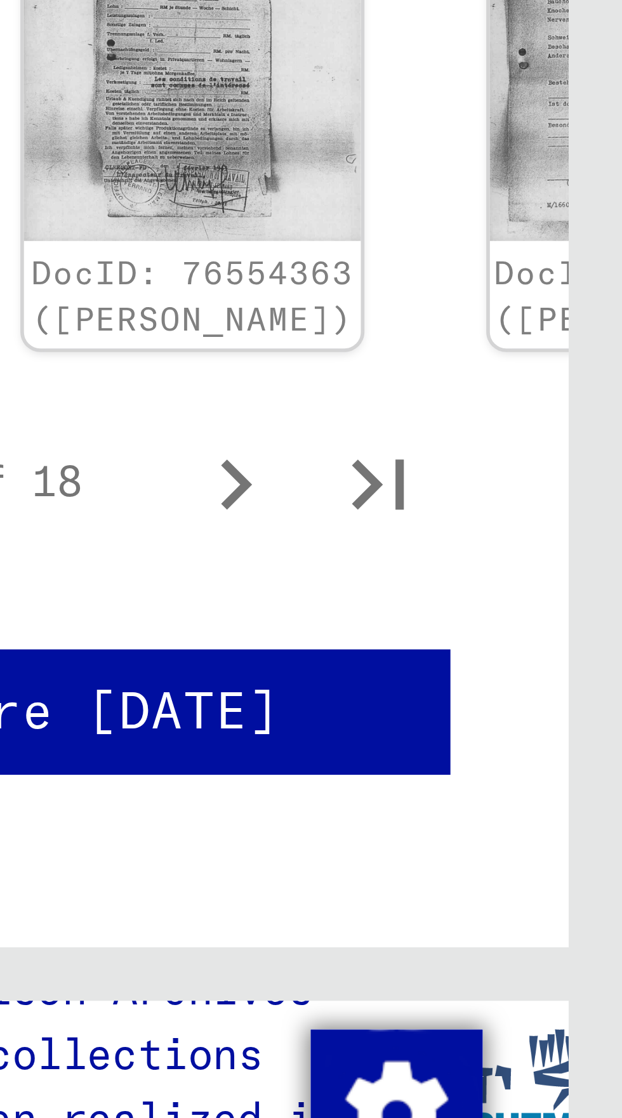
scroll to position [0, 0]
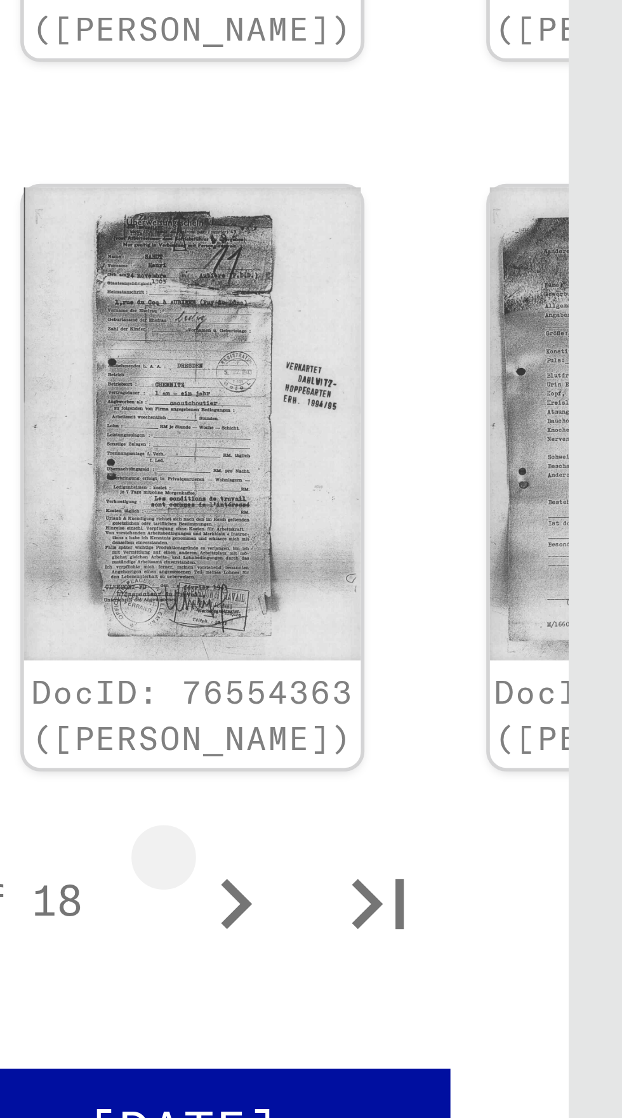
click at [552, 958] on icon "Next page" at bounding box center [554, 967] width 18 height 18
type input "*"
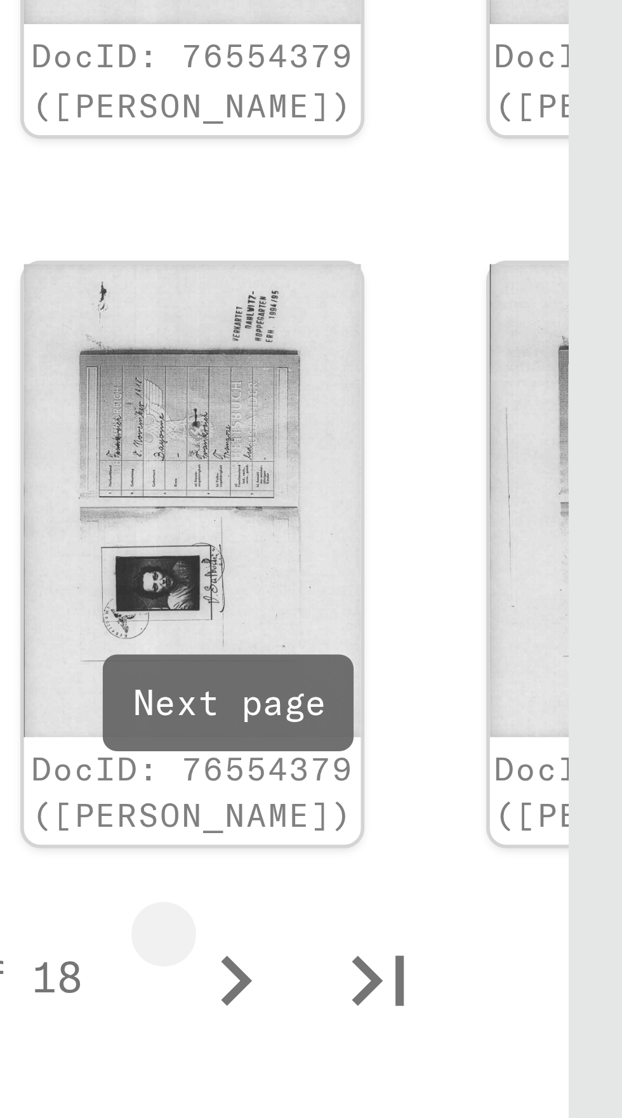
click at [550, 958] on icon "Next page" at bounding box center [554, 967] width 18 height 18
type input "*"
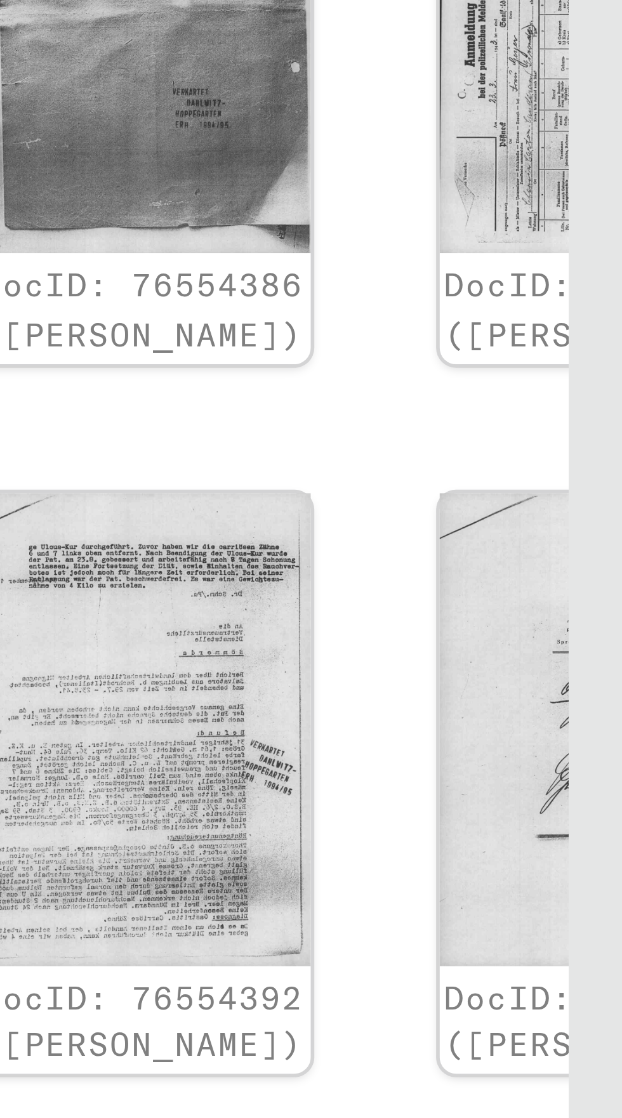
scroll to position [25, 13]
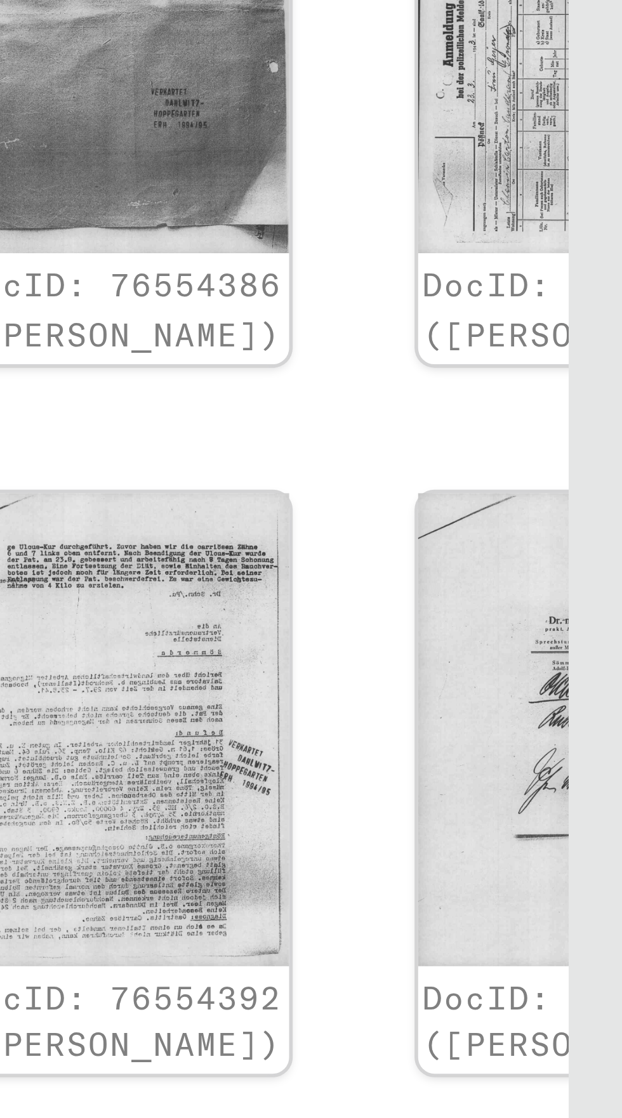
click at [541, 951] on icon "Next page" at bounding box center [541, 955] width 6 height 9
type input "*"
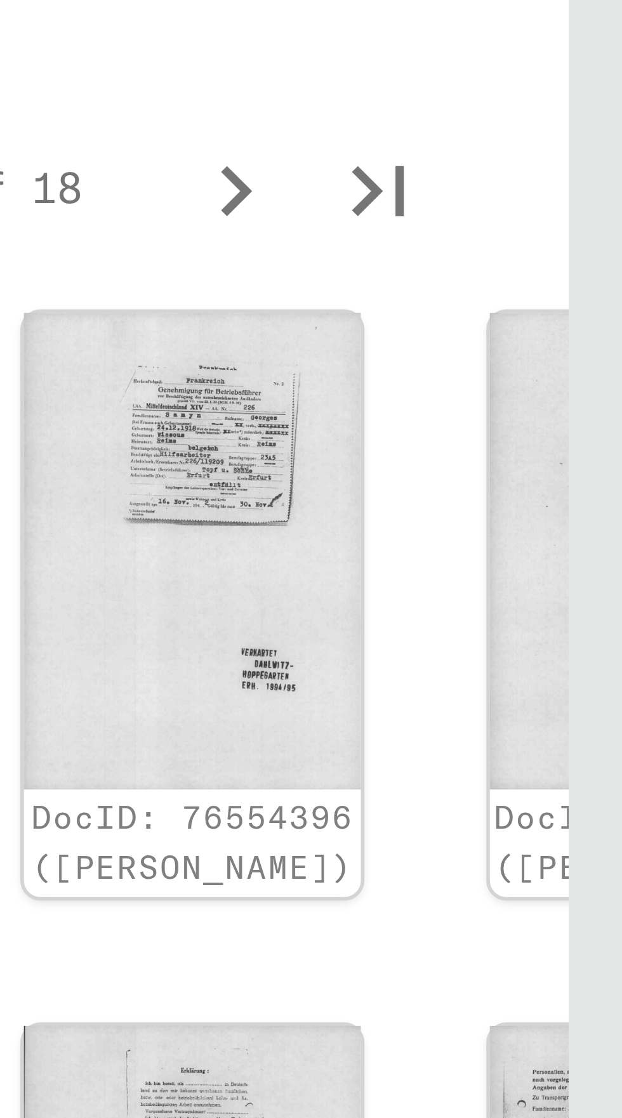
scroll to position [70, 0]
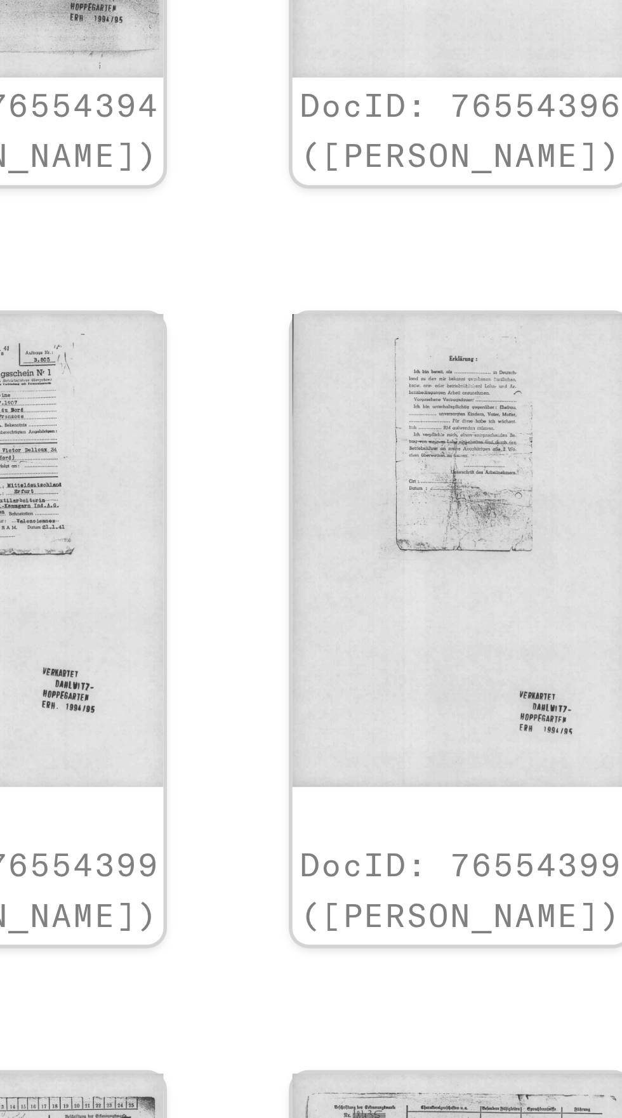
click at [552, 946] on icon "Next page" at bounding box center [554, 955] width 18 height 18
type input "*"
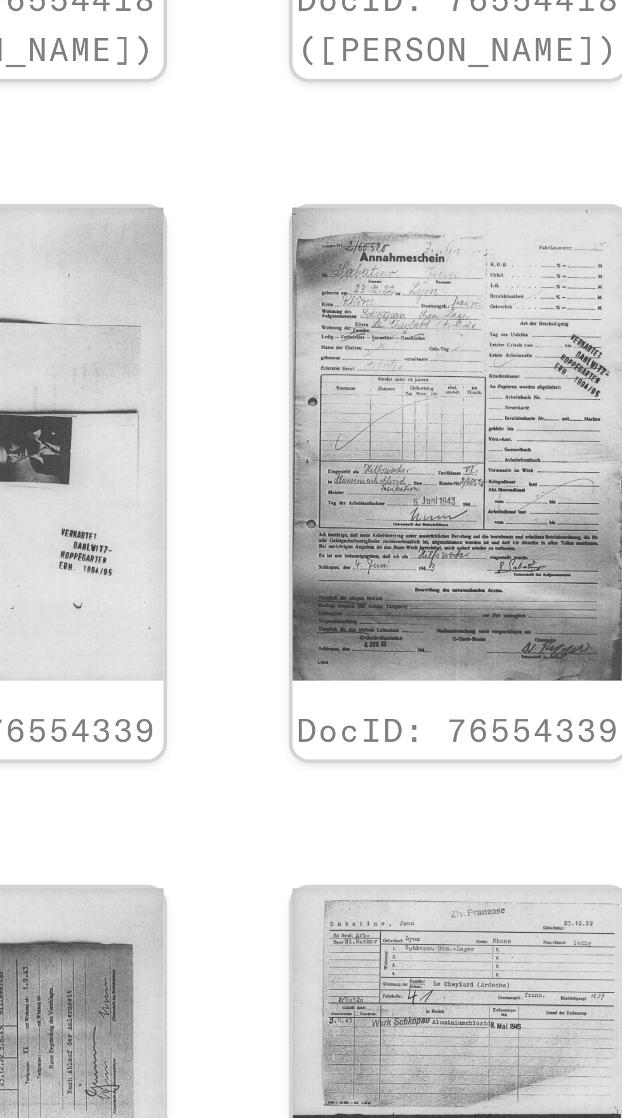
scroll to position [239, 83]
click at [472, 951] on icon "Next page" at bounding box center [471, 955] width 6 height 9
type input "*"
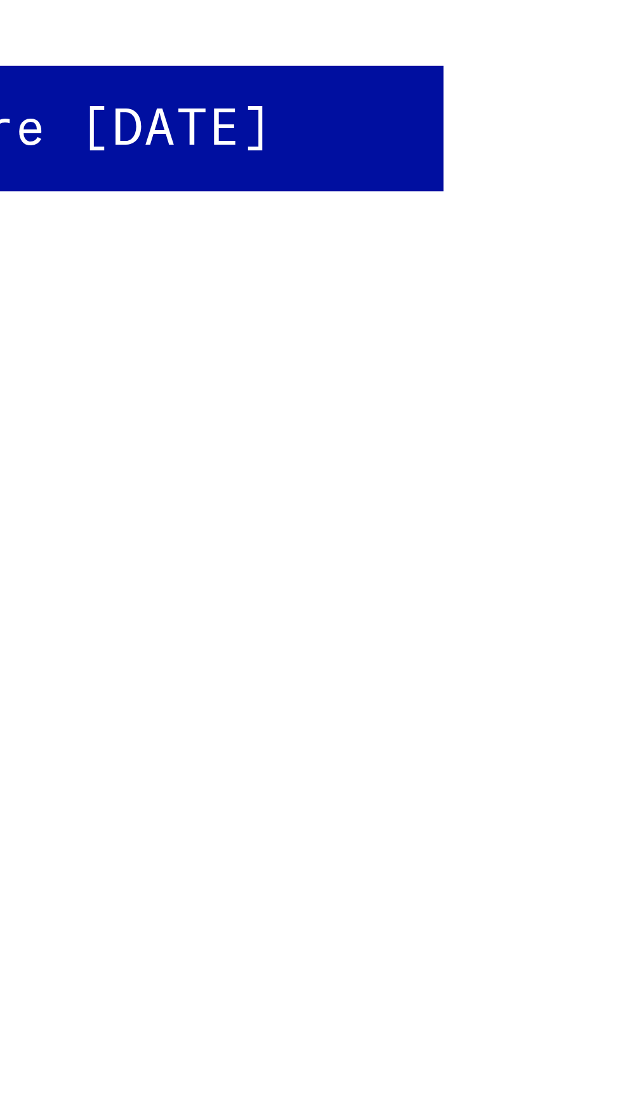
scroll to position [0, 36]
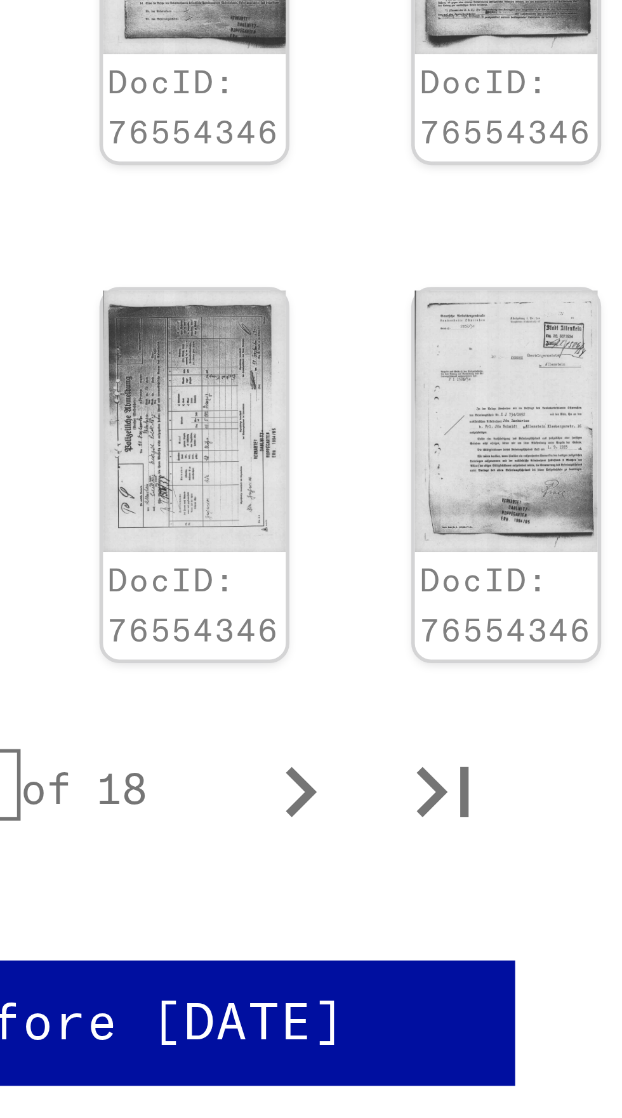
click at [540, 699] on img at bounding box center [554, 711] width 32 height 46
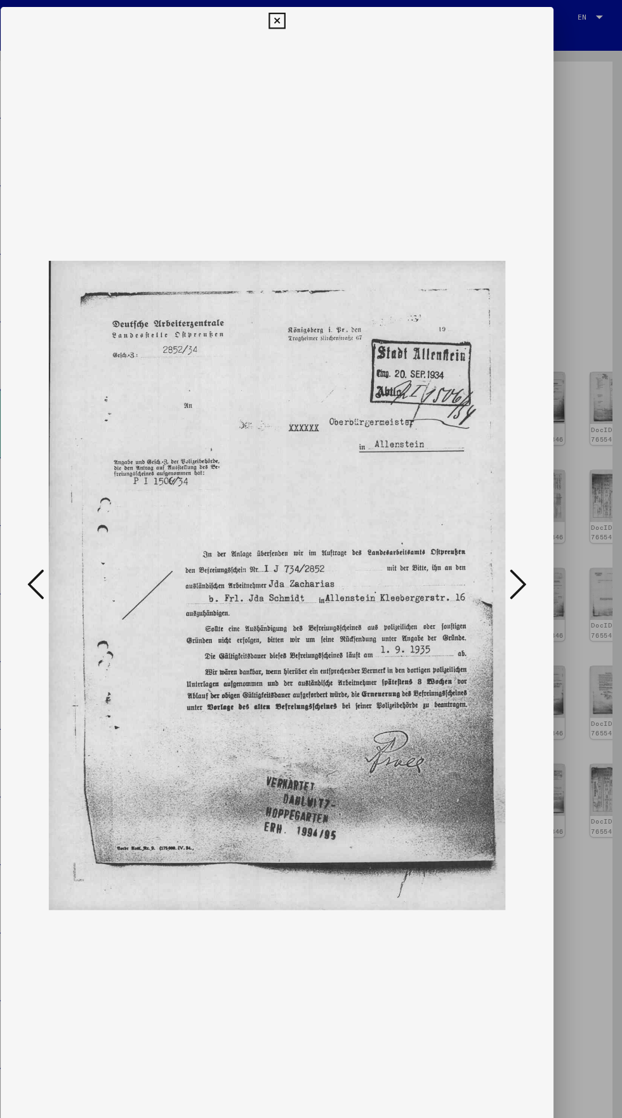
scroll to position [0, 0]
